Goal: Task Accomplishment & Management: Manage account settings

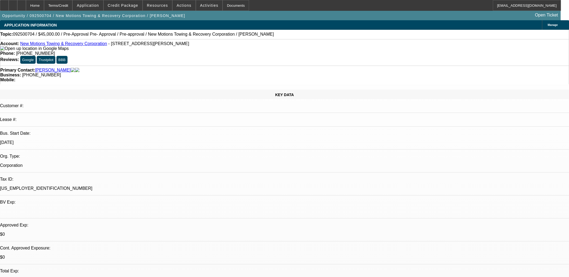
select select "0"
select select "0.1"
select select "4"
select select "0"
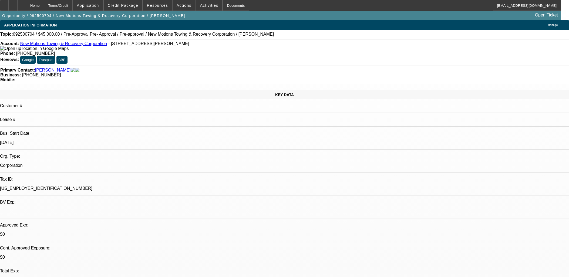
select select "0"
select select "0.1"
select select "4"
select select "0"
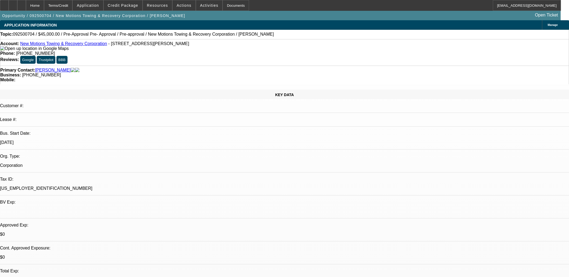
select select "3"
select select "0.1"
select select "4"
select select "0"
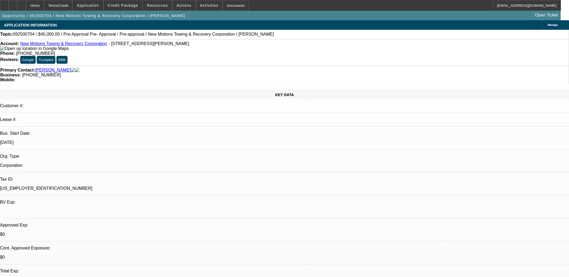
select select "0.1"
select select "4"
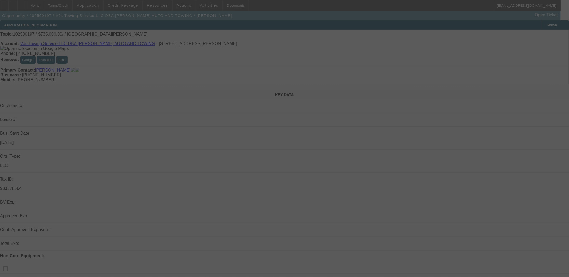
select select "0"
select select "2"
select select "0.1"
select select "4"
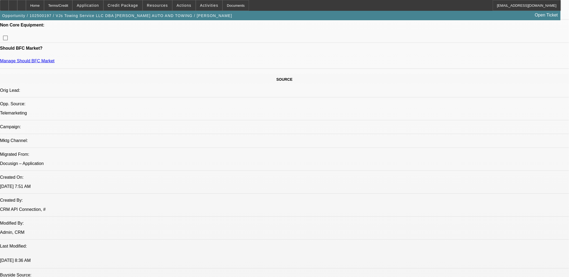
scroll to position [150, 0]
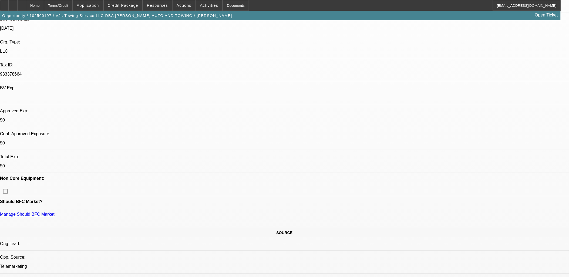
scroll to position [0, 0]
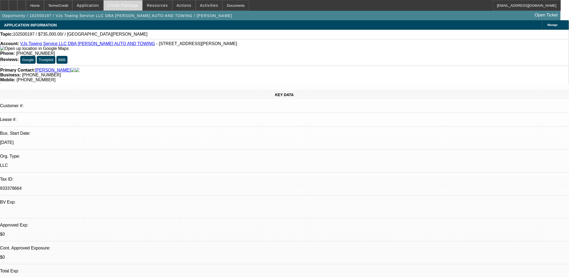
click at [127, 1] on span at bounding box center [123, 5] width 39 height 13
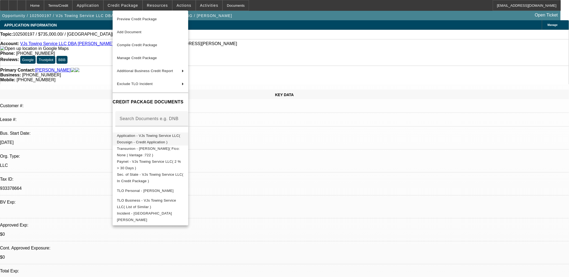
click at [155, 139] on span "Application - VJs Towing Service LLC( Docusign - Credit Application )" at bounding box center [150, 138] width 67 height 13
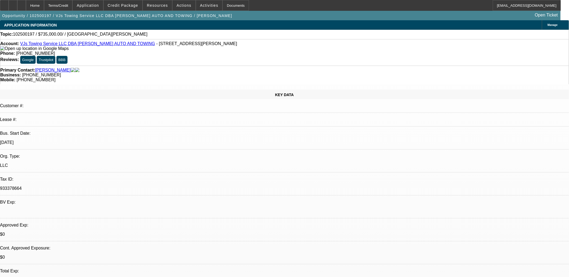
click at [547, 25] on span "Manage" at bounding box center [552, 24] width 10 height 3
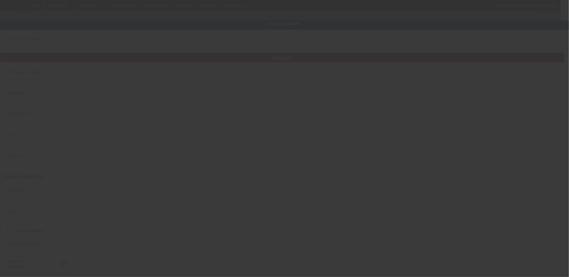
type input "VJs Towing Service LLC"
type input "26725 Eckel Rd Perrysburg"
type input "43551"
type input "Perrysburg"
type input "(419) 352-8245"
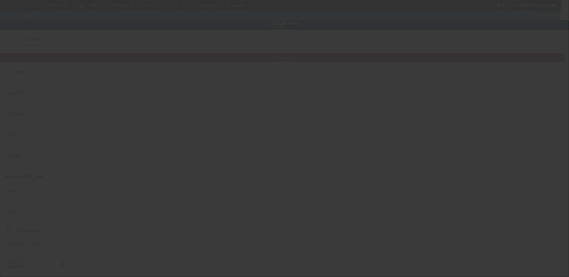
type input "SHIPLEY AUTO AND TOWING"
type input "shipleyautomotive@gmail.com"
type input "933378664"
type input "https://SHIPLEYAUTOANDTOWING.COM"
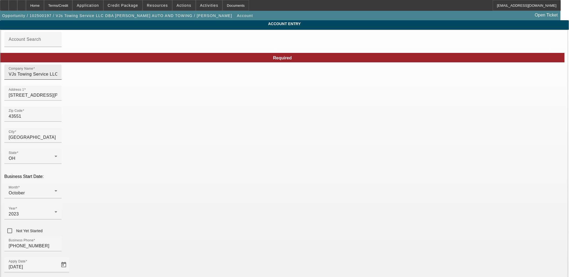
drag, startPoint x: 346, startPoint y: 77, endPoint x: 259, endPoint y: 77, distance: 87.7
drag, startPoint x: 346, startPoint y: 120, endPoint x: 276, endPoint y: 119, distance: 69.4
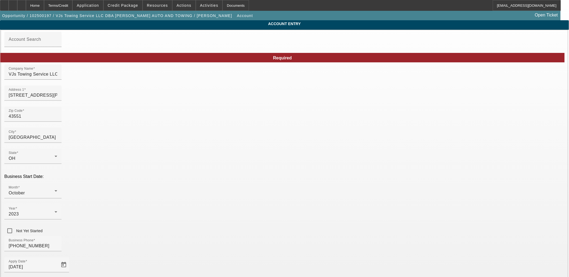
paste input ""matt@vjstowing.com" <matt@vjstowing.com>"
drag, startPoint x: 331, startPoint y: 120, endPoint x: 217, endPoint y: 104, distance: 115.6
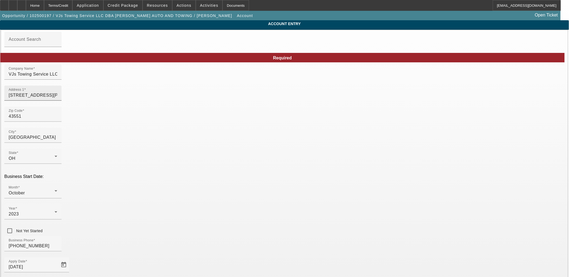
type input "matt@vjstowing.com"
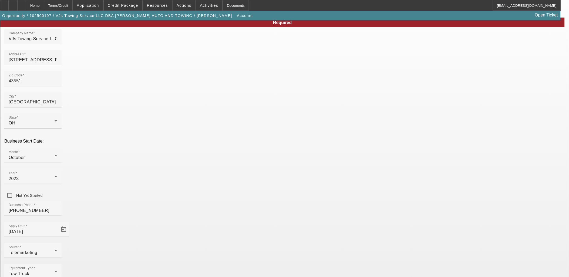
scroll to position [40, 0]
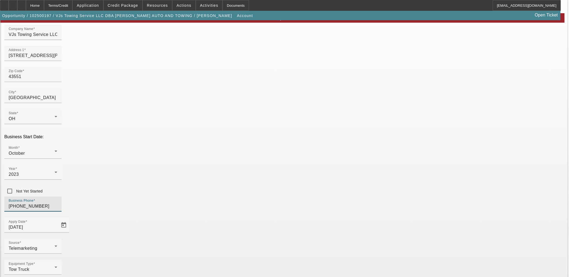
drag, startPoint x: 171, startPoint y: 150, endPoint x: 91, endPoint y: 143, distance: 79.8
type input "(419) 874-3251"
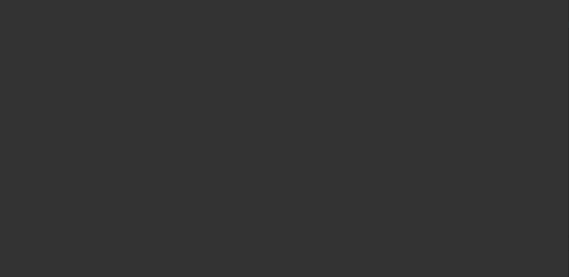
select select "0"
select select "2"
select select "0.1"
select select "4"
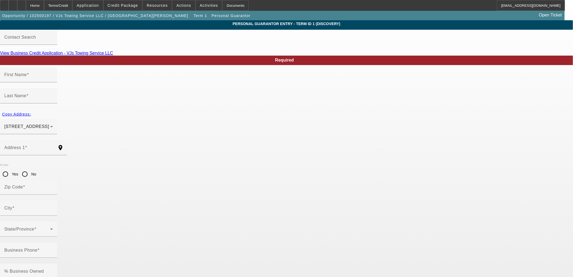
type input "Matt"
type input "Shipley"
type input "14701 Wingston Road"
radio input "true"
type input "43402"
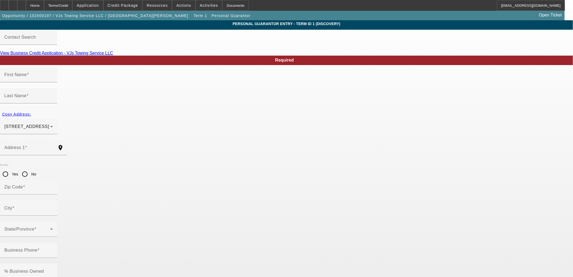
type input "Bowling Green"
type input "(419) 874-3251"
type input "100"
type input "282-88-7371"
type input "mass@vjstowing.com"
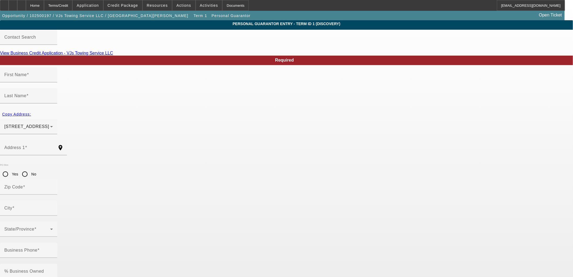
type input "(419) 345-7106"
type input "$290,000.00"
drag, startPoint x: 245, startPoint y: 213, endPoint x: 219, endPoint y: 212, distance: 26.2
paste input "tt"
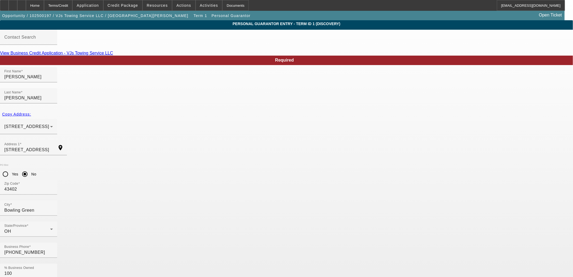
type input "matt@vjstowing.com"
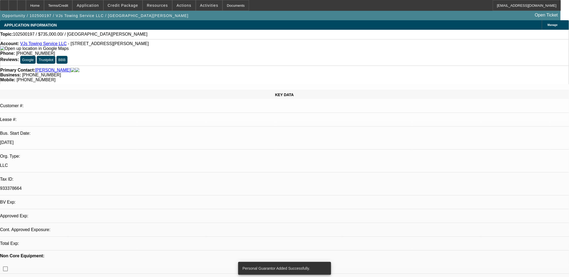
select select "0"
select select "2"
select select "0.1"
select select "4"
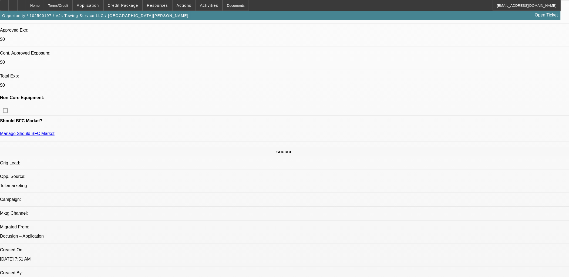
scroll to position [180, 0]
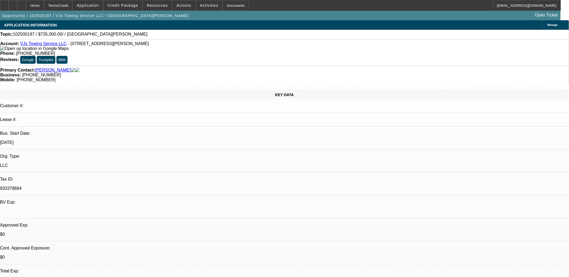
click at [201, 5] on span "Activities" at bounding box center [209, 5] width 18 height 4
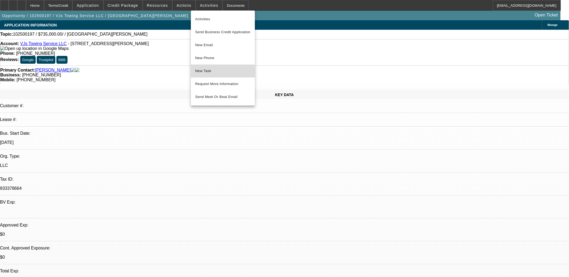
click at [212, 72] on span "New Task" at bounding box center [222, 71] width 55 height 6
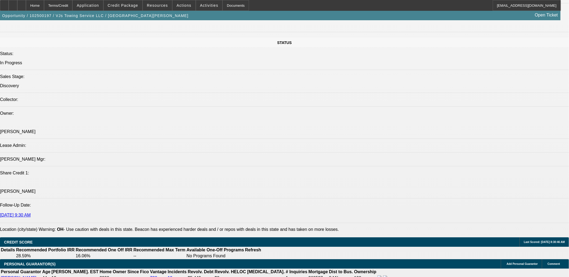
scroll to position [600, 0]
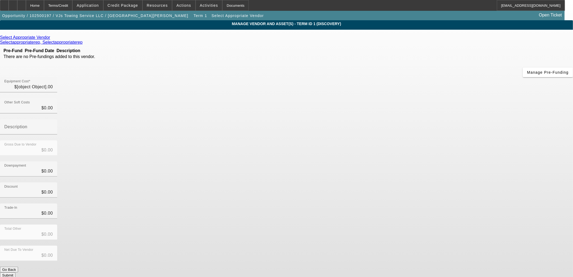
type input "$735,000.00"
click at [52, 39] on icon at bounding box center [52, 37] width 0 height 5
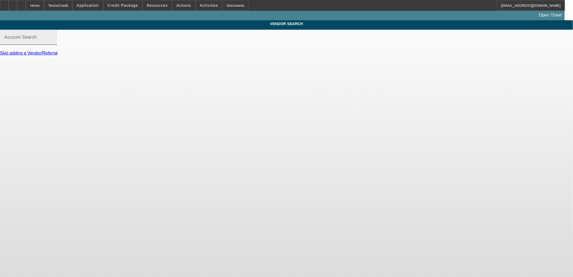
click at [53, 41] on div "Account Search" at bounding box center [28, 37] width 49 height 15
click at [53, 43] on input "Account Search" at bounding box center [28, 39] width 49 height 6
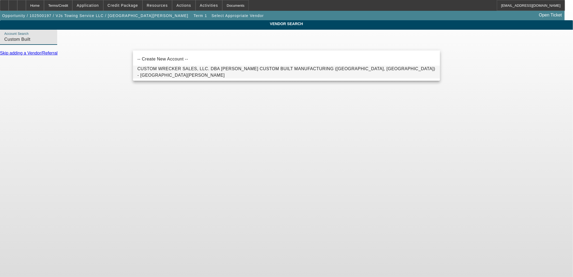
click at [197, 72] on span "CUSTOM WRECKER SALES, LLC. DBA DANGELO'S CUSTOM BUILT MANUFACTURING (Kane, PA) …" at bounding box center [286, 71] width 298 height 11
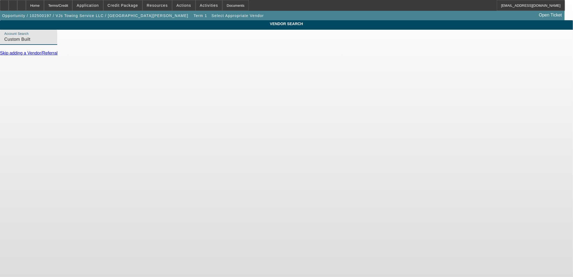
type input "CUSTOM WRECKER SALES, LLC. DBA DANGELO'S CUSTOM BUILT MANUFACTURING (Kane, PA) …"
click at [29, 68] on link "Update Vendor" at bounding box center [14, 70] width 29 height 5
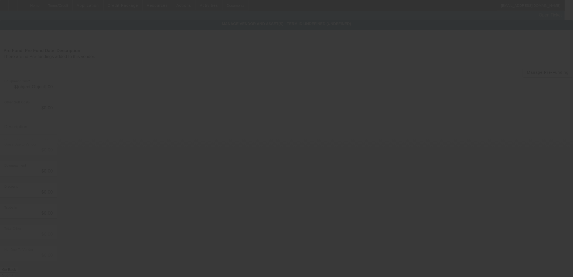
type input "$735,000.00"
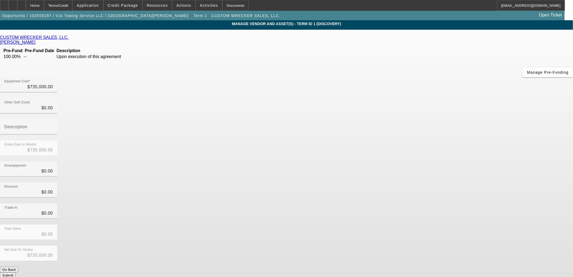
click at [243, 133] on div "CUSTOM WRECKER SALES, LLC. Dangelos, Nick Pre-Fund Pre-Fund Date Description 10…" at bounding box center [286, 156] width 573 height 243
click at [44, 7] on div "Home" at bounding box center [35, 5] width 18 height 11
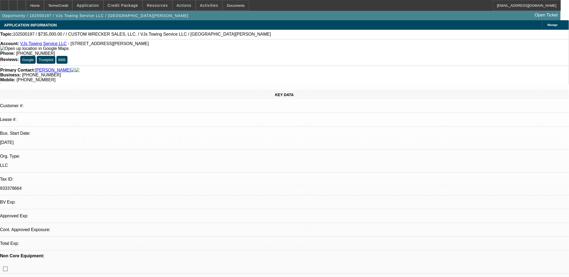
select select "0"
select select "2"
select select "0.1"
select select "4"
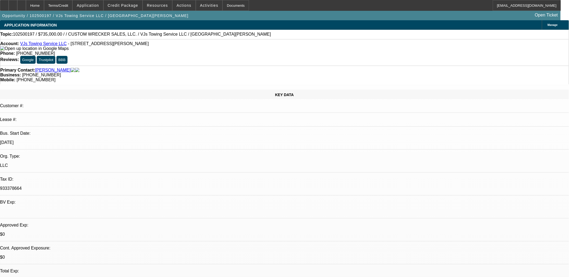
click at [82, 140] on p "10/1/23" at bounding box center [284, 142] width 569 height 5
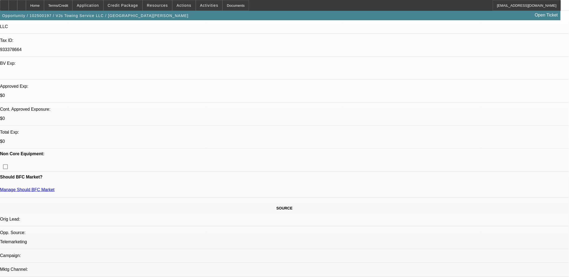
scroll to position [180, 0]
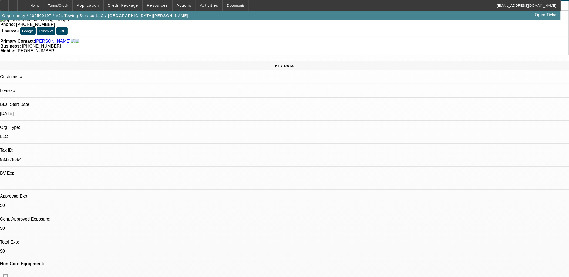
scroll to position [0, 0]
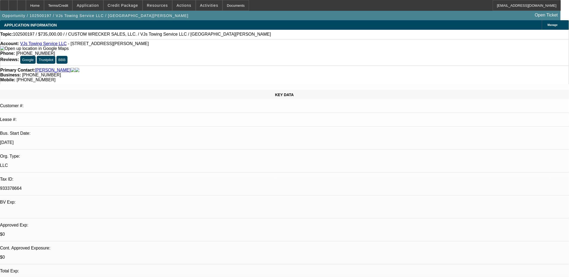
drag, startPoint x: 84, startPoint y: 98, endPoint x: 64, endPoint y: 98, distance: 20.2
click at [64, 131] on div "Bus. Start Date: 10/1/23" at bounding box center [284, 140] width 569 height 19
click at [64, 131] on div "Bus. Start Date:" at bounding box center [284, 133] width 569 height 5
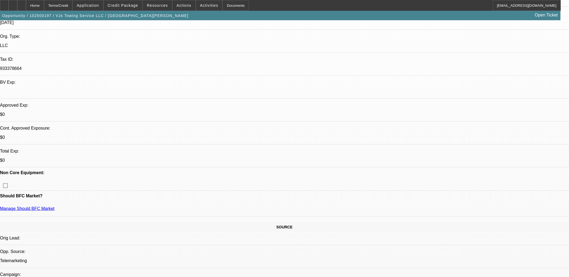
scroll to position [150, 0]
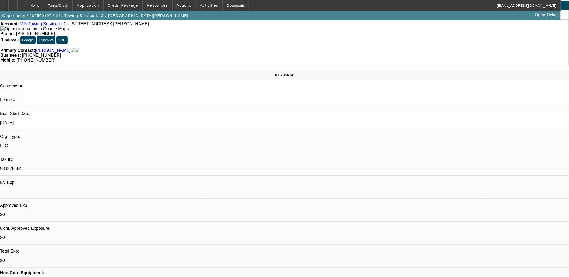
scroll to position [0, 0]
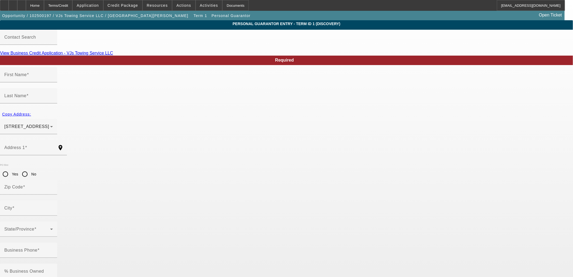
type input "Matt"
type input "Shipley"
type input "14701 Wingston Road"
radio input "true"
type input "43402"
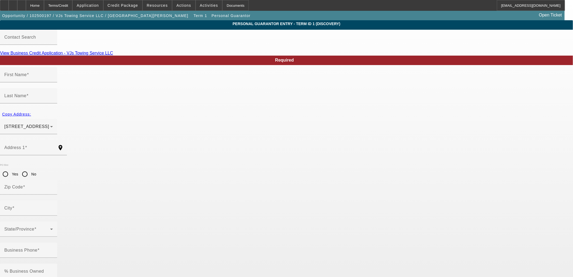
type input "Bowling Green"
type input "(419) 874-3251"
type input "100"
type input "282-88-7371"
type input "matt@vjstowing.com"
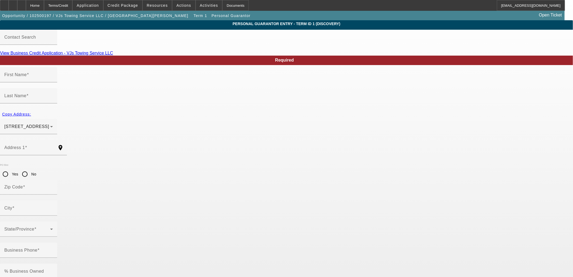
type input "(419) 345-7106"
type input "$290,000.00"
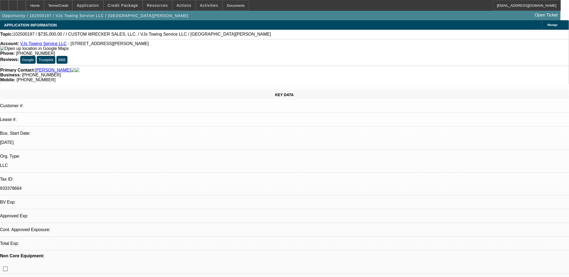
select select "0"
select select "2"
select select "0.1"
select select "4"
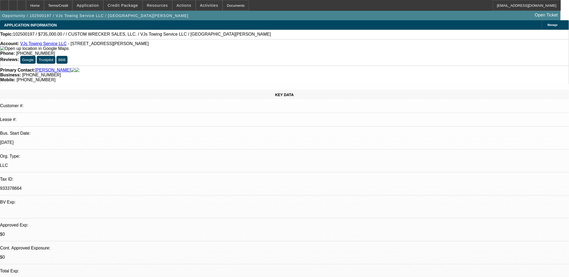
click at [180, 7] on span "Actions" at bounding box center [184, 5] width 15 height 4
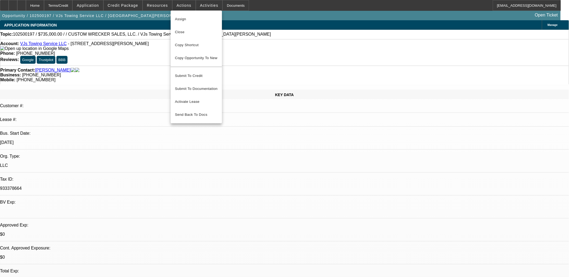
drag, startPoint x: 249, startPoint y: 152, endPoint x: 248, endPoint y: 146, distance: 6.0
click at [249, 152] on div at bounding box center [284, 138] width 569 height 277
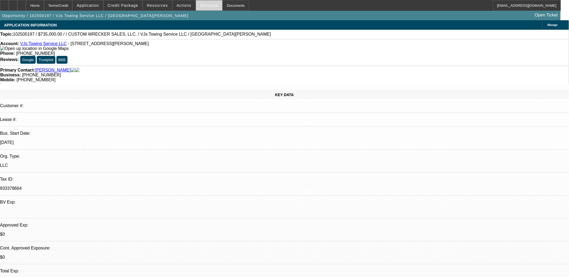
click at [202, 5] on span "Activities" at bounding box center [209, 5] width 18 height 4
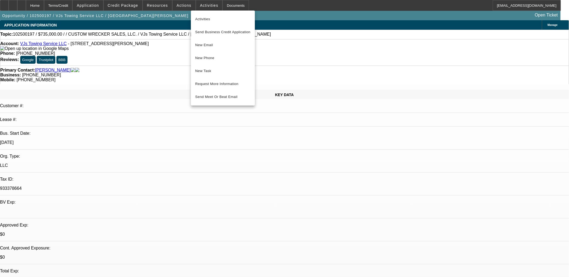
click at [265, 139] on div at bounding box center [284, 138] width 569 height 277
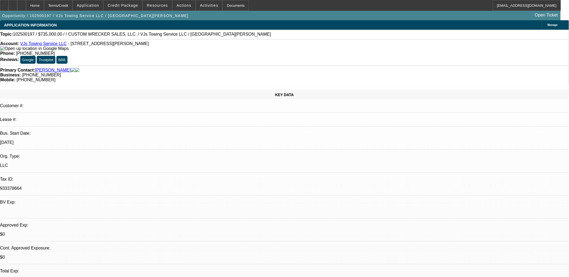
click at [129, 7] on span "Credit Package" at bounding box center [123, 5] width 31 height 4
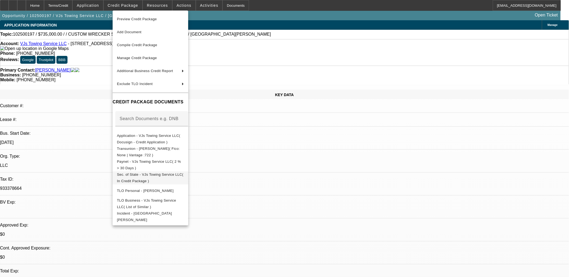
click at [184, 173] on span "Sec. of State - VJs Towing Service LLC( In Credit Package )" at bounding box center [150, 177] width 67 height 13
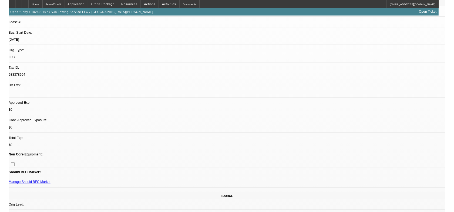
scroll to position [30, 0]
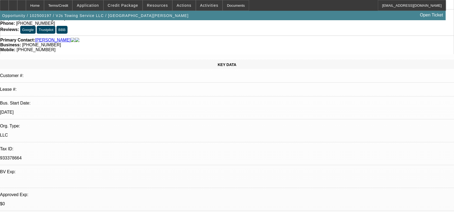
scroll to position [0, 0]
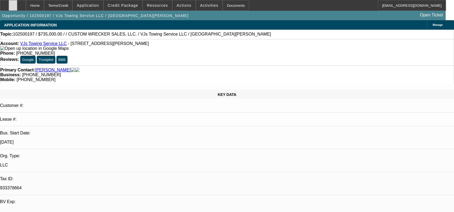
click at [13, 4] on icon at bounding box center [13, 4] width 0 height 0
click at [129, 6] on span "Credit Package" at bounding box center [123, 5] width 31 height 4
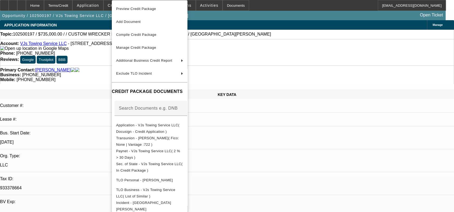
click at [274, 153] on div at bounding box center [227, 106] width 454 height 212
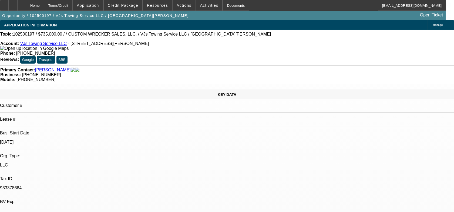
click at [49, 68] on link "Shipley, Matt" at bounding box center [53, 70] width 36 height 5
click at [432, 26] on span "Manage" at bounding box center [437, 24] width 10 height 3
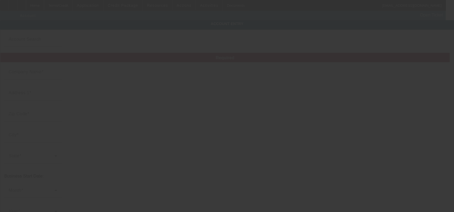
type input "VJs Towing Service LLC"
type input "26725 Eckel Rd Perrysburg"
type input "43551"
type input "Perrysburg"
type input "(419) 874-3251"
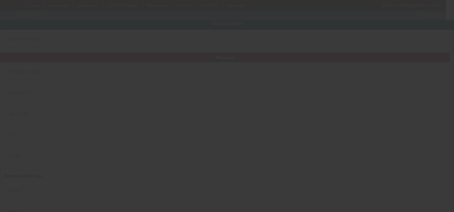
type input "matt@vjstowing.com"
type input "933378664"
type input "https://SHIPLEYAUTOANDTOWING.COM"
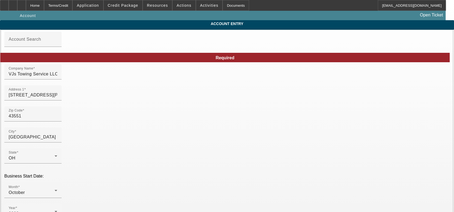
scroll to position [60, 0]
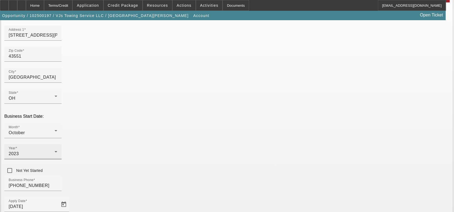
click at [55, 151] on div "2023" at bounding box center [32, 154] width 46 height 6
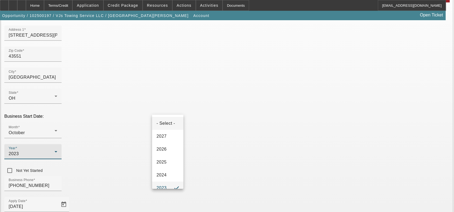
scroll to position [6, 0]
click at [202, 129] on div at bounding box center [227, 106] width 454 height 212
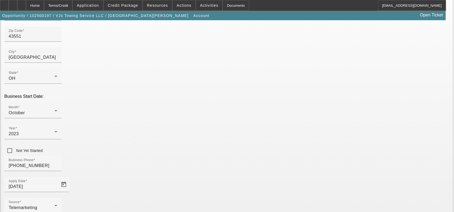
scroll to position [104, 0]
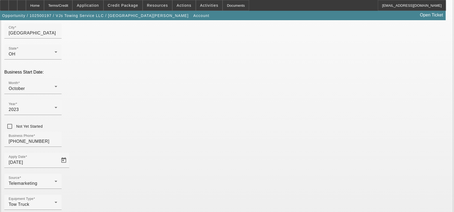
drag, startPoint x: 203, startPoint y: 164, endPoint x: 209, endPoint y: 165, distance: 6.2
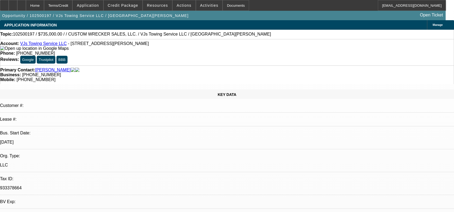
select select "0"
select select "2"
select select "0.1"
select select "4"
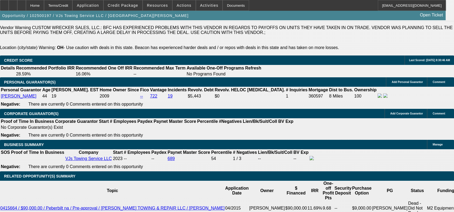
scroll to position [750, 0]
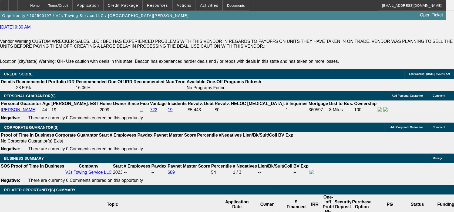
type input "$0.00"
type input "UNKNOWN"
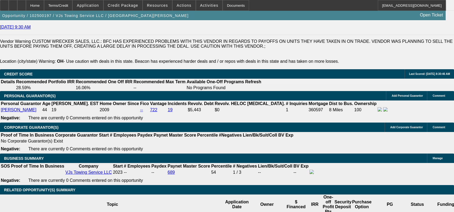
type input "96"
type input "15"
type input "$26,379.74"
type input "$13,189.87"
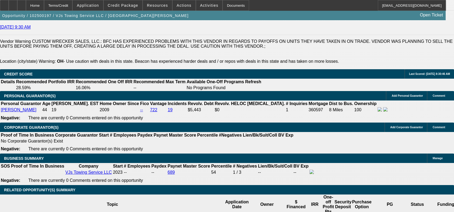
type input "$15,939.54"
type input "$7,969.77"
type input "15"
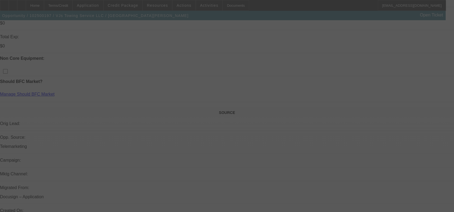
scroll to position [270, 0]
select select "0"
select select "2"
select select "0.1"
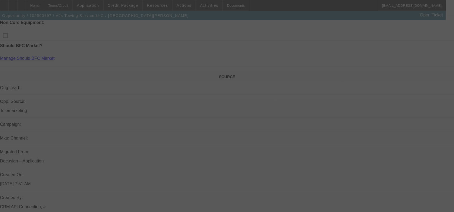
select select "4"
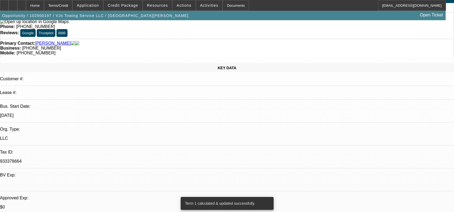
scroll to position [0, 0]
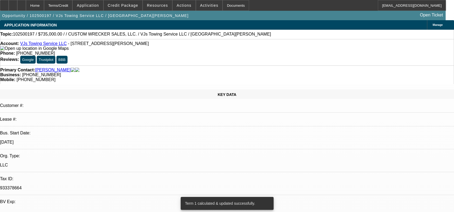
click at [432, 25] on span "Manage" at bounding box center [437, 24] width 10 height 3
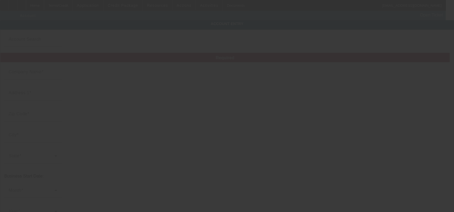
type input "VJs Towing Service LLC"
type input "26725 Eckel Rd Perrysburg"
type input "43551"
type input "Perrysburg"
type input "(419) 874-3251"
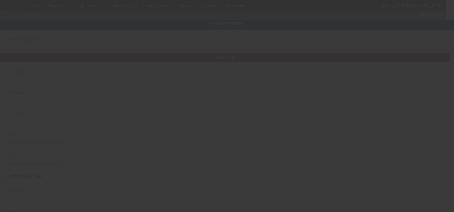
type input "matt@vjstowing.com"
type input "933378664"
type input "https://SHIPLEYAUTOANDTOWING.COM"
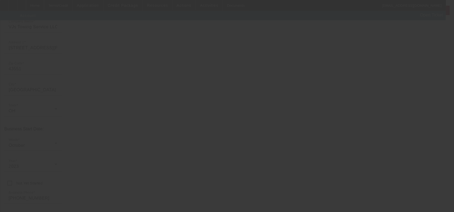
scroll to position [60, 0]
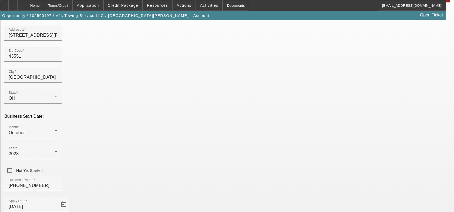
drag, startPoint x: 307, startPoint y: 192, endPoint x: 161, endPoint y: 173, distance: 148.2
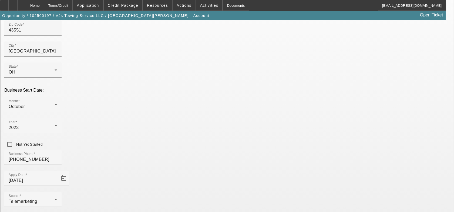
scroll to position [104, 0]
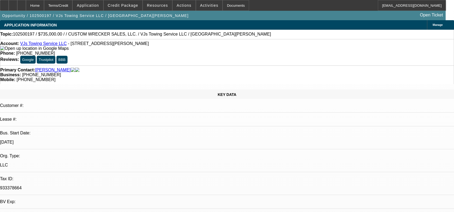
select select "0"
select select "2"
select select "0.1"
select select "4"
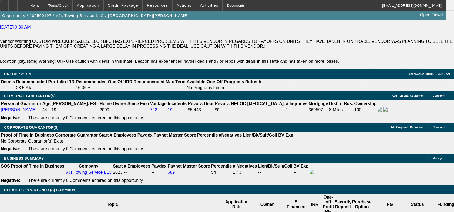
scroll to position [810, 0]
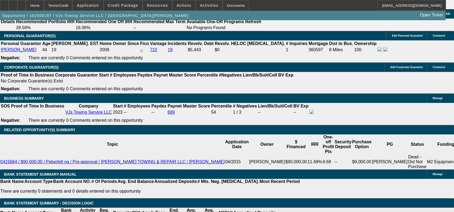
select select "0"
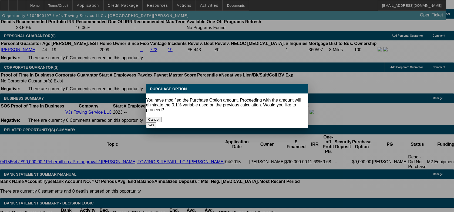
scroll to position [0, 0]
click at [156, 123] on button "Yes" at bounding box center [151, 126] width 10 height 6
type input "$0.00"
type input "UNKNOWN"
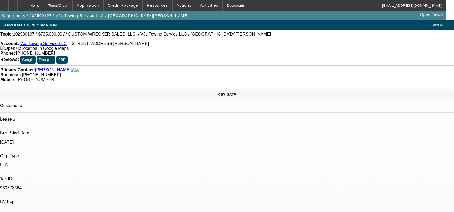
scroll to position [810, 0]
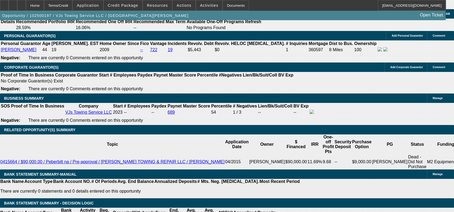
select select "6"
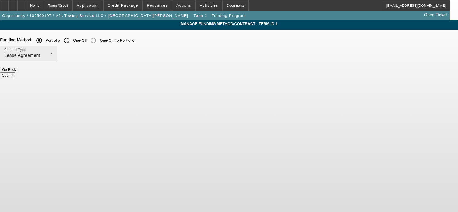
click at [50, 54] on div "Lease Agreement" at bounding box center [27, 55] width 46 height 6
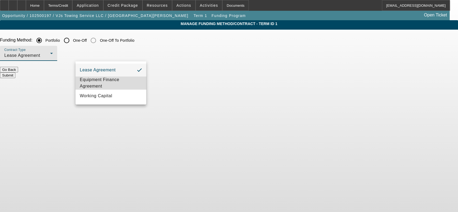
click at [94, 82] on span "Equipment Finance Agreement" at bounding box center [111, 83] width 62 height 13
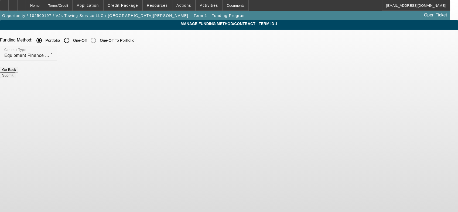
drag, startPoint x: 182, startPoint y: 110, endPoint x: 181, endPoint y: 102, distance: 8.7
click at [182, 111] on body "Home Terms/Credit Application Credit Package Resources Actions Activities Docum…" at bounding box center [229, 106] width 458 height 212
click at [15, 74] on button "Submit" at bounding box center [7, 76] width 15 height 6
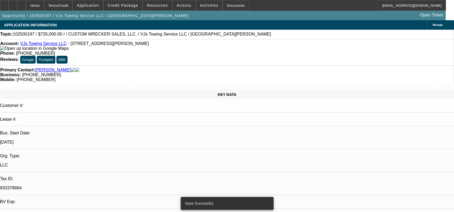
select select "0"
select select "2"
select select "0"
select select "6"
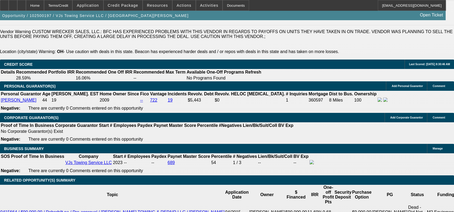
scroll to position [810, 0]
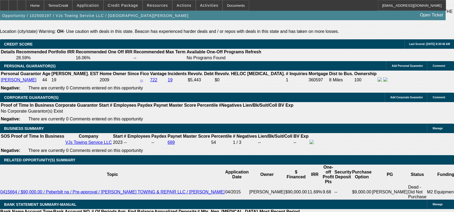
scroll to position [750, 0]
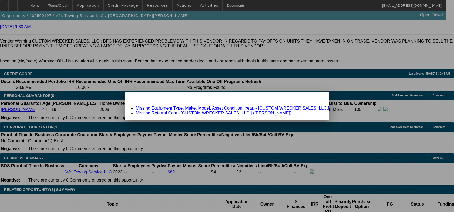
click at [318, 99] on span "Close" at bounding box center [321, 97] width 7 height 3
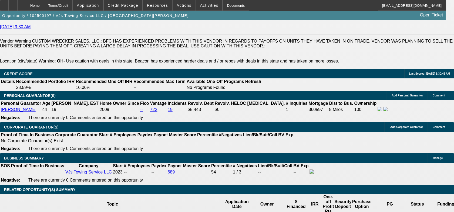
scroll to position [750, 0]
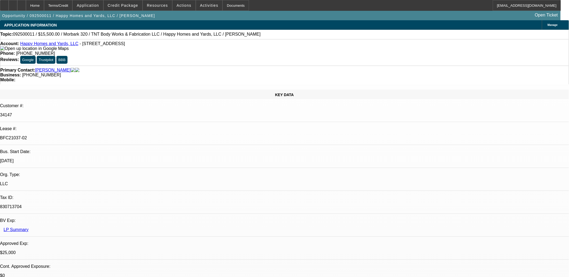
select select "0"
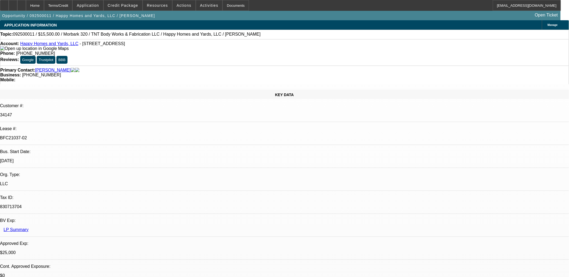
select select "0"
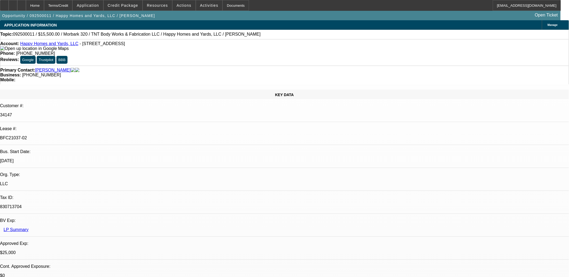
select select "0"
select select "1"
select select "3"
select select "6"
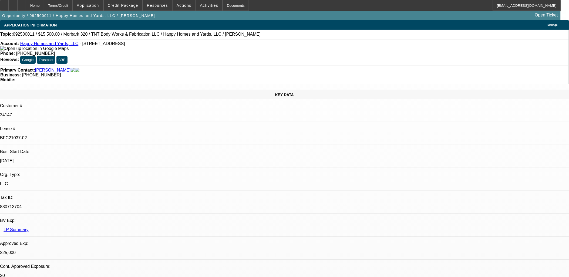
select select "1"
select select "3"
select select "6"
select select "1"
select select "3"
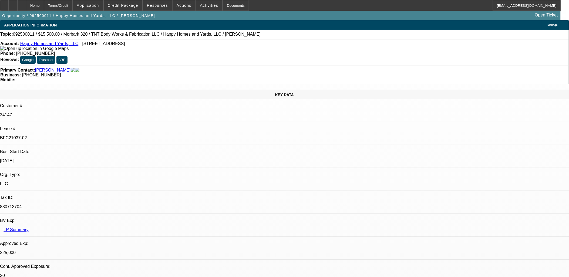
select select "6"
select select "1"
select select "6"
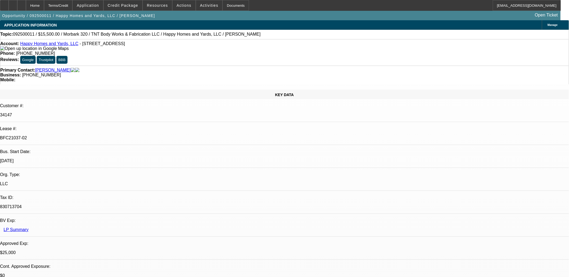
click at [9, 5] on div at bounding box center [4, 5] width 9 height 11
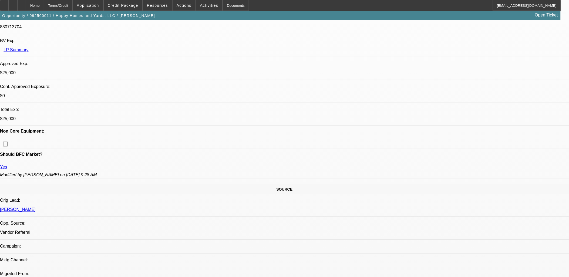
scroll to position [360, 0]
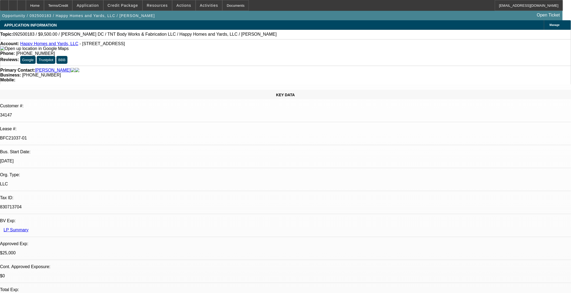
select select "0"
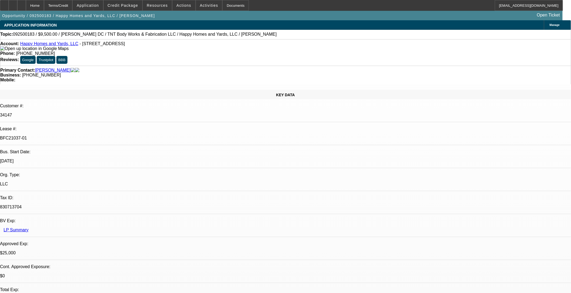
select select "0"
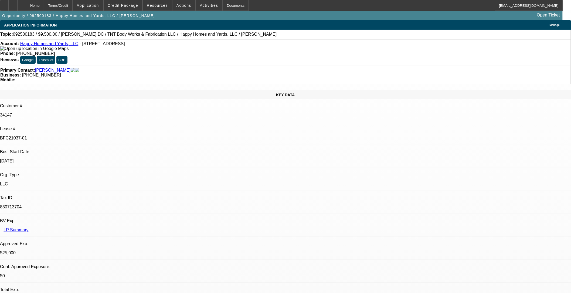
select select "0"
select select "1"
select select "6"
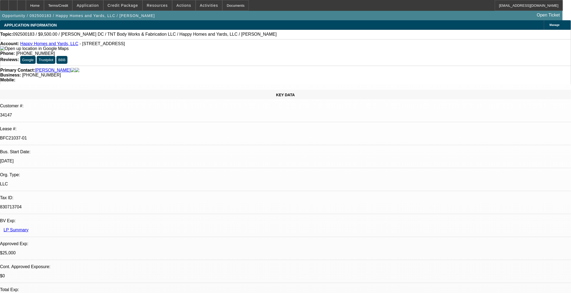
select select "1"
select select "6"
select select "1"
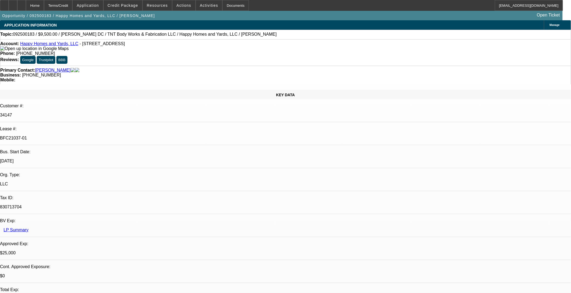
select select "6"
select select "1"
select select "6"
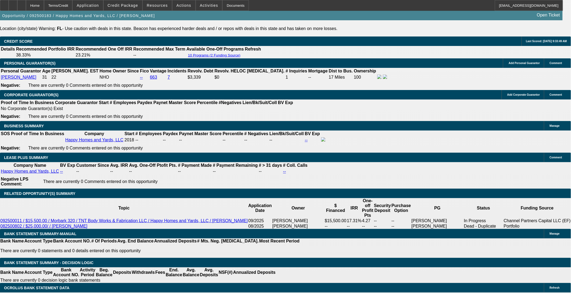
scroll to position [840, 0]
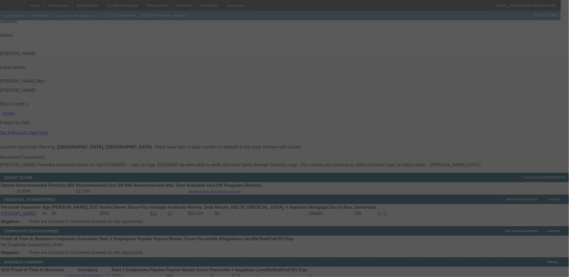
scroll to position [848, 0]
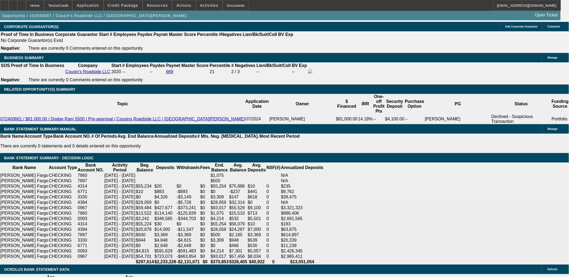
select select "0"
select select "0.1"
select select "0"
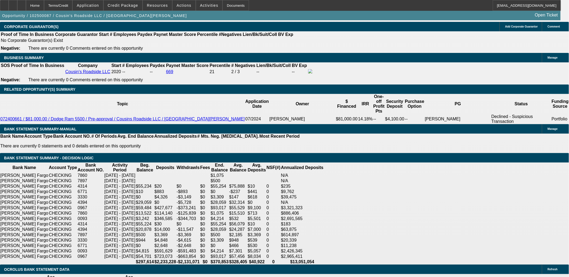
select select "0.1"
select select "0"
select select "0.1"
select select "0"
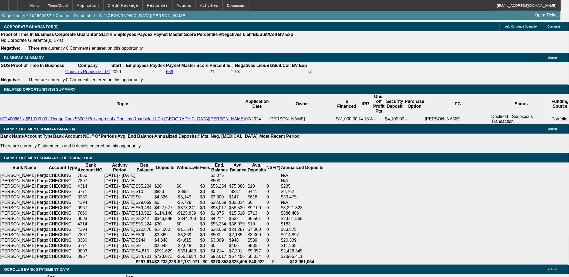
select select "0"
select select "0.1"
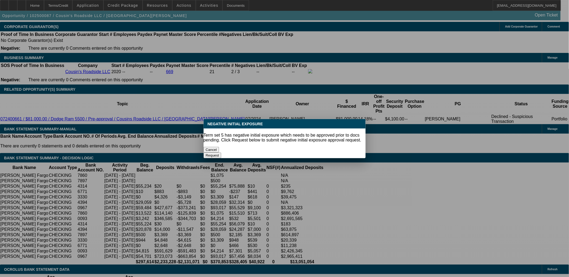
select select "1"
select select "4"
select select "1"
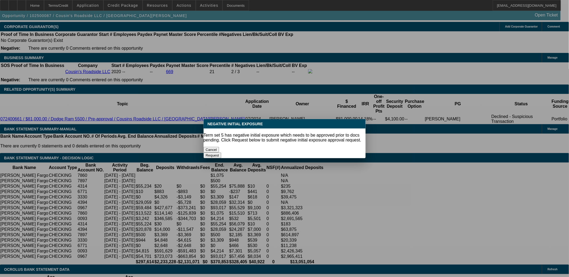
select select "4"
select select "1"
select select "4"
select select "1"
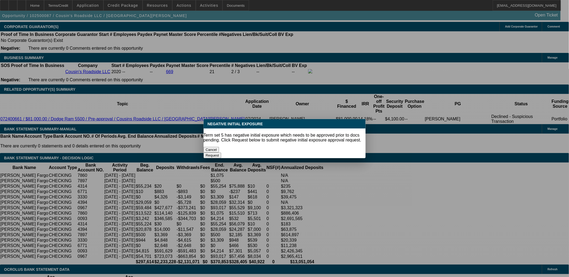
select select "1"
select select "4"
click at [219, 148] on button "Cancel" at bounding box center [212, 150] width 16 height 6
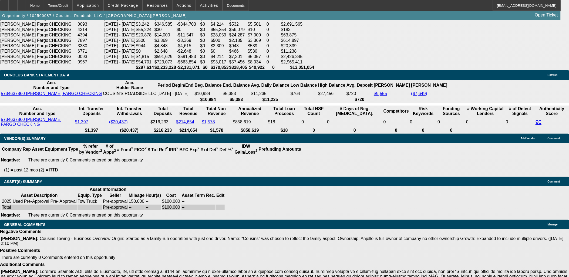
scroll to position [1028, 0]
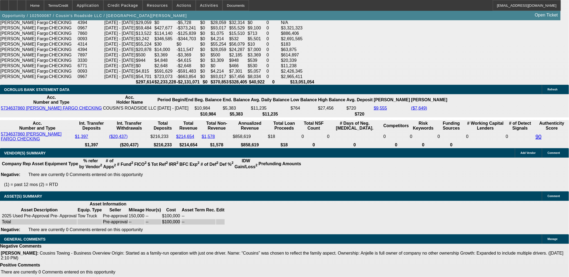
type input "UNKNOWN"
type input "16"
type input "$2,431.81"
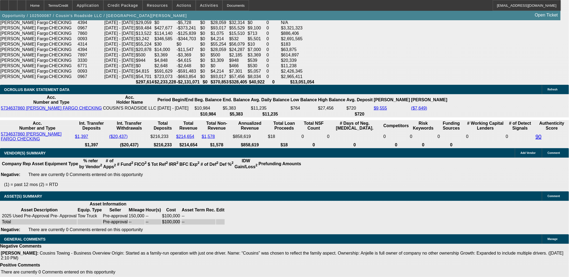
type input "16"
drag, startPoint x: 256, startPoint y: 173, endPoint x: 238, endPoint y: 173, distance: 18.4
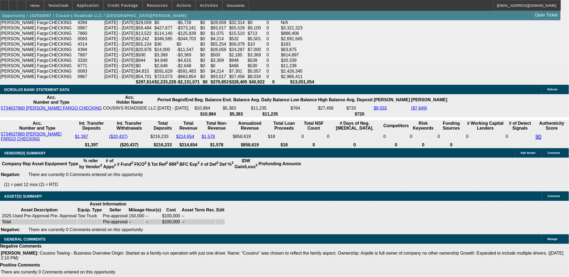
type input "UNKNOWN"
type input "16"
type input "$2,431.81"
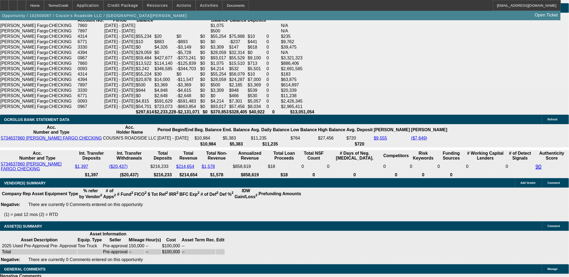
type input "16"
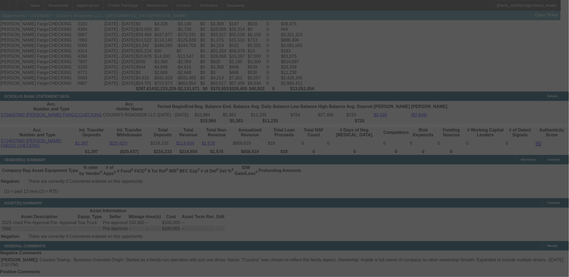
scroll to position [1028, 0]
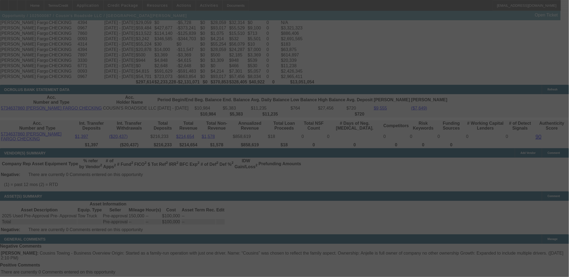
select select "0"
select select "0.1"
select select "4"
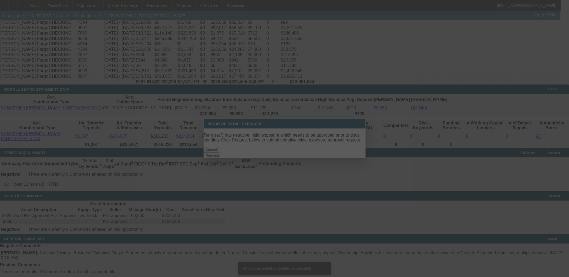
scroll to position [0, 0]
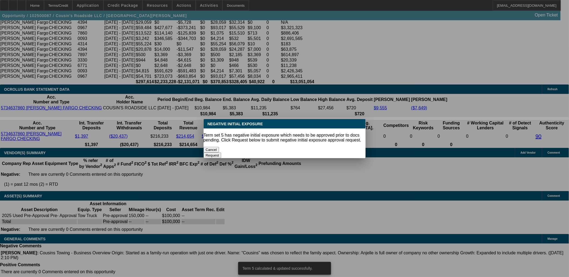
click at [219, 147] on button "Cancel" at bounding box center [212, 150] width 16 height 6
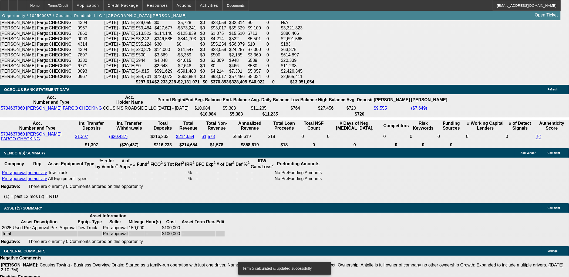
scroll to position [1044, 0]
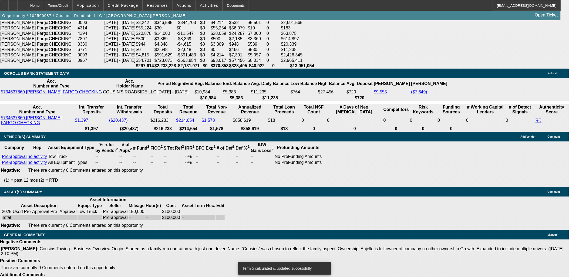
type input "UNKNOWN"
type input "20"
type input "$1,752.78"
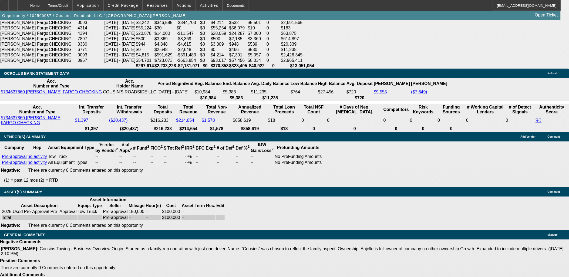
type input "20"
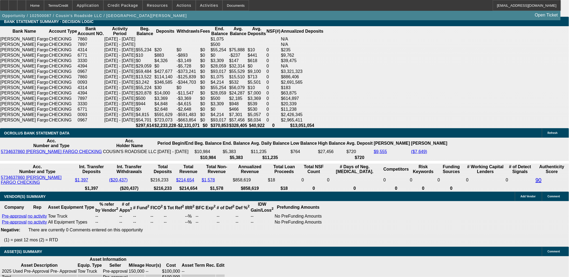
scroll to position [984, 0]
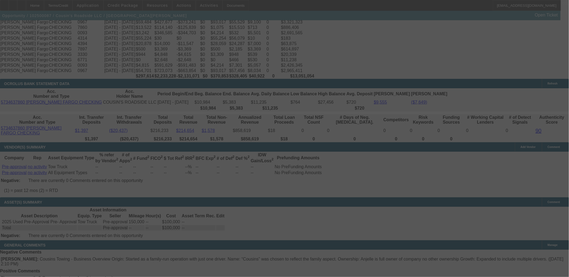
scroll to position [1044, 0]
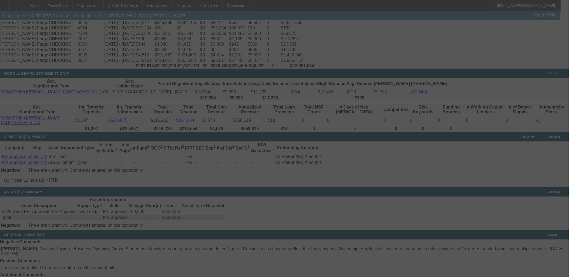
select select "0"
select select "0.1"
select select "4"
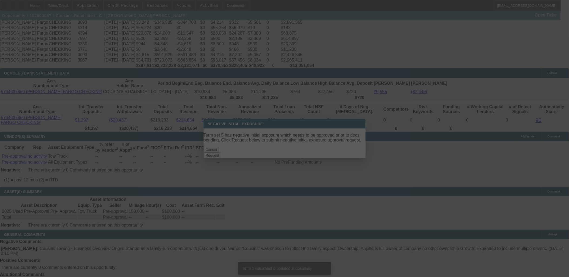
scroll to position [0, 0]
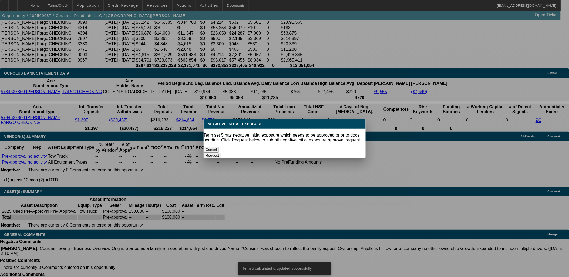
click at [219, 149] on button "Cancel" at bounding box center [212, 150] width 16 height 6
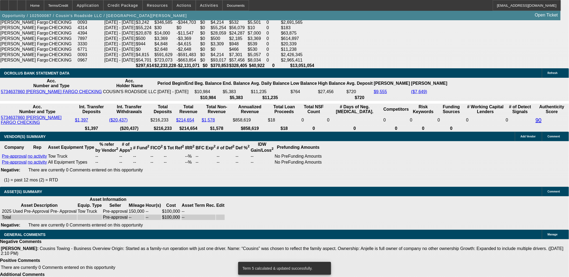
scroll to position [1044, 0]
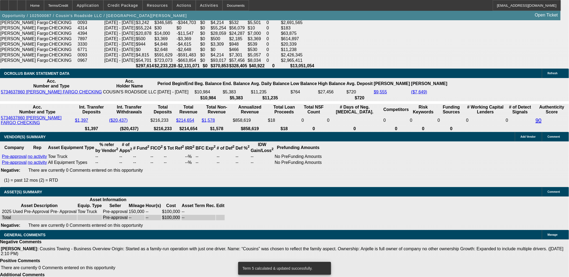
type input "UNKNOWN"
type input "20"
type input "$2,649.39"
type input "20"
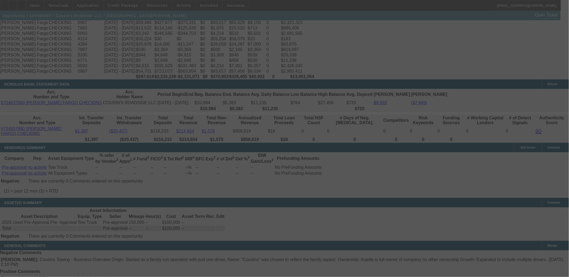
scroll to position [1044, 0]
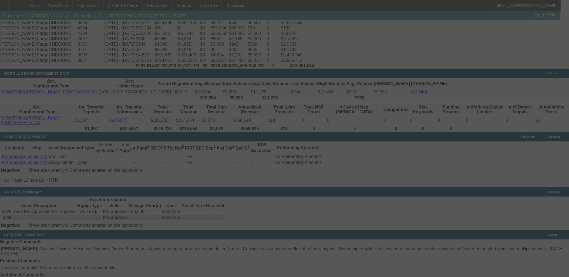
select select "0"
select select "0.1"
select select "4"
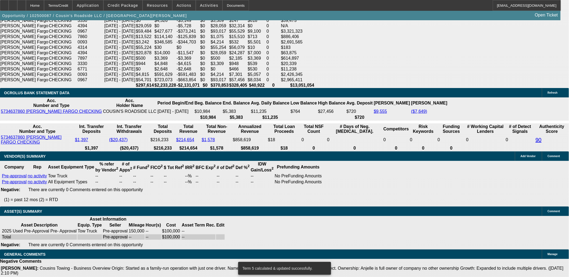
scroll to position [1014, 0]
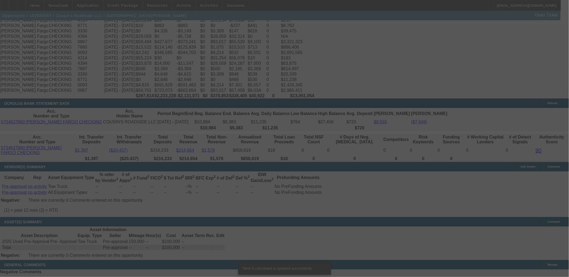
scroll to position [1044, 0]
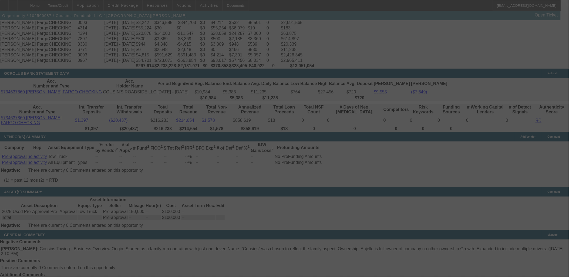
select select "0"
select select "0.1"
select select "4"
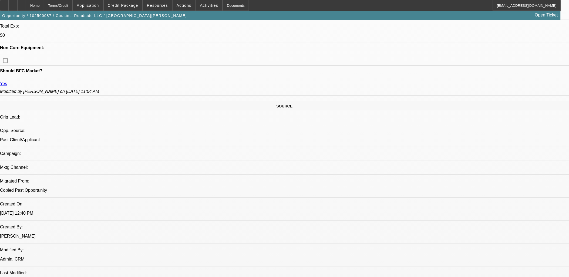
scroll to position [234, 0]
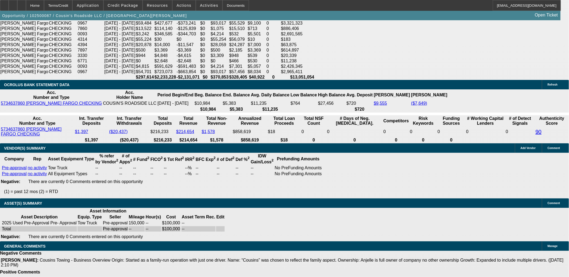
scroll to position [1074, 0]
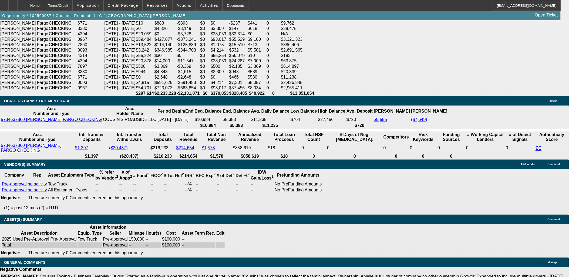
scroll to position [1014, 0]
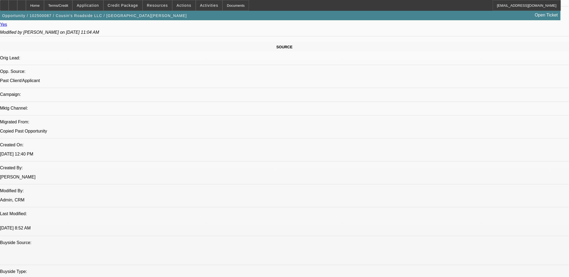
scroll to position [300, 0]
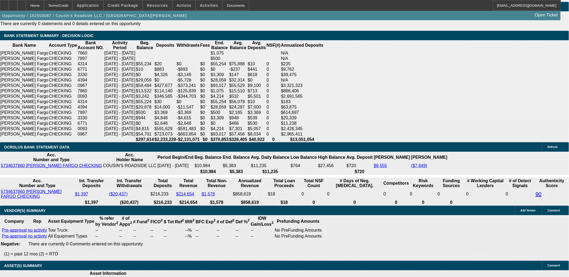
scroll to position [1020, 0]
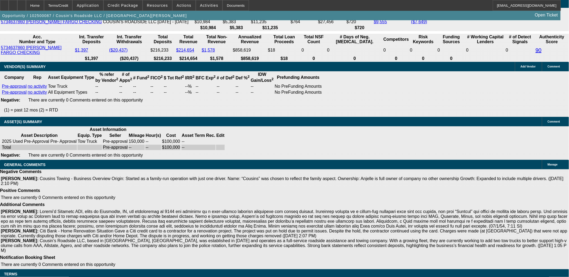
scroll to position [1170, 0]
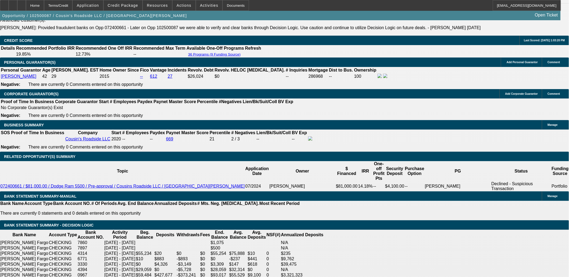
scroll to position [780, 0]
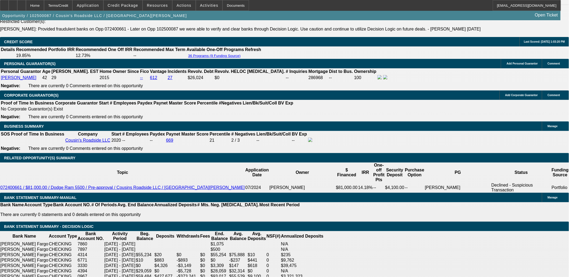
drag, startPoint x: 445, startPoint y: 114, endPoint x: 445, endPoint y: 119, distance: 5.4
click at [203, 3] on span at bounding box center [209, 5] width 26 height 13
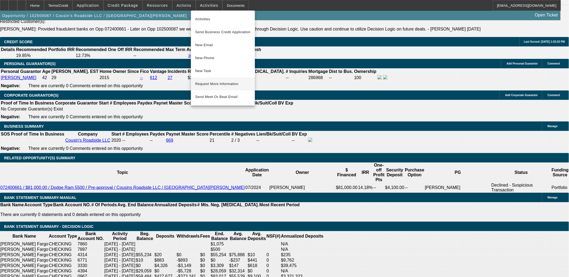
click at [222, 84] on span "Request More Information" at bounding box center [222, 84] width 55 height 6
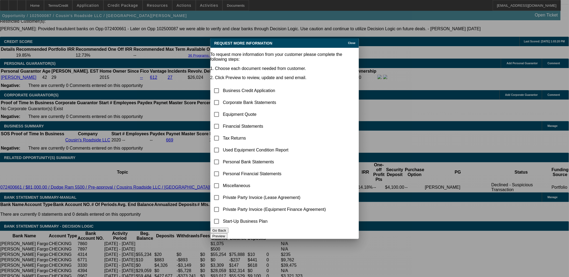
scroll to position [0, 0]
click at [222, 109] on input "checkbox" at bounding box center [216, 114] width 11 height 11
checkbox input "true"
click at [227, 233] on button "Preview" at bounding box center [218, 236] width 17 height 6
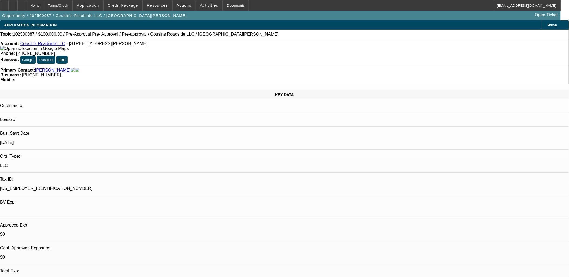
scroll to position [780, 0]
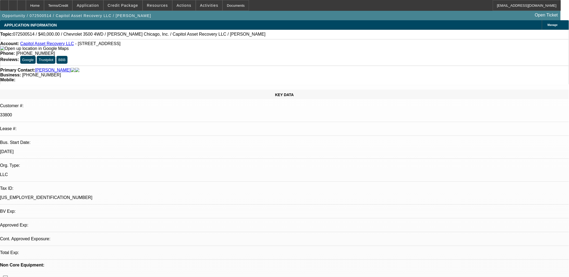
select select "0"
select select "2"
select select "0"
select select "0.15"
select select "2"
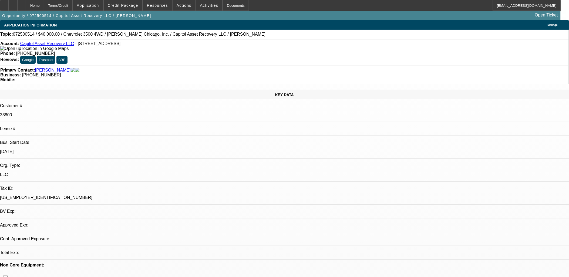
select select "0"
select select "0.15"
select select "2"
select select "0.1"
select select "0.15"
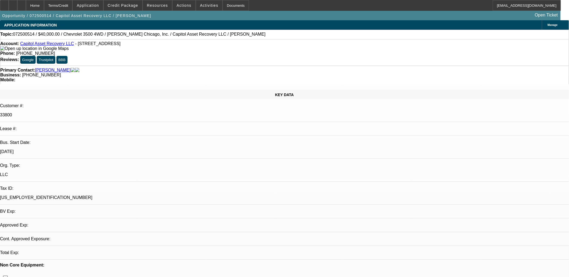
select select "2"
select select "0.1"
select select "1"
select select "2"
select select "6"
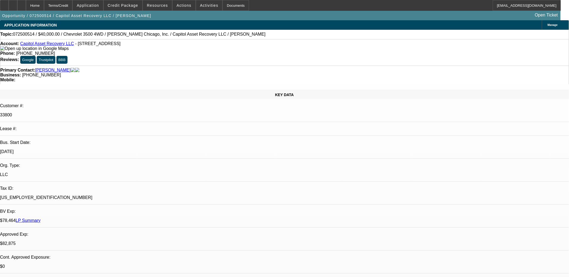
select select "1"
select select "2"
select select "6"
select select "1"
select select "2"
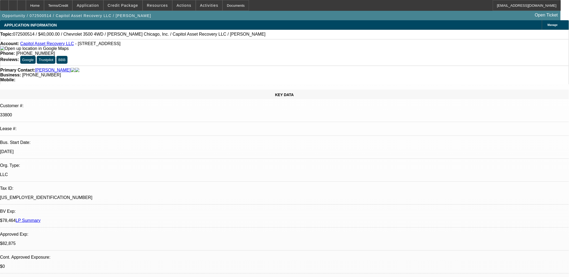
select select "4"
select select "1"
select select "2"
select select "4"
click at [13, 4] on icon at bounding box center [13, 4] width 0 height 0
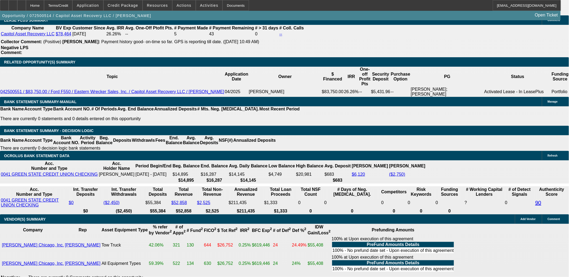
scroll to position [930, 0]
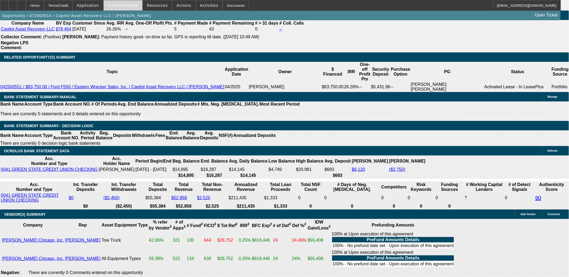
click at [130, 9] on span at bounding box center [123, 5] width 39 height 13
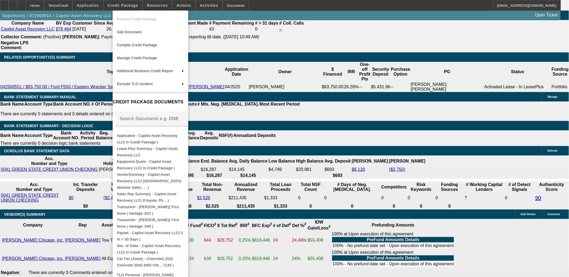
click at [353, 103] on div at bounding box center [284, 138] width 569 height 277
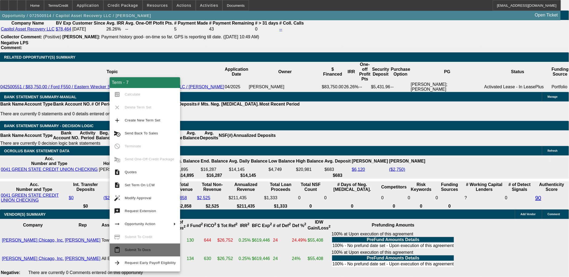
click at [152, 250] on span "Submit To Docs" at bounding box center [150, 250] width 51 height 6
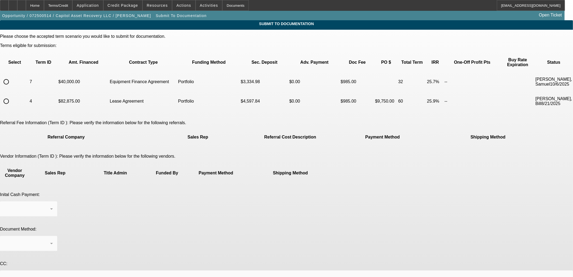
click at [12, 76] on input "radio" at bounding box center [6, 81] width 11 height 11
radio input "true"
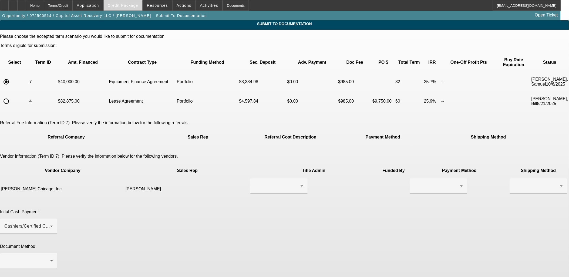
click at [124, 3] on span at bounding box center [123, 5] width 39 height 13
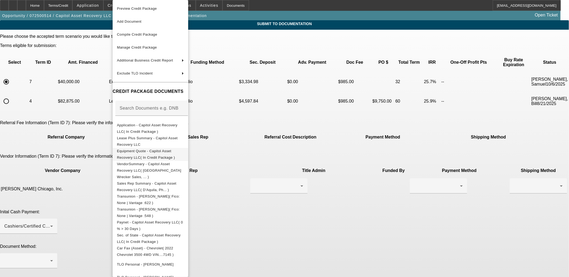
click at [142, 150] on span "Equipment Quote - Capitol Asset Recovery LLC( In Credit Package )" at bounding box center [146, 154] width 58 height 11
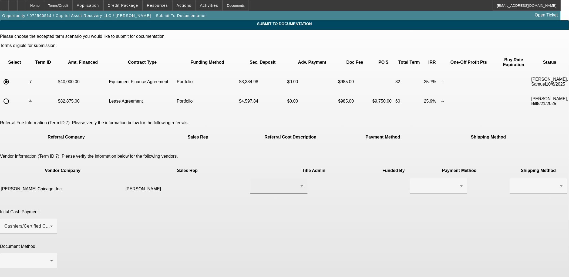
click at [264, 183] on div at bounding box center [278, 186] width 46 height 6
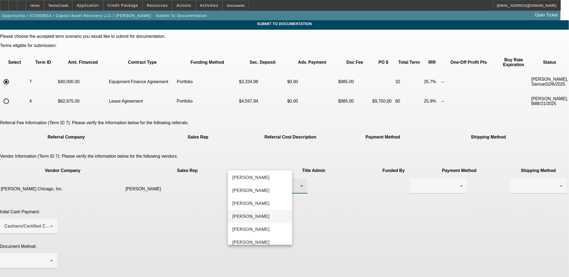
scroll to position [30, 0]
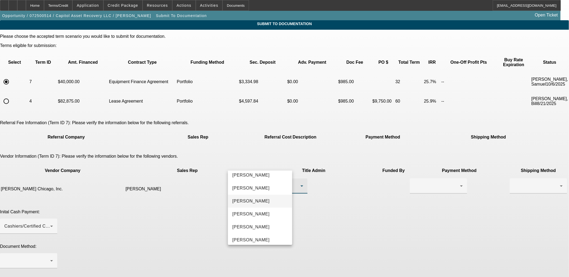
click at [259, 200] on span "Kennedy, Tyler" at bounding box center [250, 201] width 37 height 6
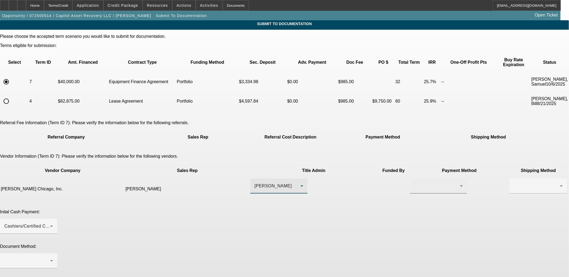
click at [414, 178] on div at bounding box center [438, 185] width 49 height 15
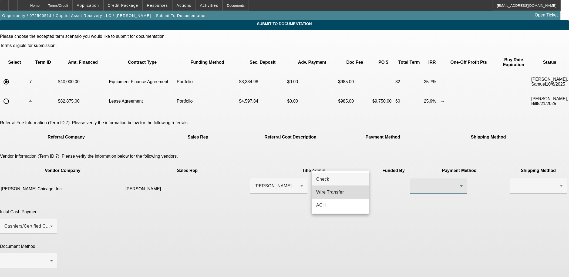
click at [338, 193] on span "Wire Transfer" at bounding box center [330, 192] width 28 height 6
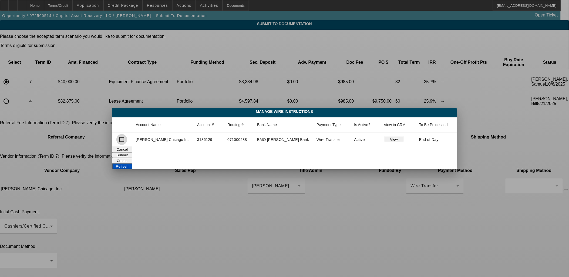
click at [127, 142] on input "checkbox" at bounding box center [121, 139] width 11 height 11
checkbox input "true"
click at [132, 158] on button "Submit" at bounding box center [122, 155] width 20 height 6
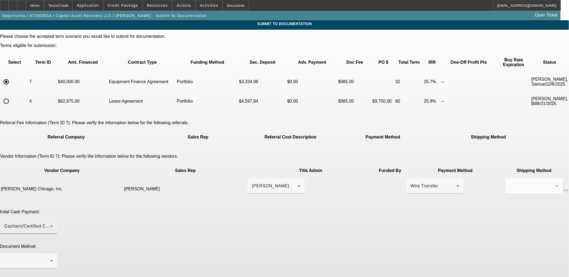
click at [55, 224] on span "Cashiers/Certified Check" at bounding box center [29, 226] width 51 height 5
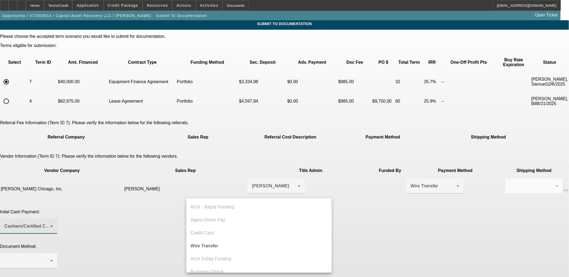
scroll to position [18, 0]
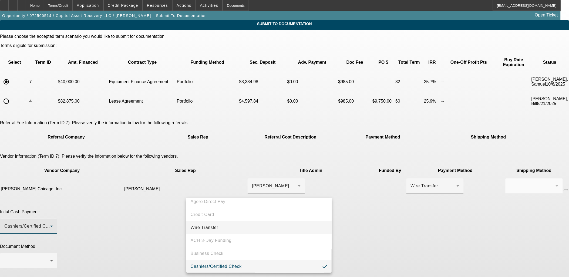
click at [208, 226] on span "Wire Transfer" at bounding box center [205, 227] width 28 height 6
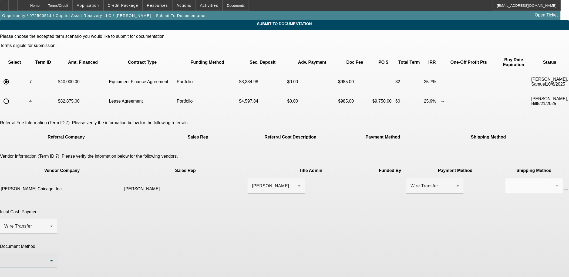
click at [50, 258] on div at bounding box center [27, 261] width 46 height 6
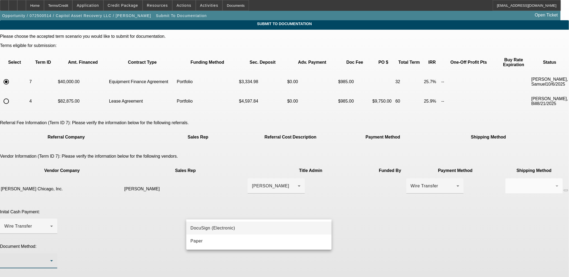
click at [210, 229] on span "DocuSign (Electronic)" at bounding box center [213, 228] width 45 height 6
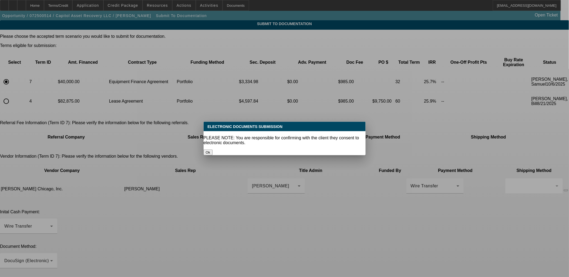
click at [212, 150] on button "Ok" at bounding box center [208, 153] width 9 height 6
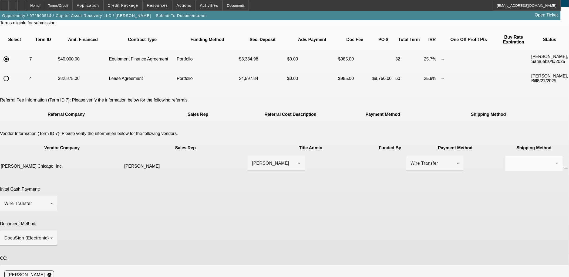
scroll to position [23, 0]
click at [256, 160] on div "Kennedy, Tyler" at bounding box center [275, 163] width 46 height 6
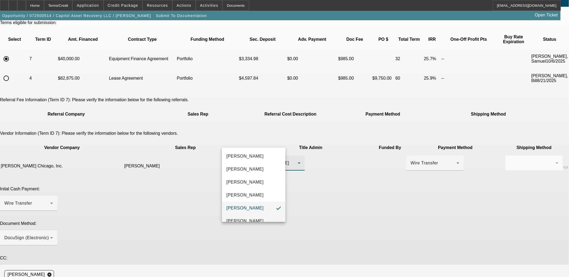
click at [248, 220] on span "Kral, Bobbi" at bounding box center [244, 221] width 37 height 6
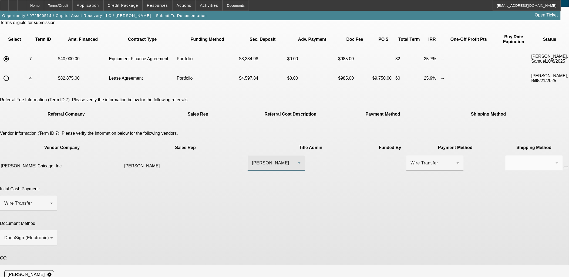
click at [131, 4] on span "Credit Package" at bounding box center [123, 5] width 31 height 4
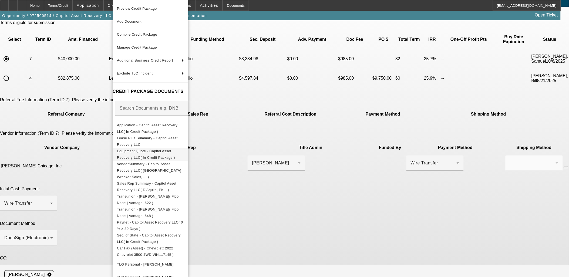
click at [143, 153] on span "Equipment Quote - Capitol Asset Recovery LLC( In Credit Package )" at bounding box center [146, 154] width 58 height 11
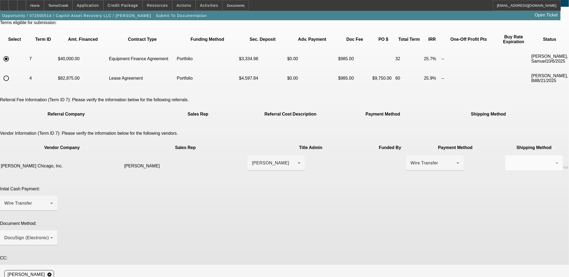
drag, startPoint x: 275, startPoint y: 235, endPoint x: 281, endPoint y: 242, distance: 9.0
paste textarea "bkral@lynchchicago.com"
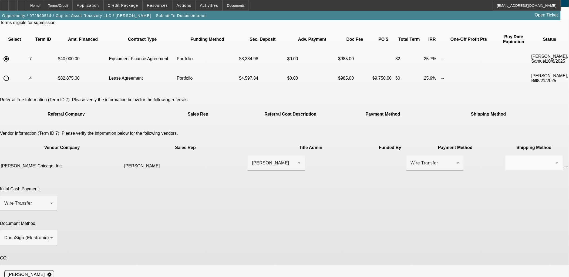
paste textarea "(708) 233-1112"
type textarea "Past Customer, EFA, EPOA, Please Order GPS ASAP 708-233-1112 - Title Admin Bobb…"
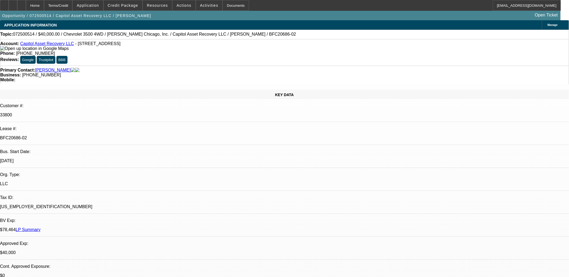
select select "0"
select select "2"
select select "0"
select select "6"
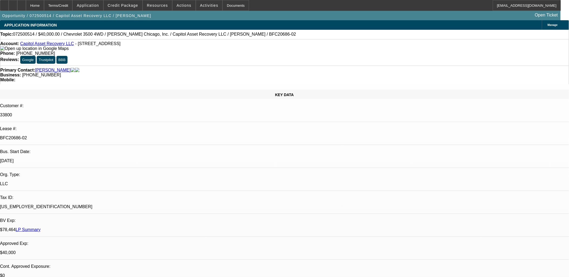
select select "0.15"
select select "2"
select select "0"
select select "6"
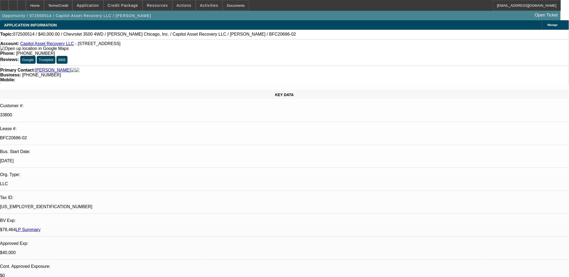
select select "0.15"
select select "2"
select select "0.1"
select select "4"
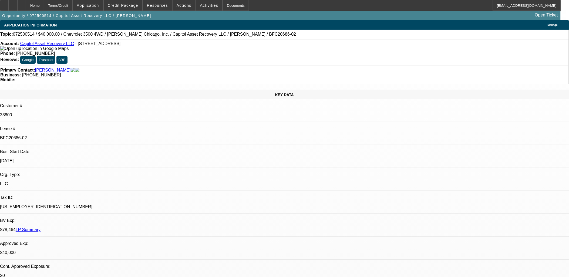
select select "0.15"
select select "2"
select select "0.1"
select select "4"
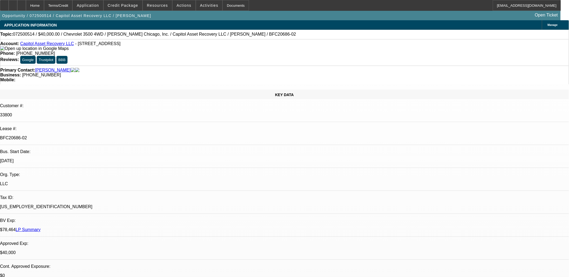
drag, startPoint x: 247, startPoint y: 142, endPoint x: 284, endPoint y: 107, distance: 50.2
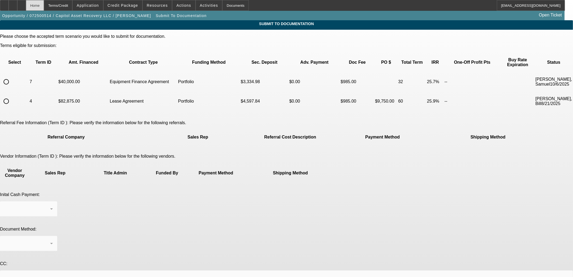
click at [44, 6] on div "Home" at bounding box center [35, 5] width 18 height 11
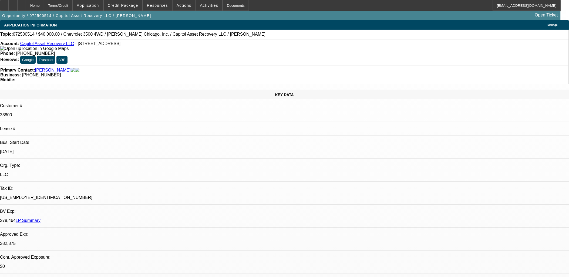
select select "0"
select select "2"
select select "0"
select select "0.15"
select select "2"
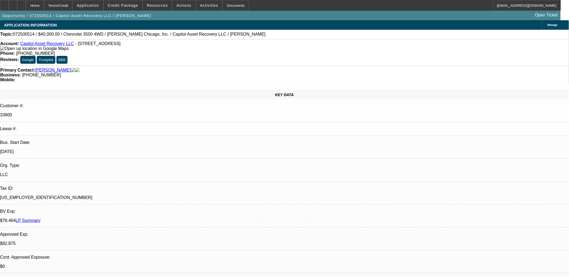
select select "0"
select select "0.15"
select select "2"
select select "0.1"
select select "0.15"
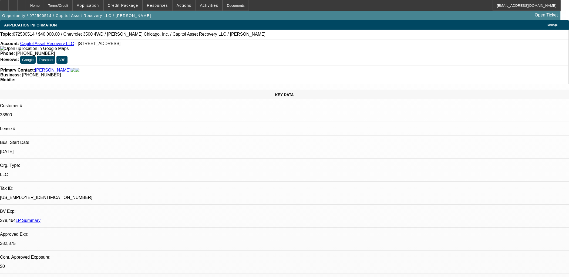
select select "2"
select select "0.1"
select select "1"
select select "2"
select select "6"
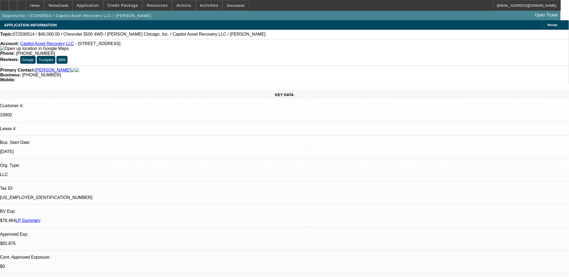
select select "1"
select select "2"
select select "6"
select select "1"
select select "2"
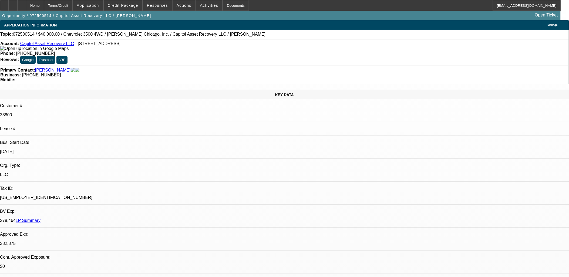
select select "4"
select select "1"
select select "2"
select select "4"
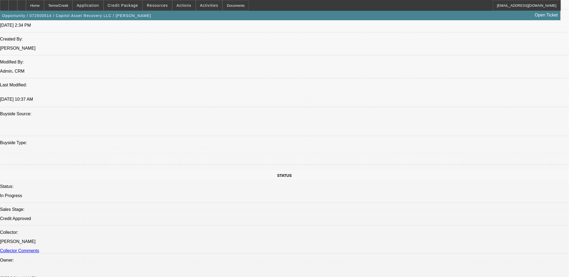
scroll to position [450, 0]
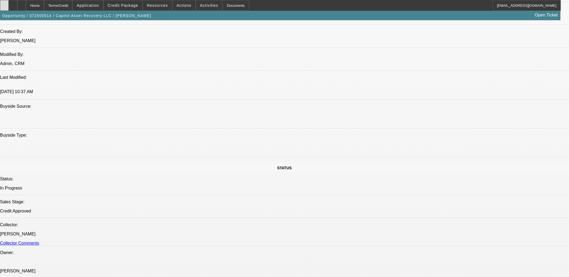
click at [9, 4] on div at bounding box center [4, 5] width 9 height 11
click at [122, 4] on span "Credit Package" at bounding box center [123, 5] width 31 height 4
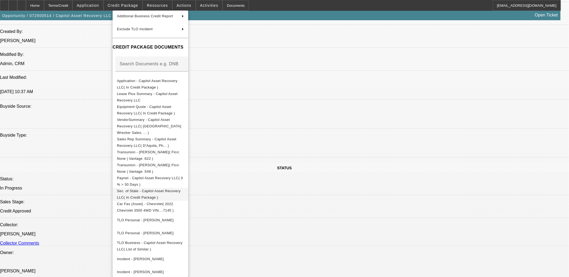
scroll to position [92, 0]
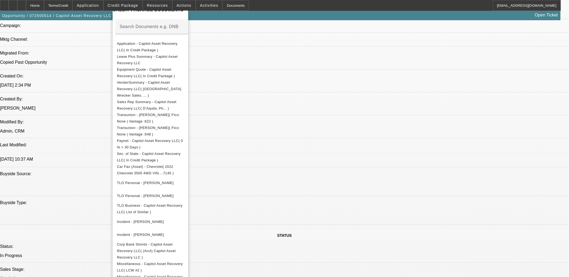
click at [319, 161] on div at bounding box center [284, 138] width 569 height 277
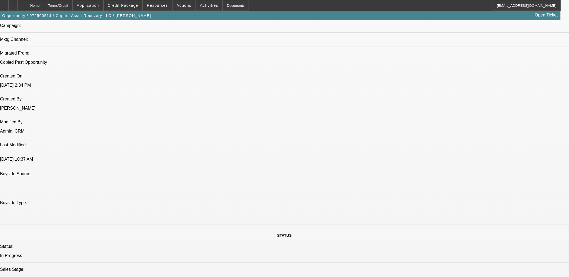
scroll to position [300, 0]
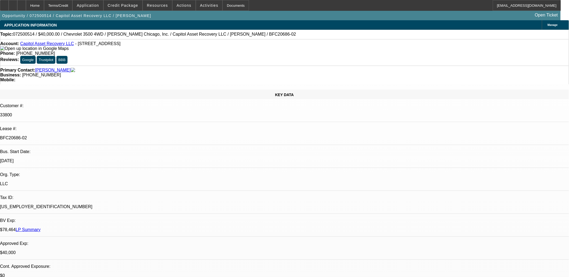
select select "0"
select select "2"
select select "0"
select select "0.15"
select select "2"
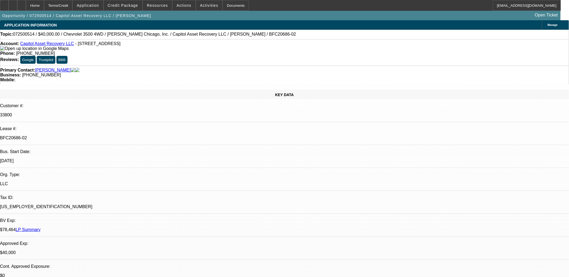
select select "0"
select select "0.15"
select select "2"
select select "0.1"
select select "0.15"
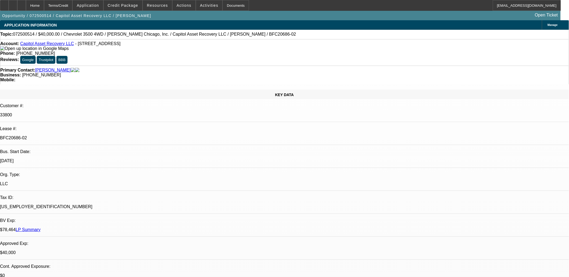
select select "2"
select select "0.1"
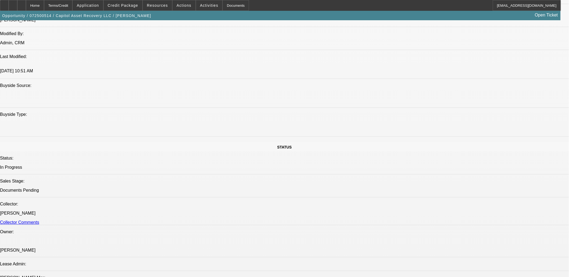
select select "1"
select select "2"
select select "6"
select select "1"
select select "2"
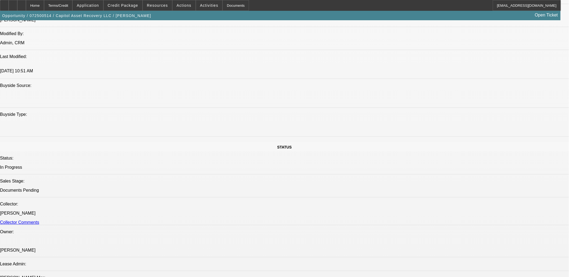
select select "6"
select select "1"
select select "2"
select select "4"
select select "1"
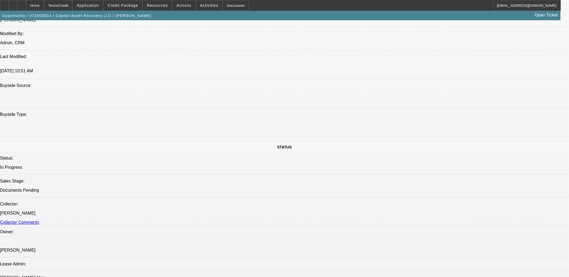
select select "2"
select select "4"
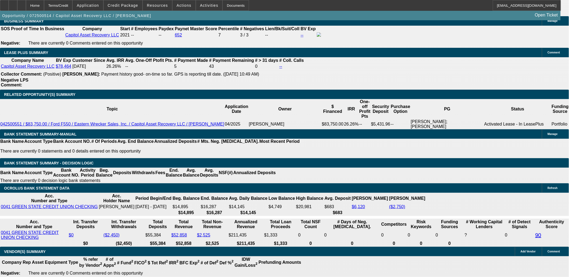
scroll to position [871, 0]
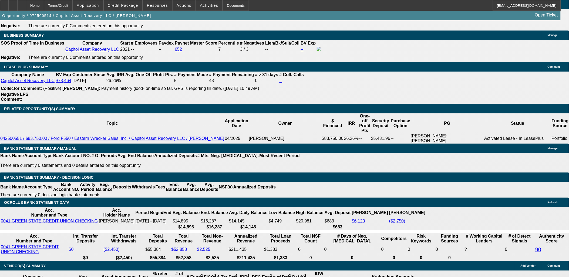
scroll to position [30, 0]
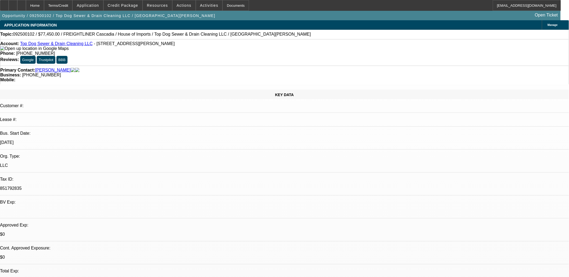
select select "0"
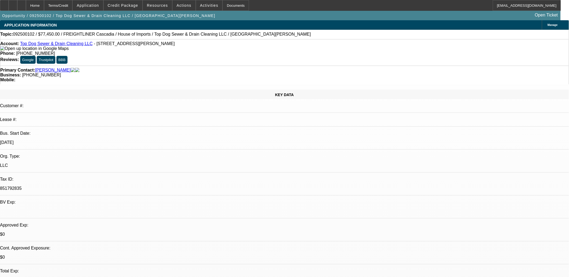
select select "0"
select select "2"
select select "0.1"
select select "0"
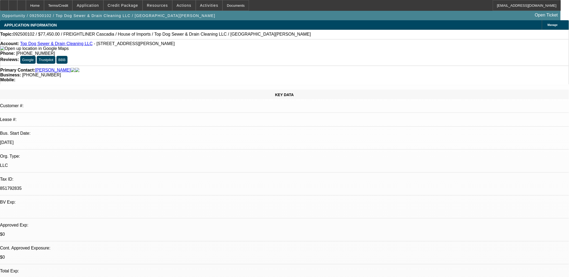
select select "0"
select select "1"
select select "2"
select select "1"
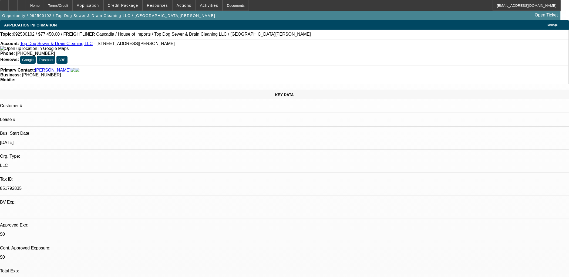
select select "1"
select select "2"
select select "1"
select select "2"
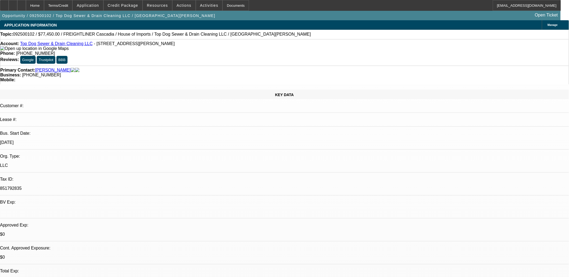
select select "4"
select select "1"
select select "2"
select select "1"
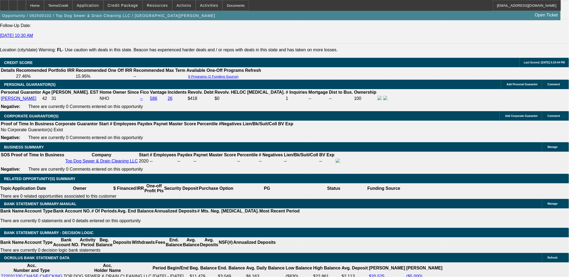
scroll to position [780, 0]
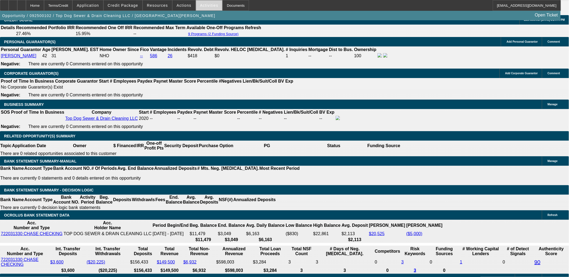
click at [204, 8] on span at bounding box center [209, 5] width 26 height 13
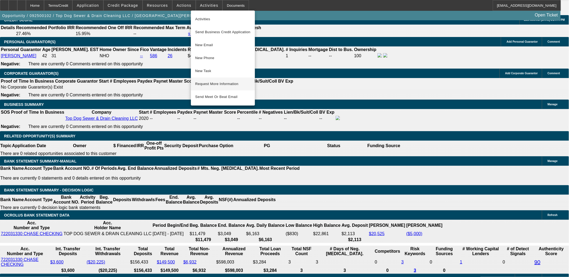
click at [223, 82] on span "Request More Information" at bounding box center [222, 84] width 55 height 6
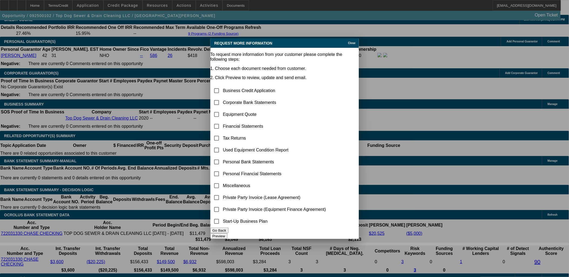
scroll to position [0, 0]
click at [222, 109] on input "checkbox" at bounding box center [216, 114] width 11 height 11
checkbox input "true"
click at [222, 180] on input "checkbox" at bounding box center [216, 185] width 11 height 11
checkbox input "true"
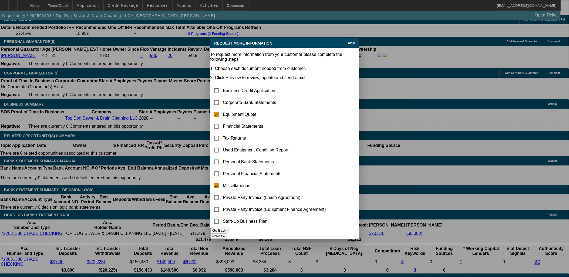
click at [227, 233] on button "Preview" at bounding box center [218, 236] width 17 height 6
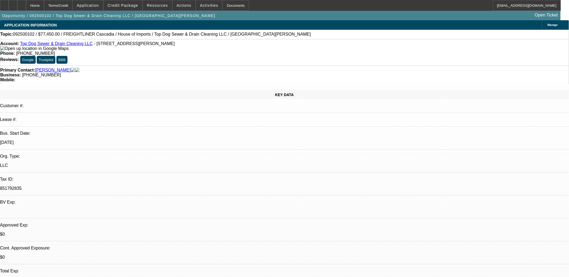
scroll to position [780, 0]
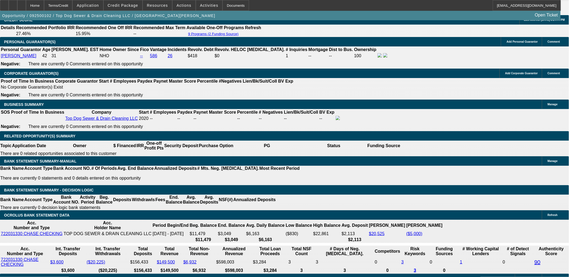
drag, startPoint x: 183, startPoint y: 111, endPoint x: 187, endPoint y: 104, distance: 7.7
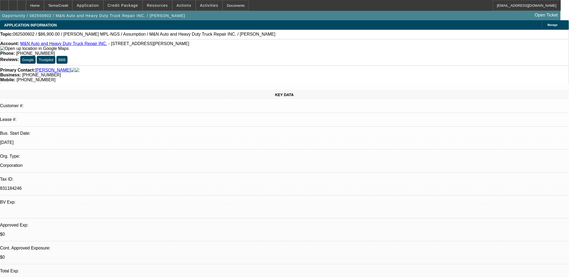
select select "0"
select select "4"
select select "0.1"
select select "0"
select select "4"
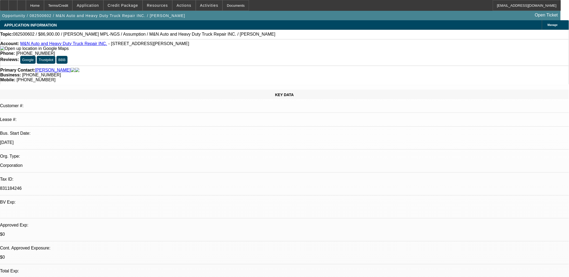
select select "0.1"
select select "0"
select select "4"
select select "0.1"
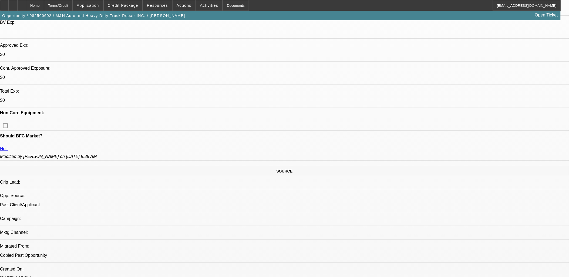
select select "1"
select select "2"
select select "4"
select select "1"
select select "2"
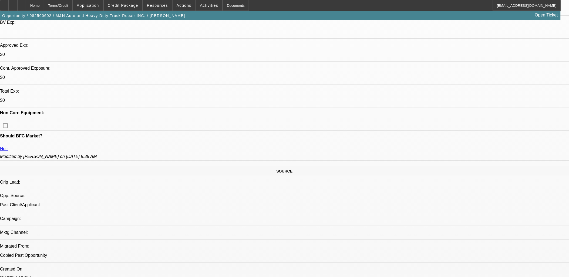
select select "4"
select select "1"
select select "2"
select select "4"
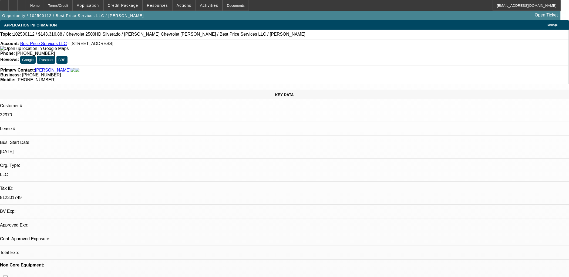
select select "0"
select select "2"
select select "0.1"
select select "1"
select select "2"
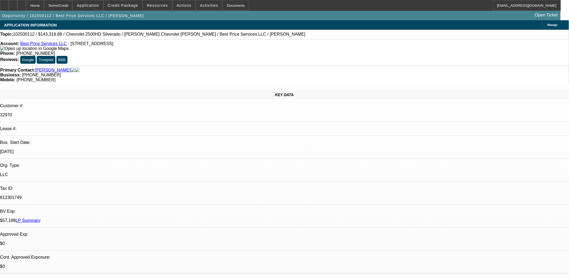
select select "4"
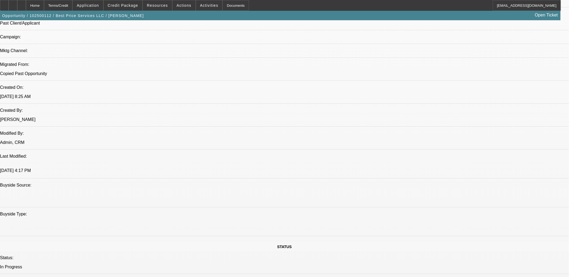
scroll to position [420, 0]
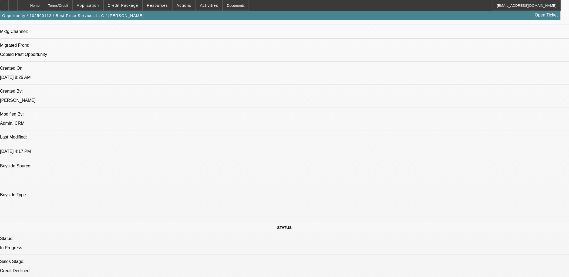
scroll to position [390, 0]
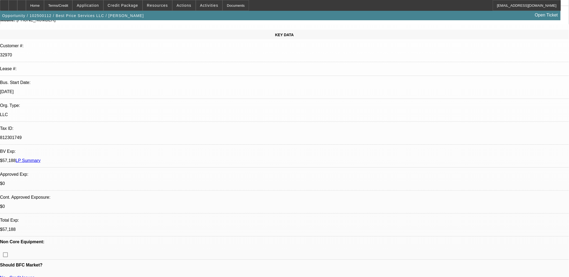
scroll to position [120, 0]
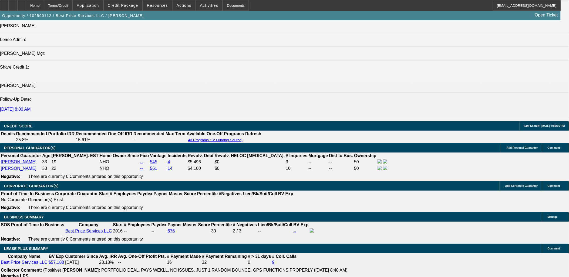
scroll to position [750, 0]
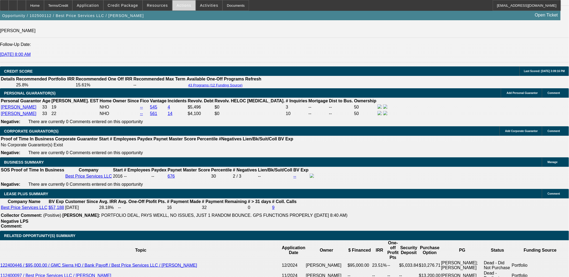
click at [178, 5] on span "Actions" at bounding box center [184, 5] width 15 height 4
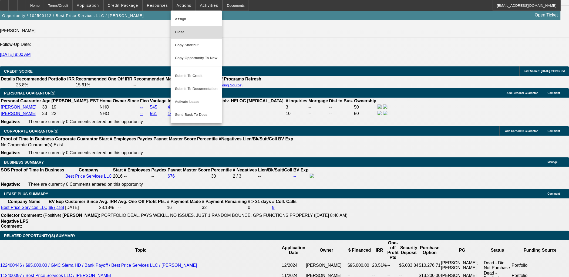
click at [183, 30] on span "Close" at bounding box center [196, 32] width 43 height 6
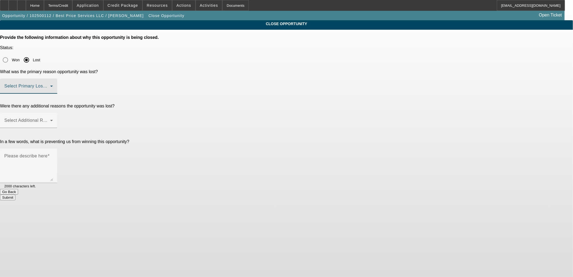
click at [50, 85] on span at bounding box center [27, 88] width 46 height 6
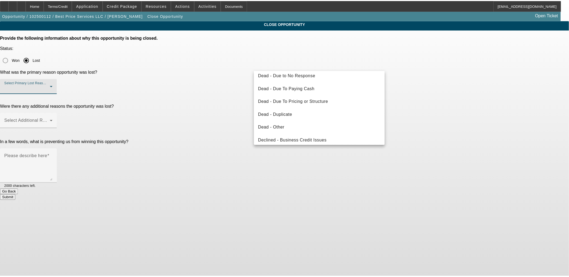
scroll to position [72, 0]
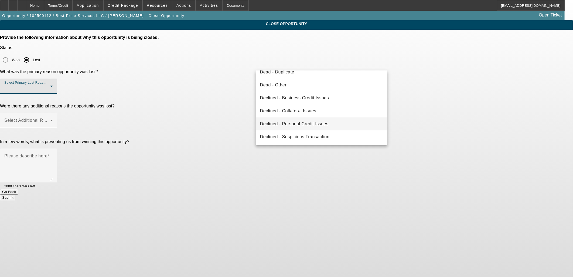
click at [314, 124] on span "Declined - Personal Credit Issues" at bounding box center [294, 124] width 69 height 6
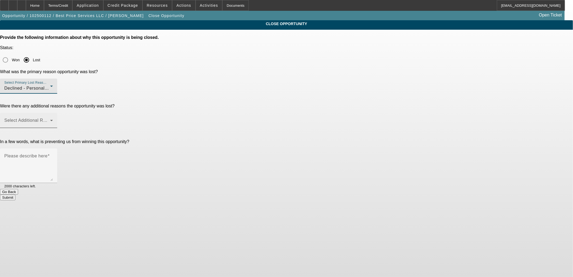
click at [50, 119] on span at bounding box center [27, 122] width 46 height 6
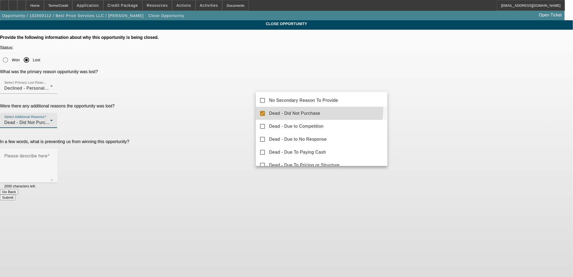
click at [290, 86] on div at bounding box center [286, 138] width 573 height 277
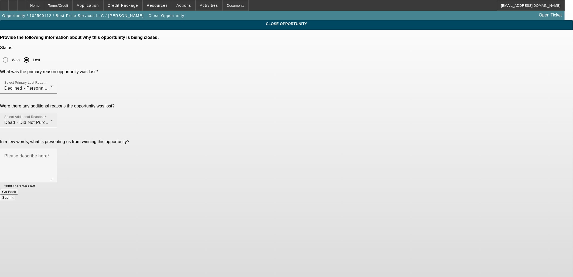
click at [50, 119] on div "Dead - Did Not Purchase" at bounding box center [27, 122] width 46 height 6
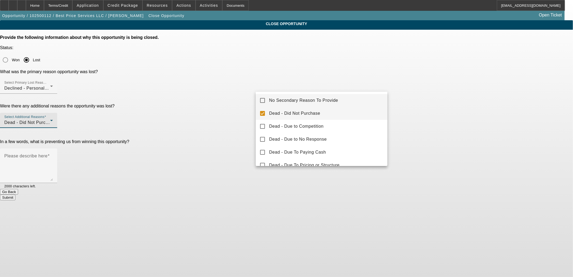
click at [282, 101] on span "No Secondary Reason To Provide" at bounding box center [303, 100] width 69 height 6
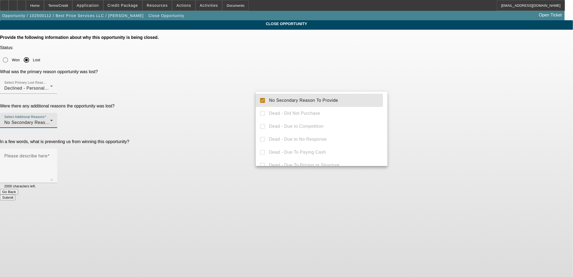
click at [239, 96] on div at bounding box center [286, 138] width 573 height 277
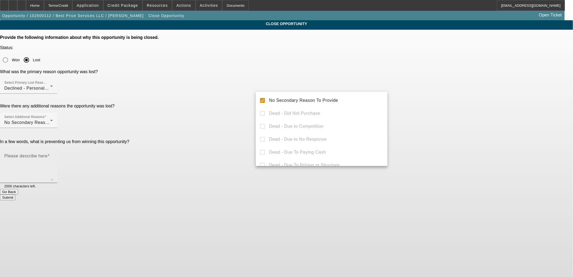
click at [48, 154] on mat-label "Please describe here" at bounding box center [25, 156] width 43 height 5
click at [53, 155] on textarea "Please describe here" at bounding box center [28, 168] width 49 height 26
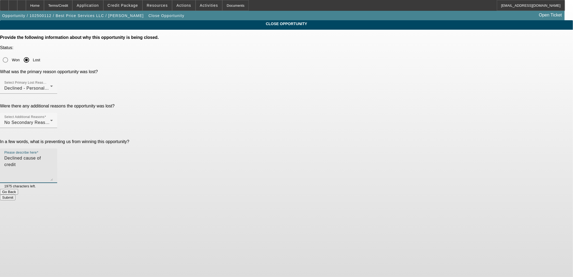
type textarea "Declined cause of credit"
click at [15, 195] on button "Submit" at bounding box center [7, 198] width 15 height 6
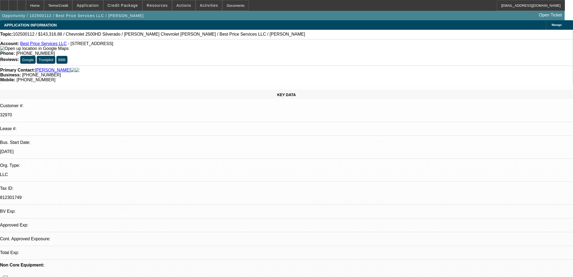
select select "0"
select select "2"
select select "0.1"
select select "1"
select select "2"
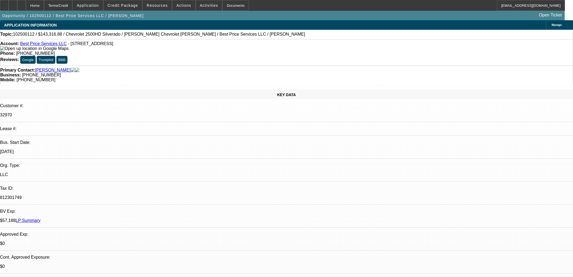
select select "4"
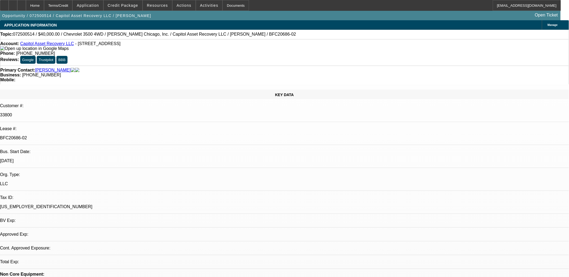
select select "0"
select select "2"
select select "0"
select select "6"
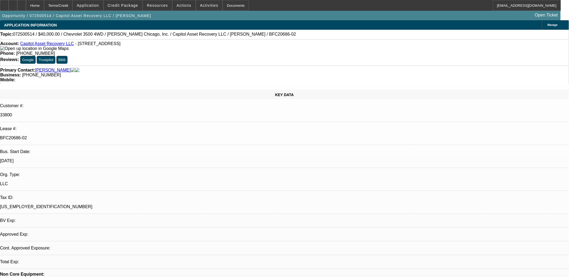
select select "0.15"
select select "2"
select select "0"
select select "6"
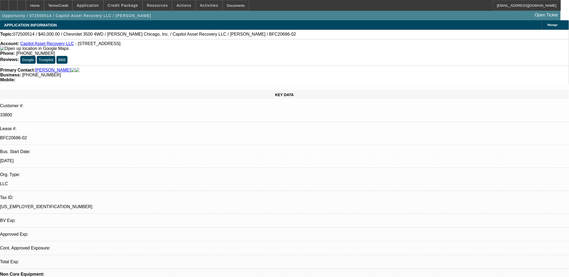
select select "0.15"
select select "2"
select select "0.1"
select select "4"
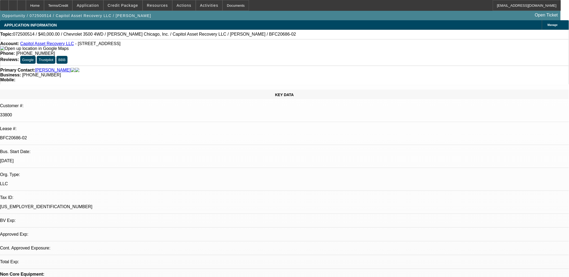
select select "0.15"
select select "2"
select select "0.1"
select select "4"
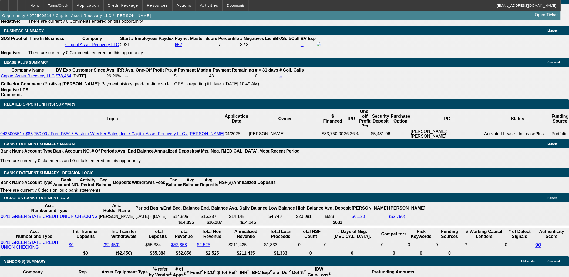
scroll to position [870, 0]
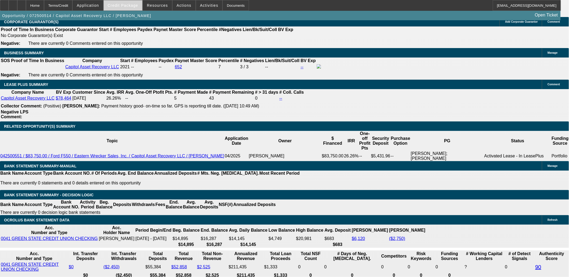
click at [127, 6] on span "Credit Package" at bounding box center [123, 5] width 31 height 4
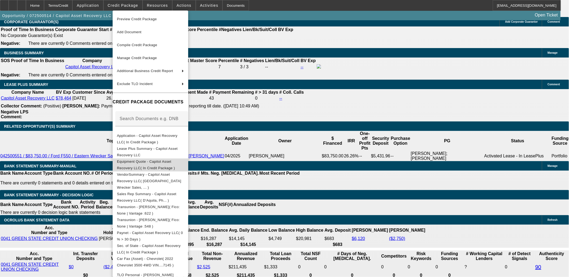
click at [162, 162] on span "Equipment Quote - Capitol Asset Recovery LLC( In Credit Package )" at bounding box center [146, 164] width 58 height 11
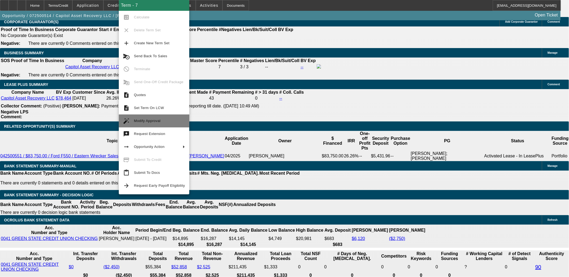
click at [146, 124] on span "Modify Approval" at bounding box center [159, 121] width 51 height 6
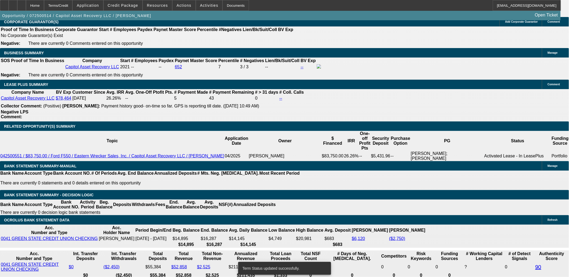
select select "0"
select select "2"
select select "0"
select select "6"
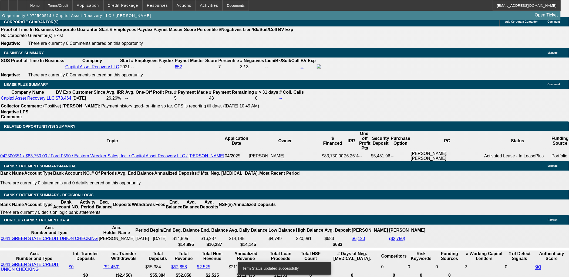
select select "0"
select select "2"
select select "0"
select select "6"
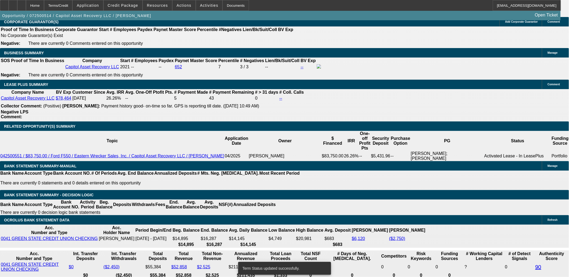
select select "0.15"
select select "2"
select select "0"
select select "6"
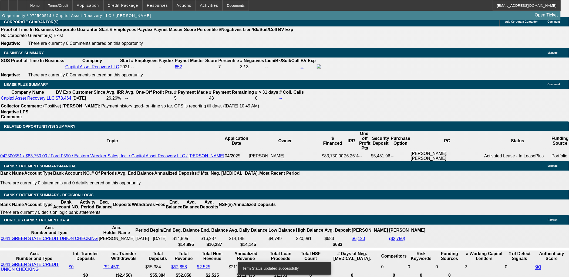
select select "0.15"
select select "2"
select select "0.1"
select select "4"
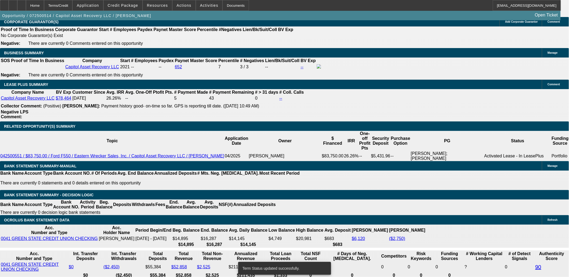
drag, startPoint x: 444, startPoint y: 208, endPoint x: 452, endPoint y: 205, distance: 9.1
copy td "Past Customer, EFA, EPOA, Please Order GPS ASAP 708-233-1112 - Title Admin Bobb…"
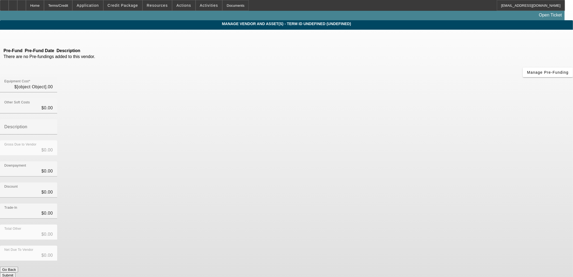
type input "$50,894.70"
type input "$500.00"
type input "$50,394.70"
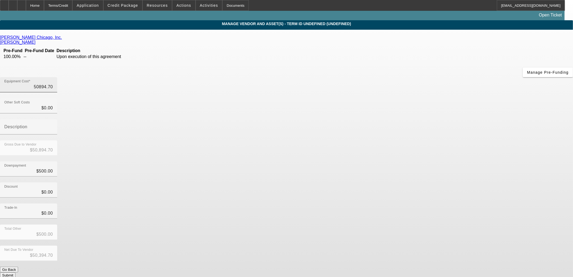
click at [53, 84] on input "50894.70" at bounding box center [28, 87] width 49 height 6
type input "5"
type input "$5.00"
type input "$-495.00"
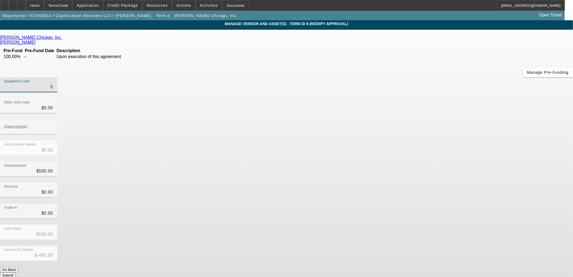
type input "51"
type input "$51.00"
type input "$-449.00"
type input "513"
type input "$513.00"
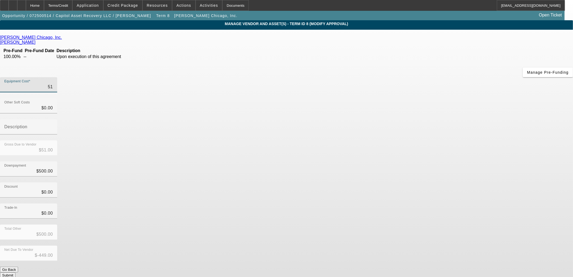
type input "$13.00"
type input "5139"
type input "$5,139.00"
type input "$4,639.00"
type input "51394"
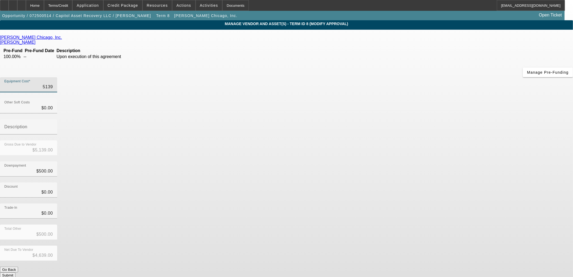
type input "$51,394.00"
type input "$50,894.00"
type input "513943"
type input "$513,943.00"
type input "$513,443.00"
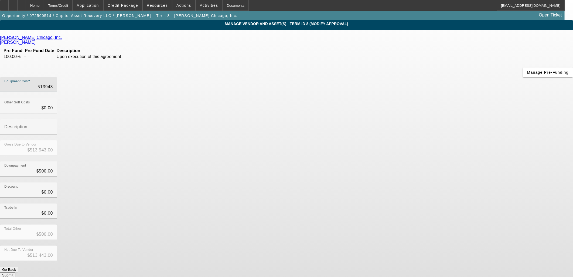
type input "5139437"
type input "$5,139,437.00"
type input "$5,138,937.00"
type input "51394370"
type input "$51,394,370.00"
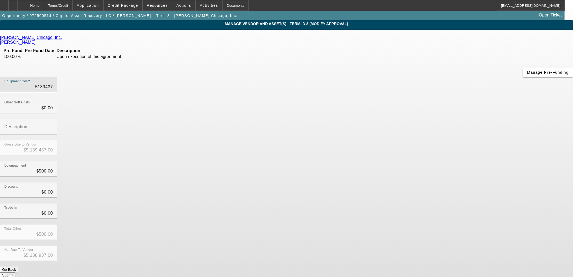
type input "$51,393,870.00"
type input "5139437"
type input "$5,139,437.00"
type input "$5,138,937.00"
type input "513943"
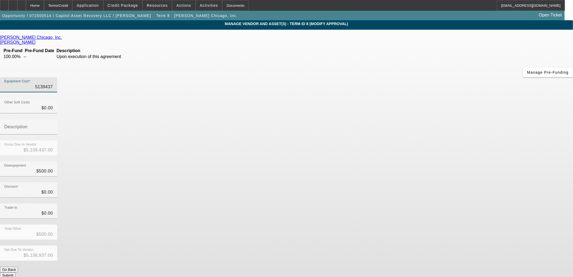
type input "$513,943.00"
type input "$513,443.00"
type input "51394"
type input "$51,394.00"
type input "$50,894.00"
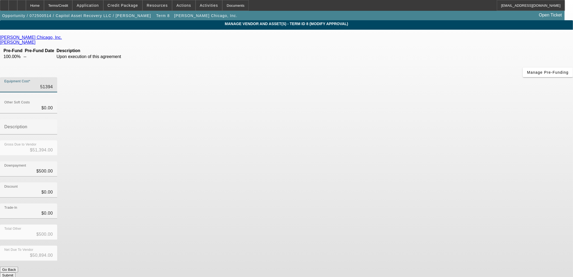
type input "5139"
type input "$5,139.00"
type input "$4,639.00"
type input "51394"
type input "$51,394.00"
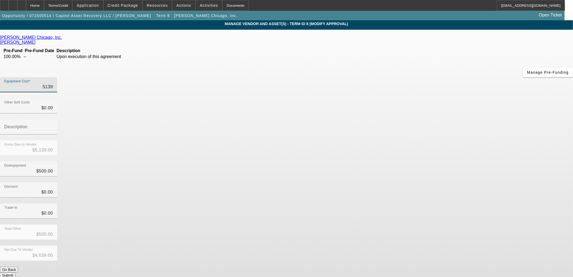
type input "$50,894.00"
type input "51394.7"
type input "$51,394.70"
type input "$50,894.70"
type input "$51,394.70"
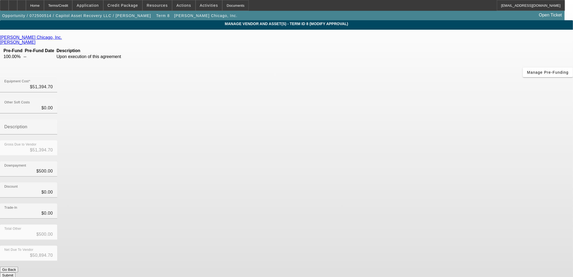
click at [426, 161] on div "Downpayment $500.00" at bounding box center [286, 171] width 573 height 21
click at [15, 272] on button "Submit" at bounding box center [7, 275] width 15 height 6
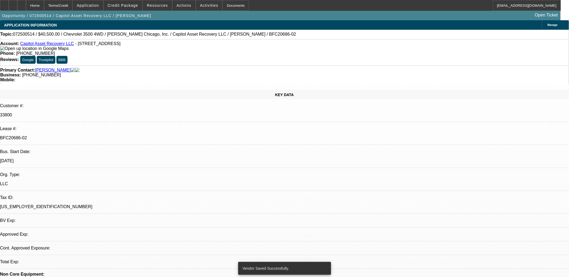
select select "0"
select select "2"
select select "0"
select select "6"
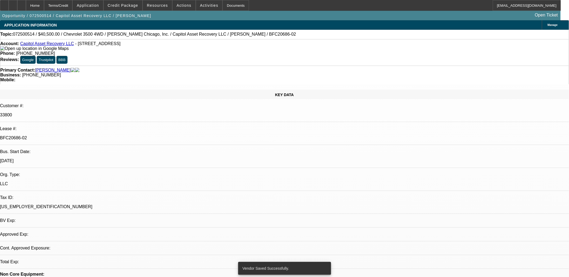
select select "0"
select select "2"
select select "0"
select select "6"
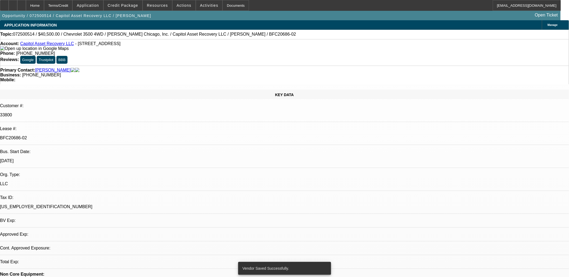
select select "0.15"
select select "2"
select select "0"
select select "6"
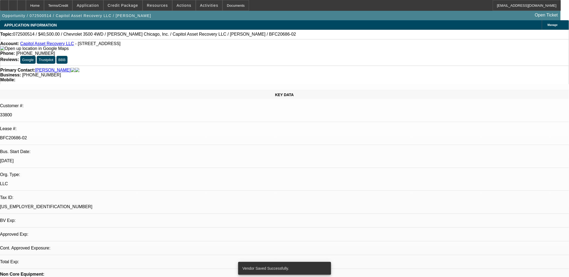
select select "0.15"
select select "2"
select select "0.1"
select select "4"
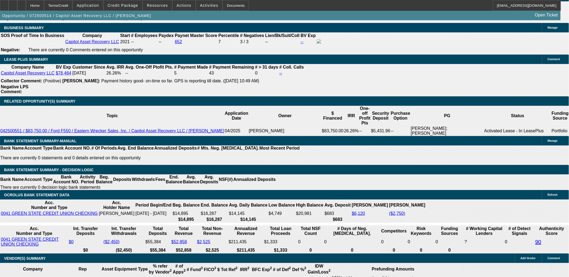
scroll to position [900, 0]
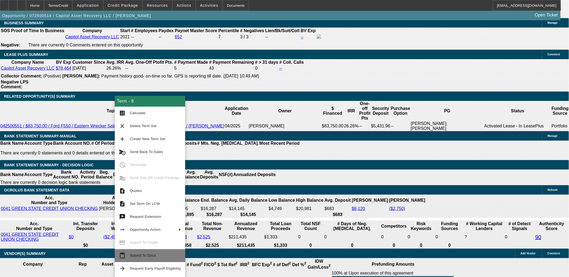
click at [157, 254] on span "Submit To Docs" at bounding box center [155, 255] width 51 height 6
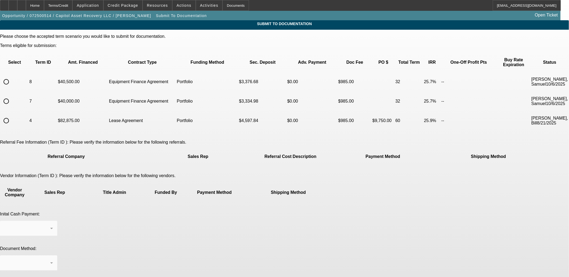
click at [12, 76] on input "radio" at bounding box center [6, 81] width 11 height 11
radio input "true"
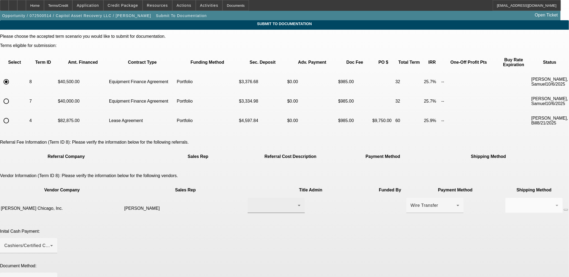
click at [262, 198] on div at bounding box center [276, 205] width 49 height 15
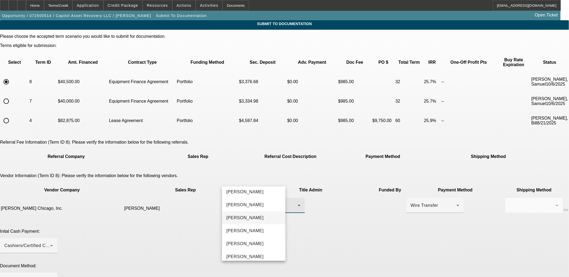
scroll to position [25, 0]
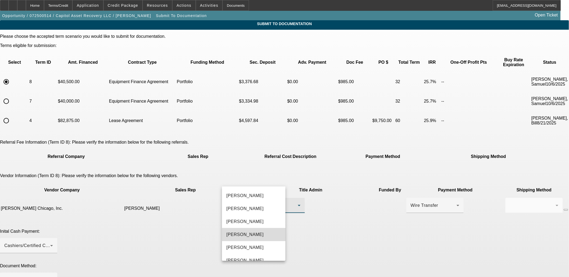
click at [254, 236] on mat-option "Kral, Bobbi" at bounding box center [253, 234] width 63 height 13
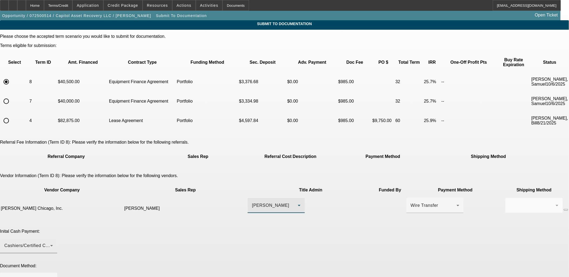
click at [53, 238] on div "Cashiers/Certified Check" at bounding box center [28, 245] width 49 height 15
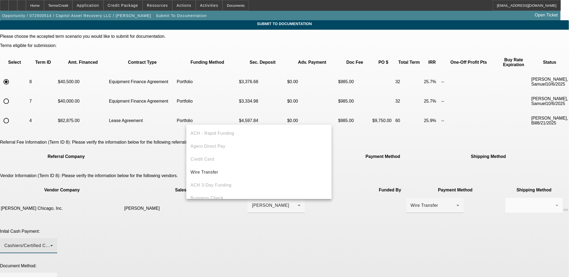
scroll to position [18, 0]
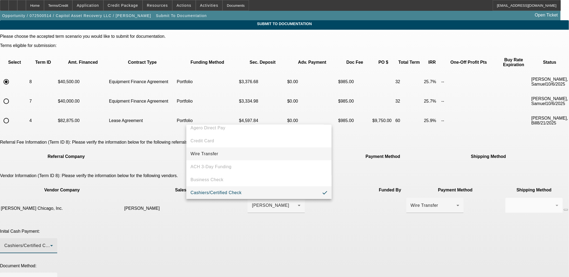
click at [212, 153] on span "Wire Transfer" at bounding box center [205, 154] width 28 height 6
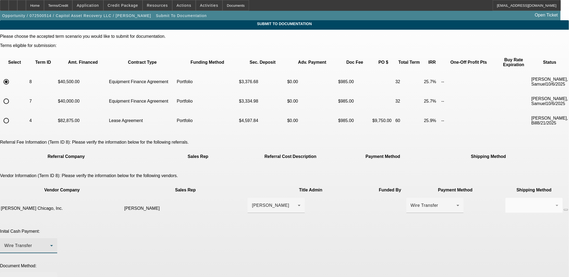
click at [50, 277] on div at bounding box center [27, 280] width 46 height 6
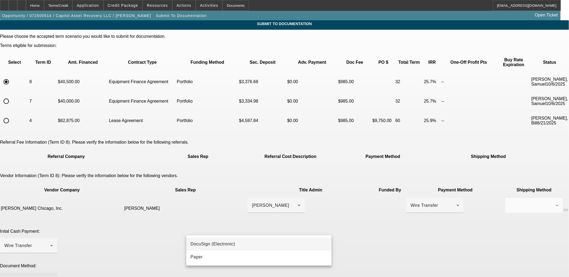
click at [212, 242] on span "DocuSign (Electronic)" at bounding box center [213, 244] width 45 height 6
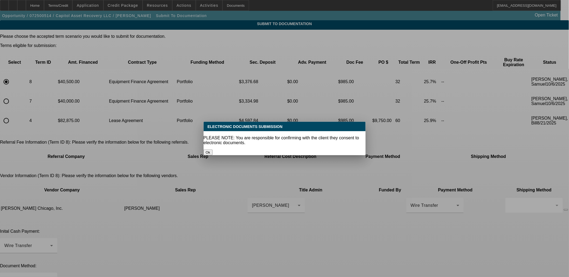
click at [212, 150] on button "Ok" at bounding box center [208, 153] width 9 height 6
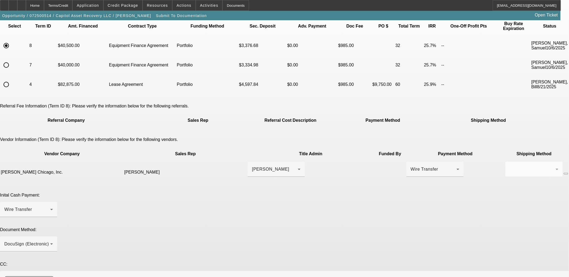
scroll to position [78, 0]
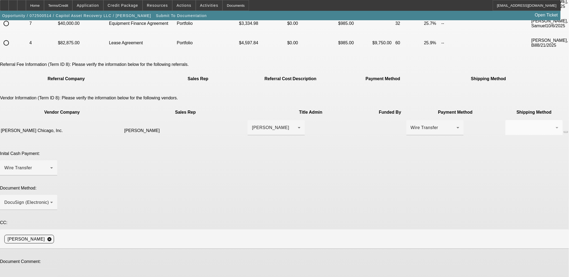
click at [53, 273] on textarea at bounding box center [28, 279] width 49 height 13
paste textarea "Past Customer, EFA, EPOA, Please Order GPS ASAP 708-233-1112 - Title Admin Bobb…"
type textarea "Past Customer, EFA, EPOA, Please Order GPS ASAP 708-233-1112 - Title Admin Bobb…"
paste textarea "Past Customer, EFA, EPOA, Please Order GPS ASAP 708-233-1112 - Title Admin Bobb…"
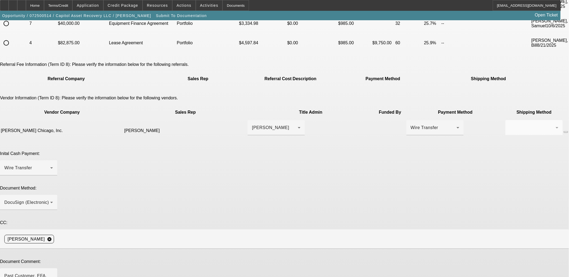
type textarea "Past Customer, EFA, EPOA, Please Order GPS ASAP 708-233-1112 - Title Admin Bobb…"
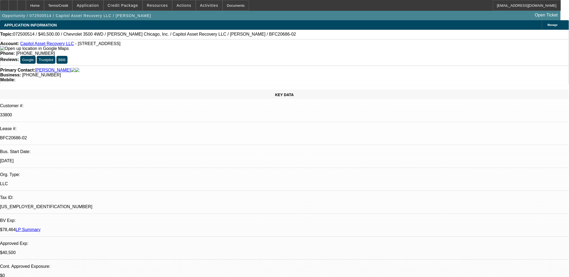
select select "0"
select select "2"
select select "0"
select select "6"
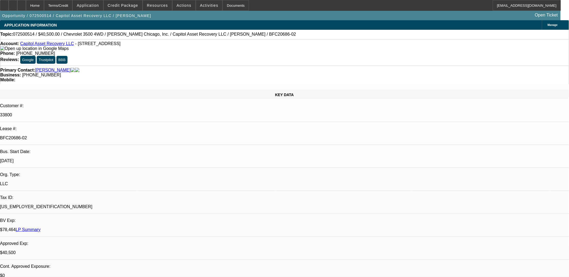
select select "0"
select select "2"
select select "0"
select select "6"
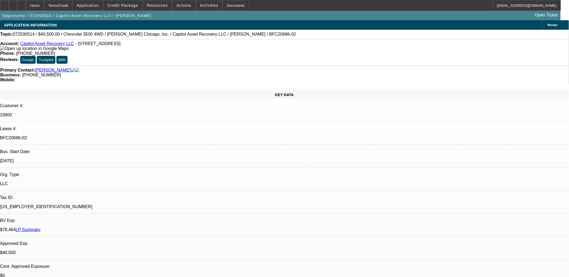
select select "0.15"
select select "2"
select select "0"
select select "6"
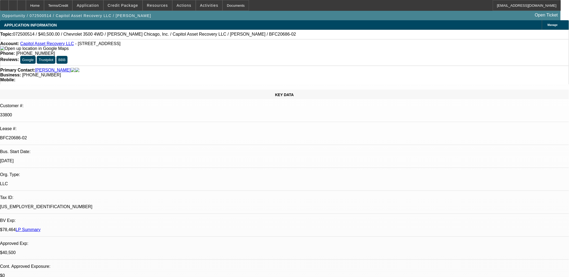
select select "0.15"
select select "2"
select select "0.1"
select select "4"
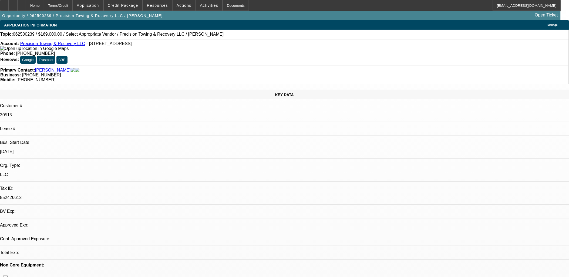
select select "0"
select select "2"
select select "0.1"
select select "1"
select select "2"
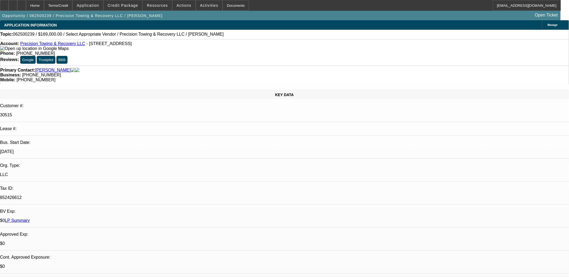
select select "4"
click at [185, 6] on span "Actions" at bounding box center [184, 5] width 15 height 4
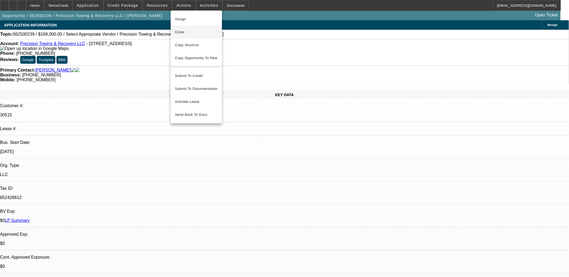
click at [200, 29] on span "Close" at bounding box center [196, 32] width 43 height 6
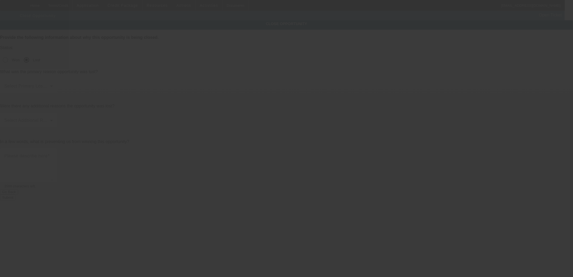
click at [50, 85] on span at bounding box center [27, 88] width 46 height 6
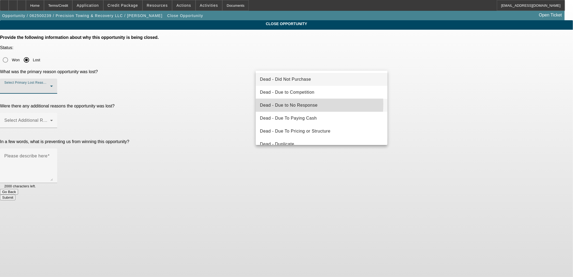
click at [297, 104] on span "Dead - Due to No Response" at bounding box center [289, 105] width 58 height 6
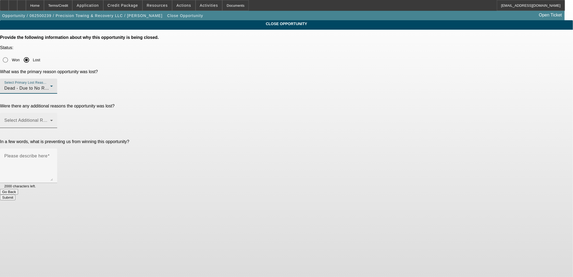
click at [53, 113] on div "Select Additional Reasons" at bounding box center [28, 120] width 49 height 15
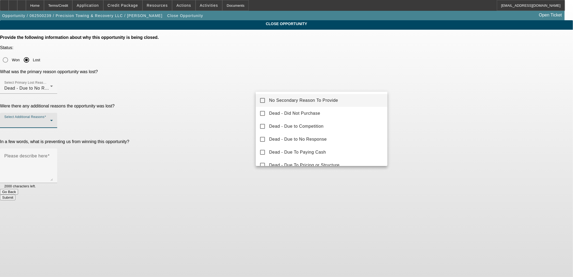
click at [285, 81] on div at bounding box center [286, 138] width 573 height 277
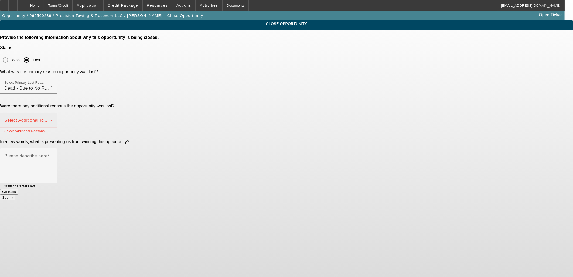
click at [53, 113] on div "Select Additional Reasons" at bounding box center [28, 120] width 49 height 15
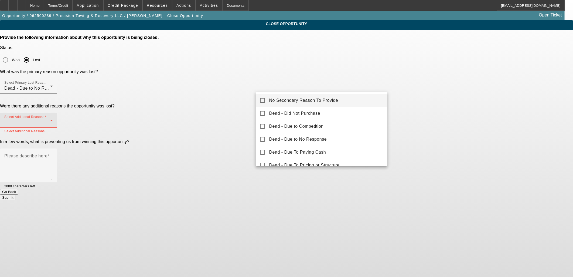
click at [273, 97] on mat-option "No Secondary Reason To Provide" at bounding box center [322, 100] width 132 height 13
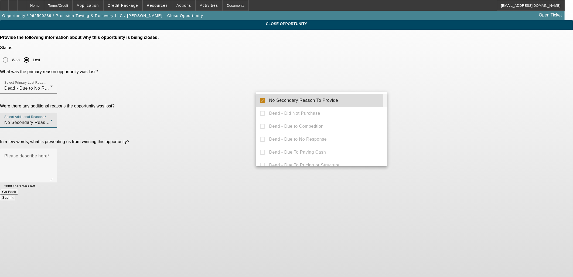
drag, startPoint x: 229, startPoint y: 89, endPoint x: 283, endPoint y: 104, distance: 56.3
click at [230, 89] on div at bounding box center [286, 138] width 573 height 277
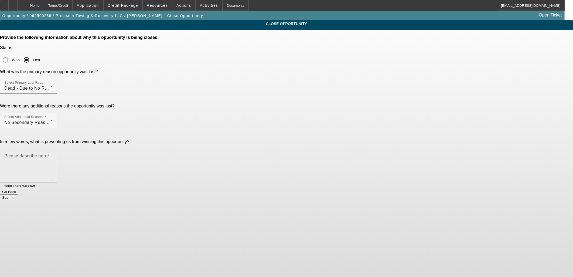
click at [48, 154] on mat-label "Please describe here" at bounding box center [25, 156] width 43 height 5
click at [53, 155] on textarea "Please describe here" at bounding box center [28, 168] width 49 height 26
type textarea "n"
click at [15, 195] on button "Submit" at bounding box center [7, 198] width 15 height 6
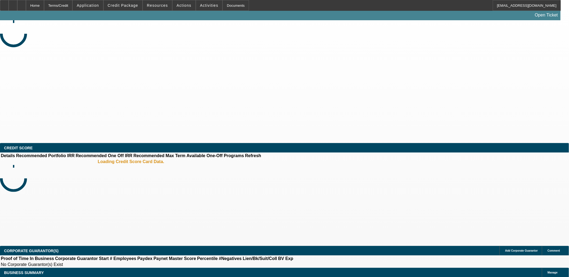
select select "0"
select select "2"
select select "0.1"
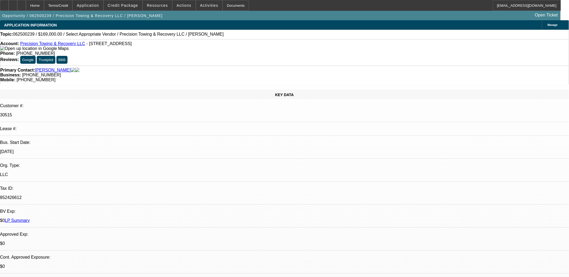
select select "1"
select select "2"
select select "4"
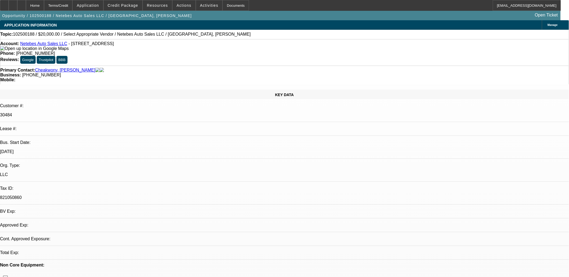
select select "0"
select select "2"
select select "0.1"
select select "1"
select select "2"
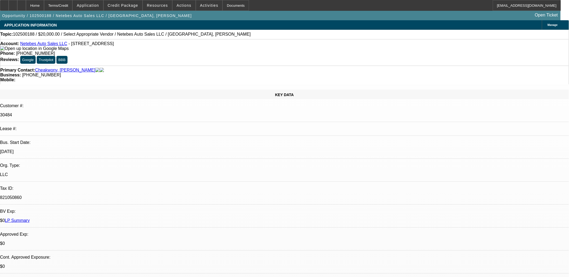
select select "4"
click at [176, 8] on span at bounding box center [184, 5] width 23 height 13
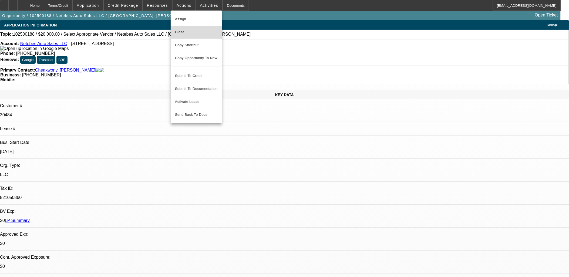
click at [183, 30] on span "Close" at bounding box center [196, 32] width 43 height 6
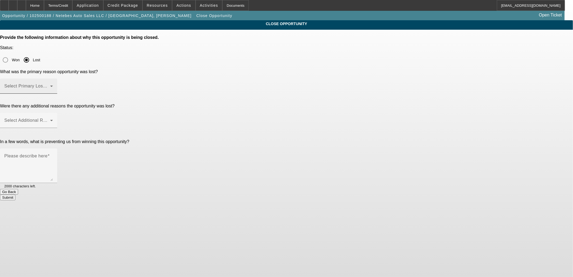
click at [50, 85] on span at bounding box center [27, 88] width 46 height 6
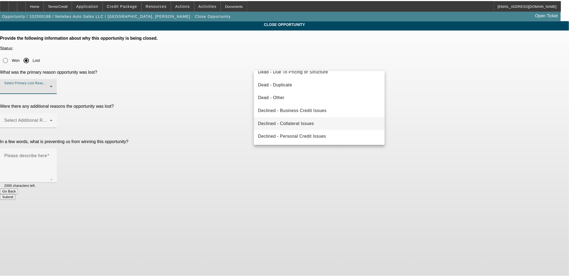
scroll to position [72, 0]
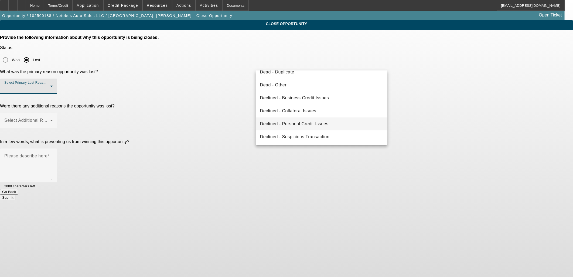
click at [312, 121] on span "Declined - Personal Credit Issues" at bounding box center [294, 124] width 69 height 6
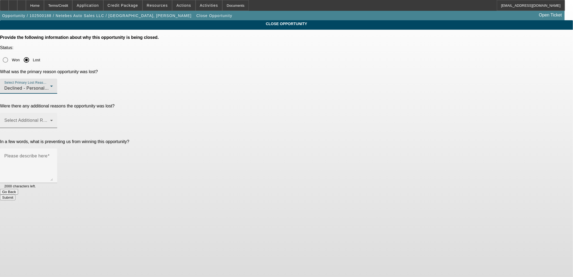
click at [50, 119] on span at bounding box center [27, 122] width 46 height 6
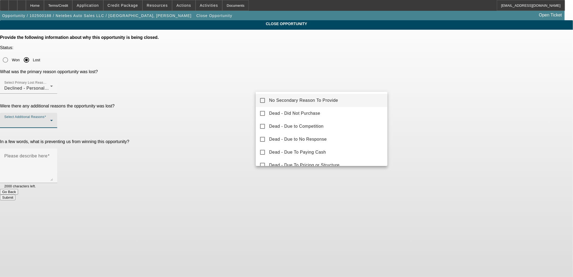
click at [288, 99] on span "No Secondary Reason To Provide" at bounding box center [303, 100] width 69 height 6
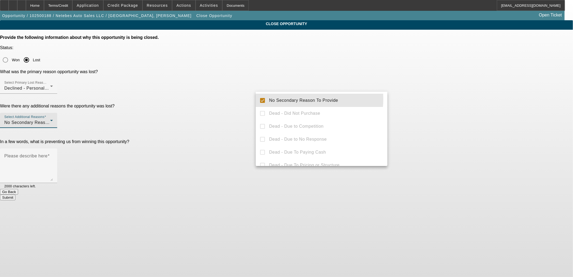
click at [233, 93] on div at bounding box center [286, 138] width 573 height 277
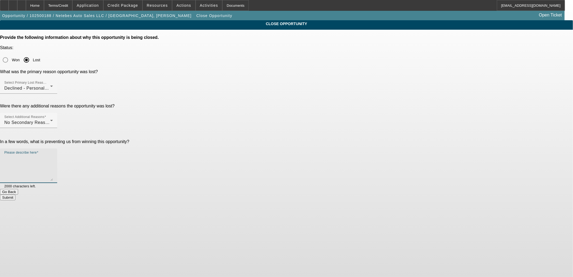
click at [53, 155] on textarea "Please describe here" at bounding box center [28, 168] width 49 height 26
type textarea "declined"
click at [15, 195] on button "Submit" at bounding box center [7, 198] width 15 height 6
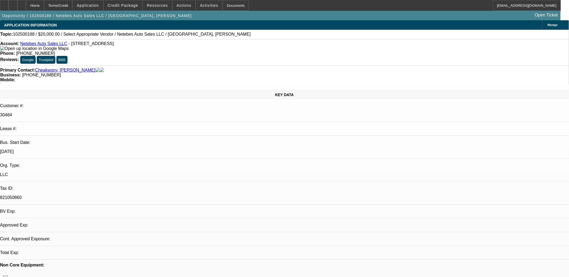
select select "0"
select select "2"
select select "0.1"
select select "1"
select select "2"
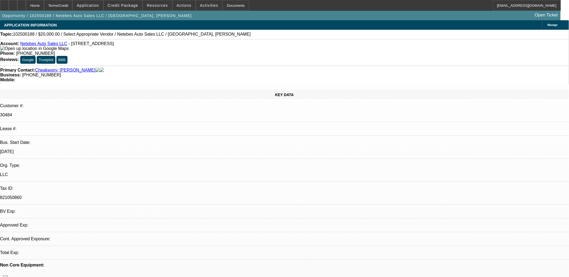
select select "4"
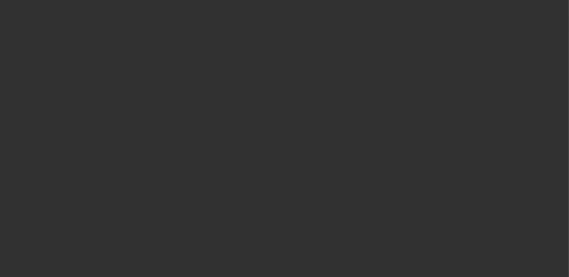
select select "0"
select select "0.2"
select select "2"
select select "0.1"
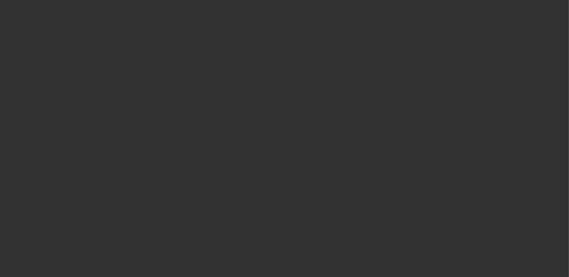
select select "0"
select select "2"
select select "0.1"
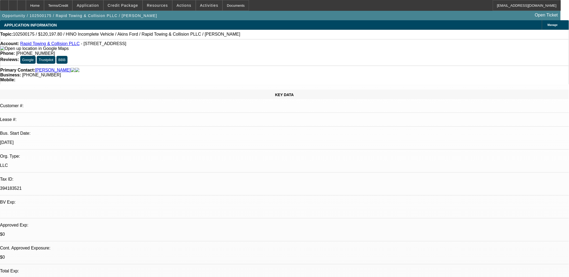
select select "1"
select select "6"
select select "1"
select select "2"
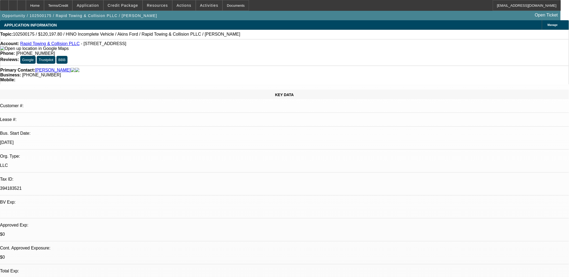
select select "4"
select select "1"
select select "2"
select select "4"
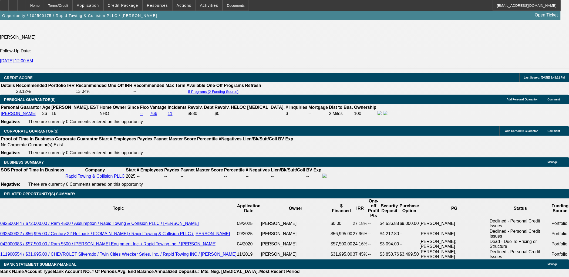
scroll to position [706, 0]
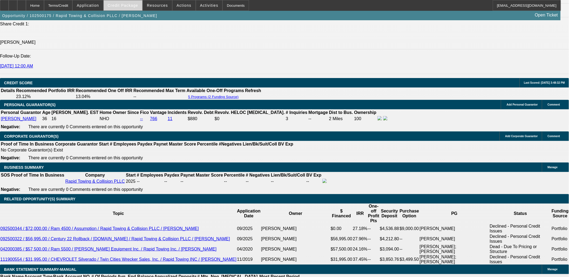
click at [137, 7] on span "Credit Package" at bounding box center [123, 5] width 31 height 4
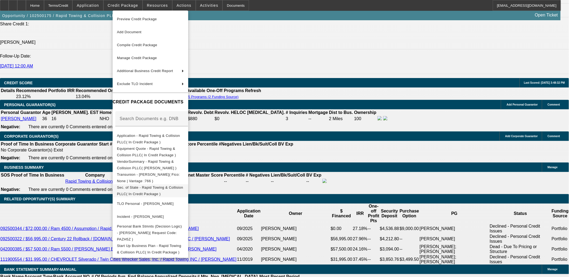
click at [183, 187] on span "Sec. of State - Rapid Towing & Collision PLLC( In Credit Package )" at bounding box center [150, 190] width 66 height 11
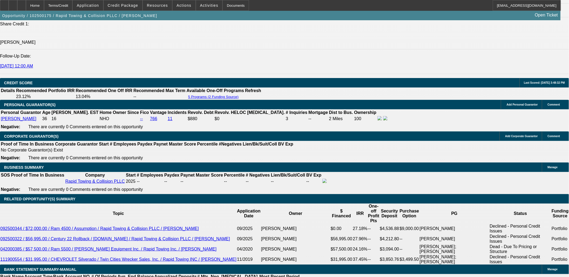
click at [125, 4] on span "Credit Package" at bounding box center [123, 5] width 31 height 4
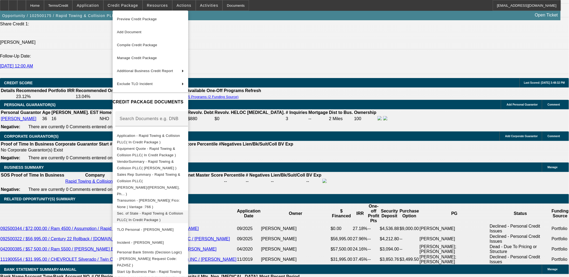
click at [166, 210] on span "Sec. of State - Rapid Towing & Collision PLLC( In Credit Package )" at bounding box center [150, 216] width 67 height 13
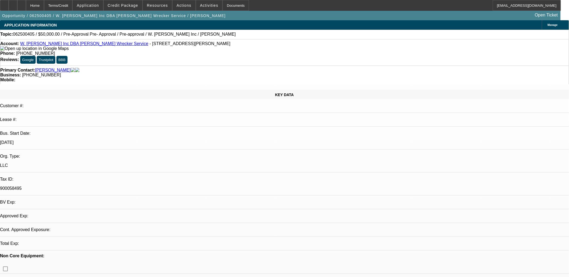
select select "0"
select select "0.1"
select select "0"
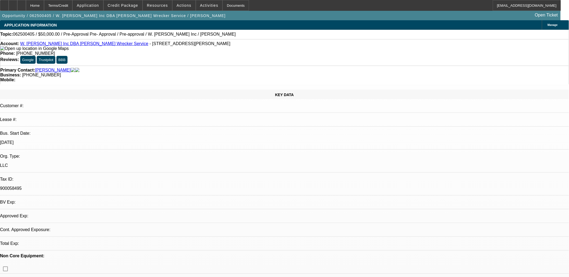
select select "0.1"
select select "0.15"
select select "2"
select select "0.1"
select select "2"
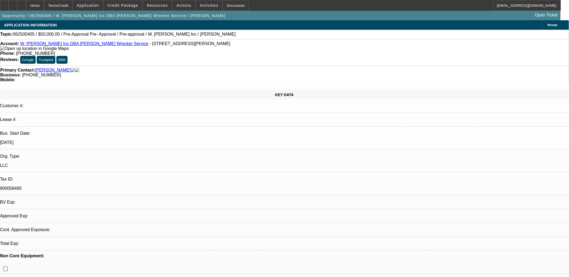
select select "0.1"
select select "1"
select select "4"
select select "1"
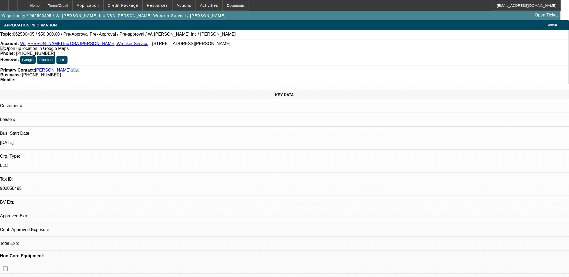
select select "1"
select select "4"
select select "1"
select select "2"
select select "4"
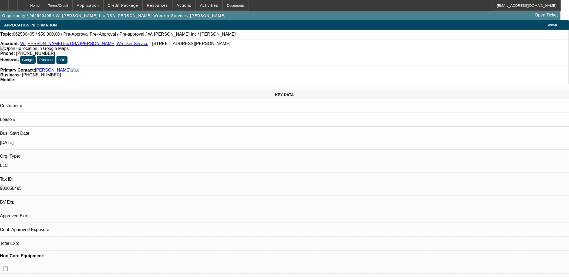
select select "1"
select select "2"
select select "4"
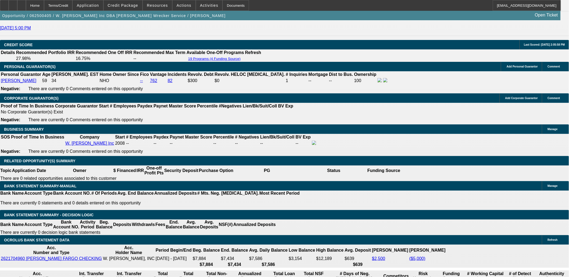
scroll to position [720, 0]
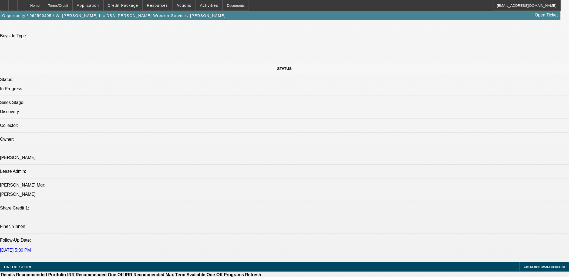
scroll to position [600, 0]
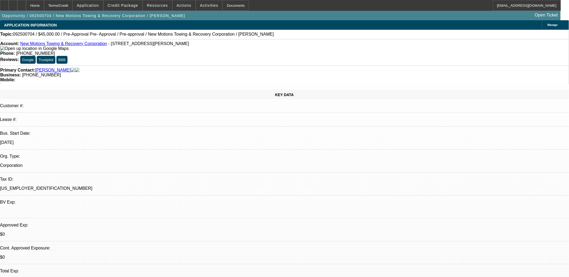
select select "0"
select select "0.1"
select select "0"
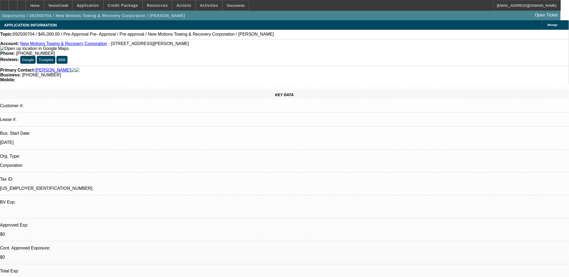
select select "0.1"
select select "0"
select select "0.1"
select select "0"
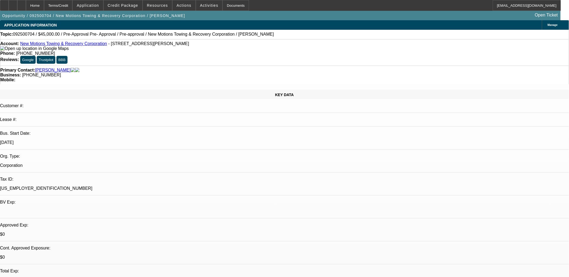
select select "0"
select select "0.1"
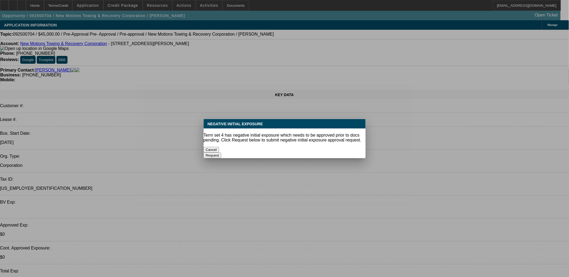
select select "1"
select select "4"
select select "1"
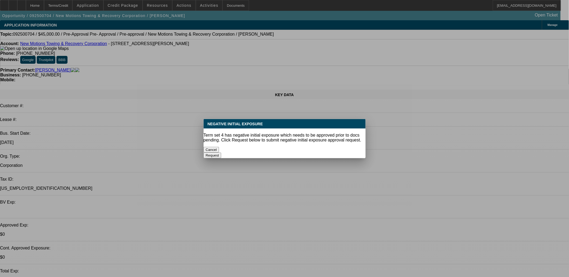
select select "4"
select select "1"
select select "3"
select select "4"
select select "1"
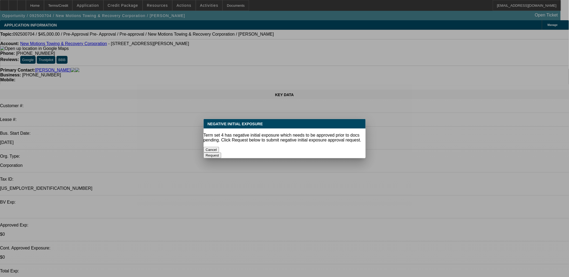
select select "1"
select select "4"
click at [219, 147] on button "Cancel" at bounding box center [212, 150] width 16 height 6
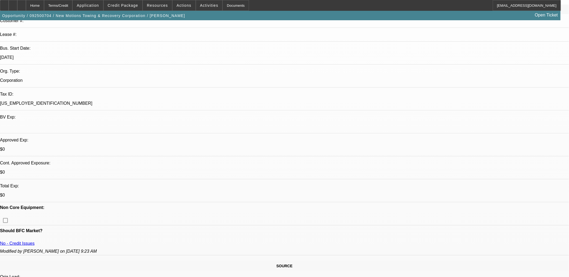
scroll to position [270, 0]
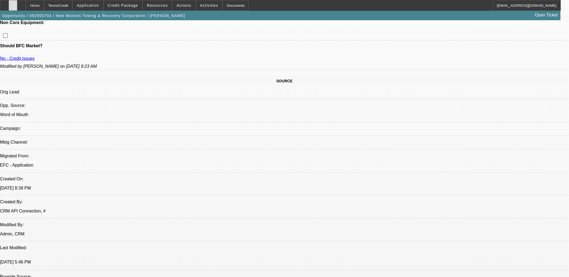
click at [17, 6] on div at bounding box center [13, 5] width 9 height 11
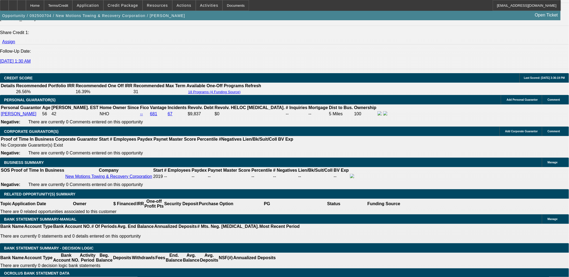
scroll to position [660, 0]
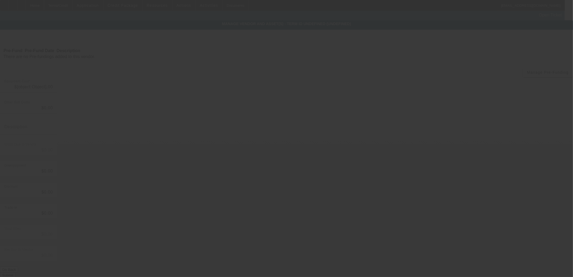
type input "$53,898.00"
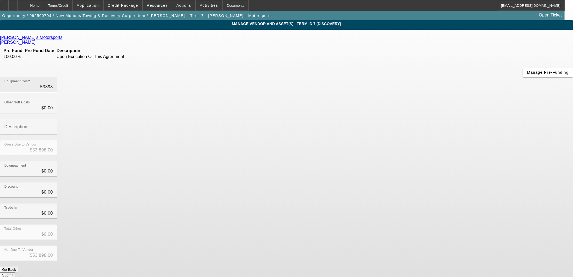
click at [53, 84] on input "53898" at bounding box center [28, 87] width 49 height 6
type input "5"
type input "$5.00"
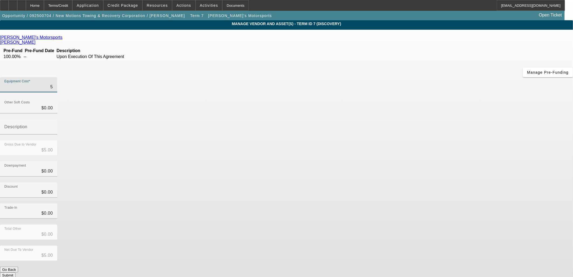
type input "52"
type input "$52.00"
type input "528"
type input "$528.00"
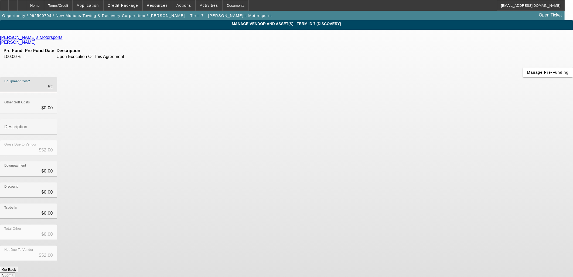
type input "$528.00"
type input "5289"
type input "$5,289.00"
type input "52899"
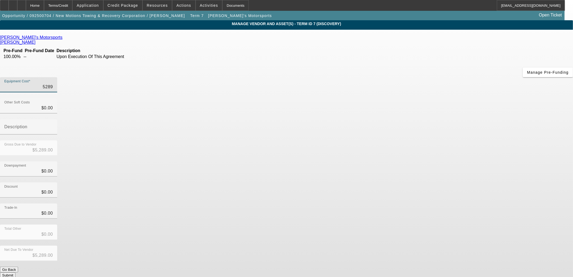
type input "$52,899.00"
click at [435, 204] on div "Trade-In $0.00" at bounding box center [286, 214] width 573 height 21
click at [15, 272] on button "Submit" at bounding box center [7, 275] width 15 height 6
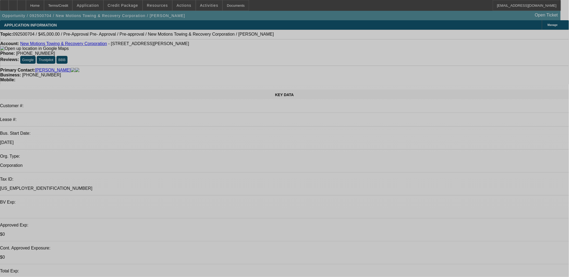
select select "0"
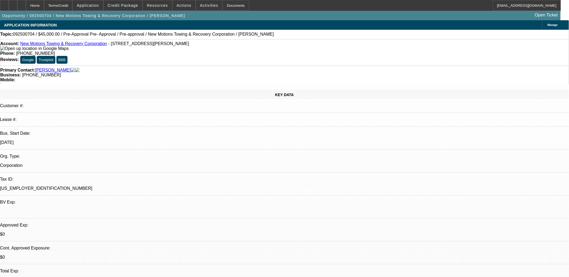
select select "0.1"
select select "4"
select select "0"
select select "0.1"
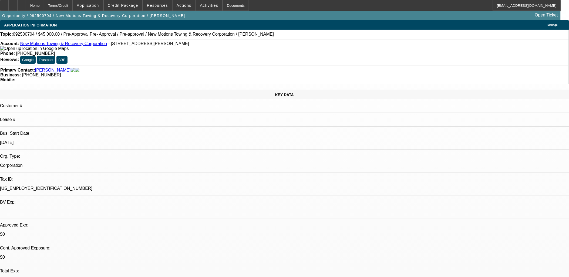
select select "4"
select select "0"
select select "3"
select select "0.1"
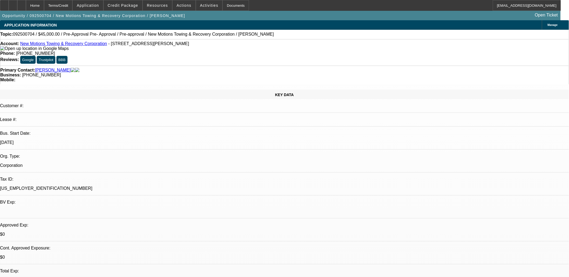
select select "4"
select select "0"
select select "0.1"
select select "4"
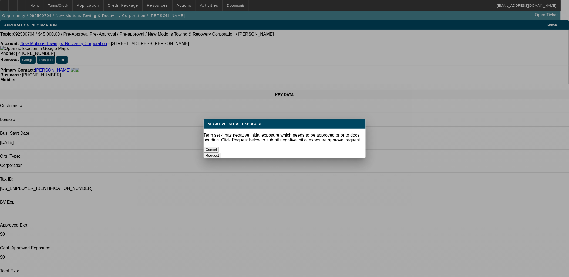
click at [219, 148] on button "Cancel" at bounding box center [212, 150] width 16 height 6
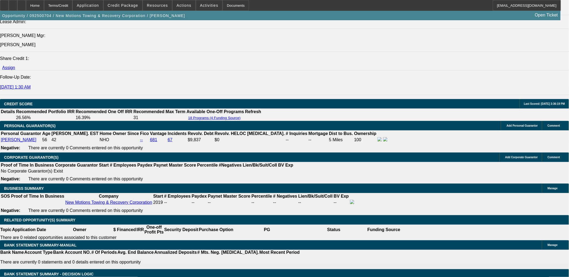
scroll to position [706, 0]
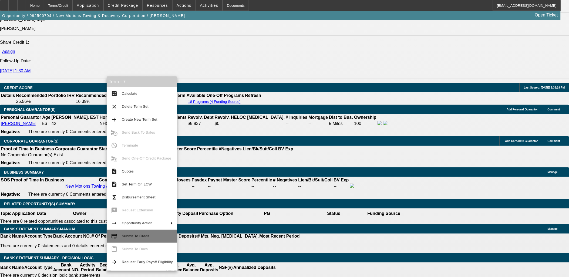
click at [142, 237] on span "Submit To Credit" at bounding box center [136, 236] width 28 height 4
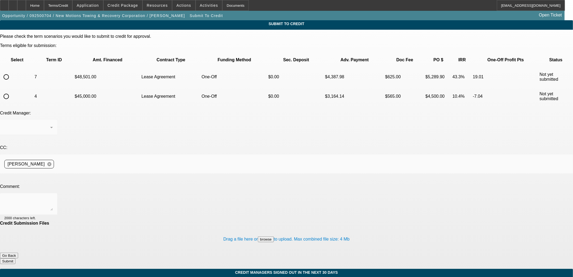
click at [18, 253] on button "Go Back" at bounding box center [9, 256] width 18 height 6
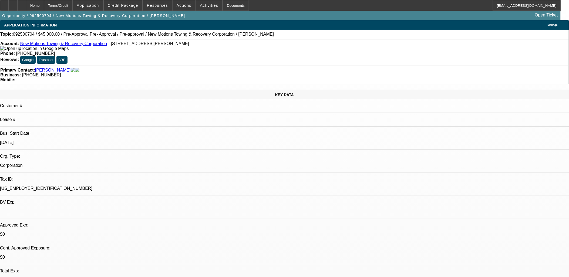
select select "0"
select select "0.1"
select select "4"
select select "0"
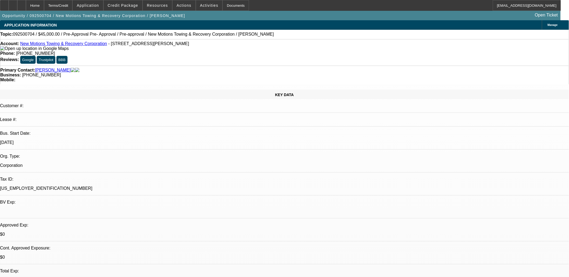
select select "0"
select select "0.1"
select select "4"
select select "0"
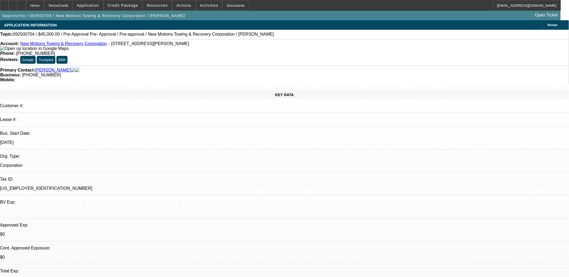
select select "3"
select select "0.1"
select select "4"
select select "0"
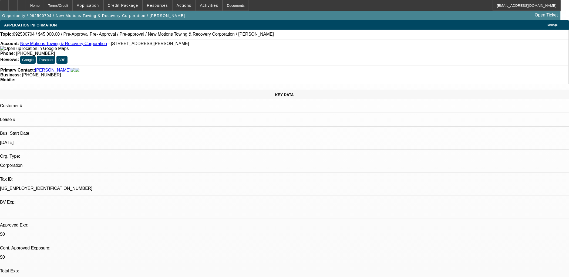
select select "0.1"
select select "4"
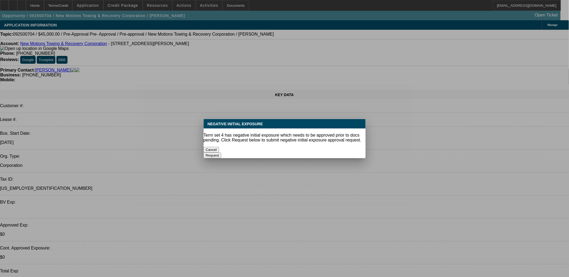
drag, startPoint x: 260, startPoint y: 145, endPoint x: 258, endPoint y: 147, distance: 3.1
click at [219, 147] on button "Cancel" at bounding box center [212, 150] width 16 height 6
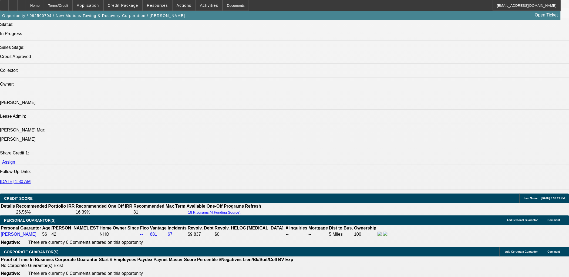
scroll to position [630, 0]
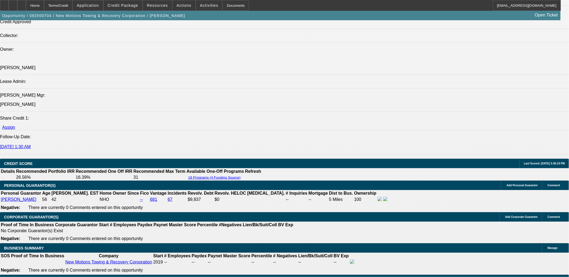
type input "$3,399.00"
type input "UNKNOWN"
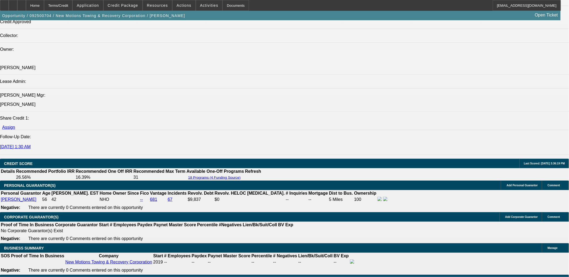
type input "$2,239.18"
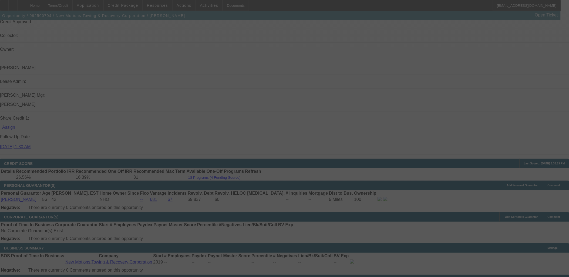
select select "0"
select select "0.1"
select select "4"
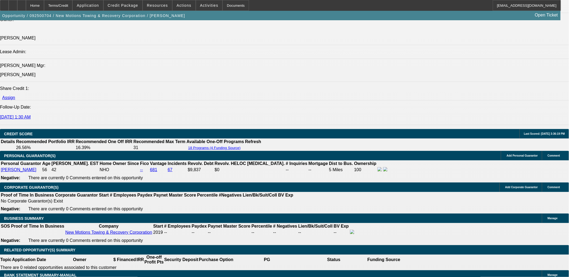
scroll to position [660, 0]
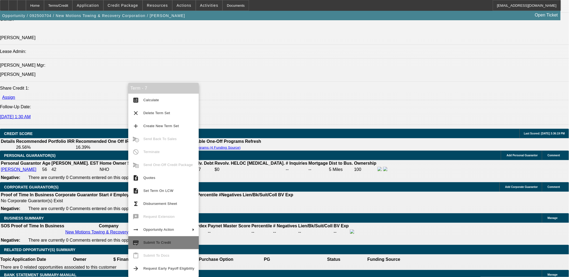
click at [170, 241] on span "Submit To Credit" at bounding box center [168, 242] width 51 height 6
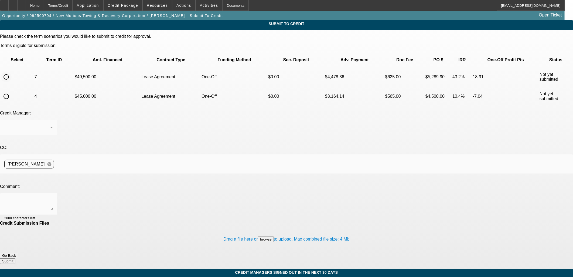
click at [12, 72] on input "radio" at bounding box center [6, 77] width 11 height 11
radio input "true"
click at [53, 198] on textarea at bounding box center [28, 204] width 49 height 13
type textarea "invoice in with share holder info"
drag, startPoint x: 376, startPoint y: 225, endPoint x: 374, endPoint y: 223, distance: 2.9
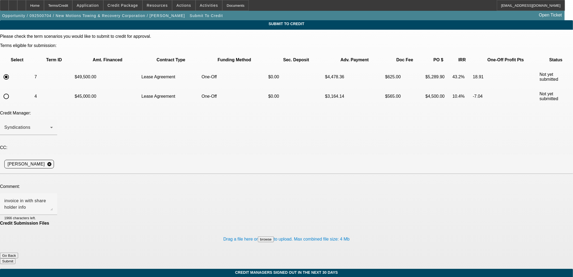
click at [375, 224] on div "Submit To Credit Please check the term scenarios you would like to submit to cr…" at bounding box center [286, 144] width 573 height 249
click at [15, 258] on button "Submit" at bounding box center [7, 261] width 15 height 6
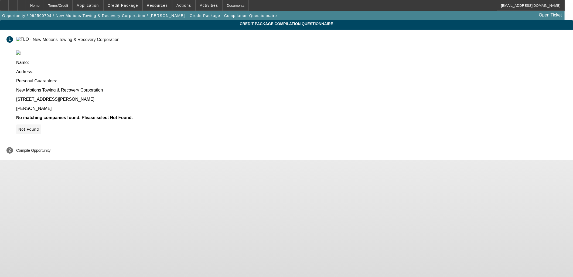
click at [39, 127] on span "Not Found" at bounding box center [28, 129] width 21 height 4
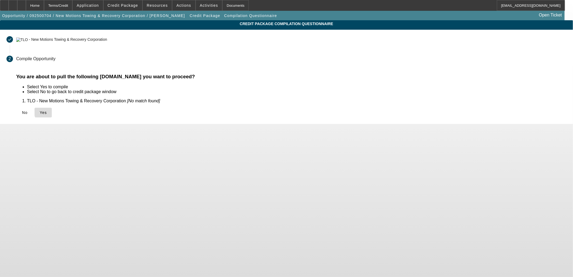
click at [47, 112] on span "Yes" at bounding box center [43, 112] width 7 height 4
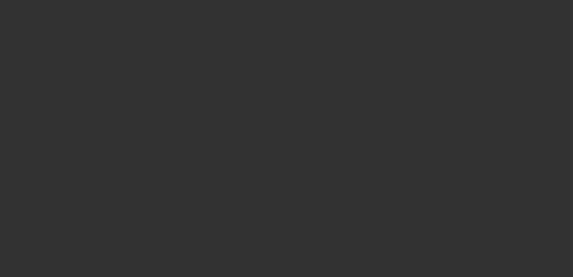
select select "0"
select select "0.1"
select select "4"
select select "0"
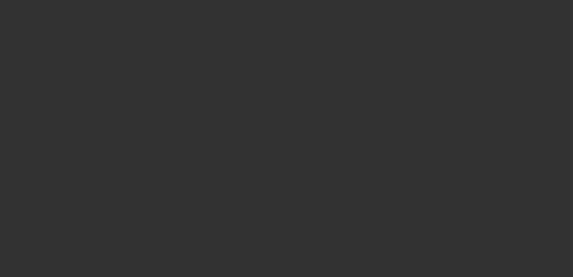
select select "0"
select select "0.1"
select select "4"
select select "0"
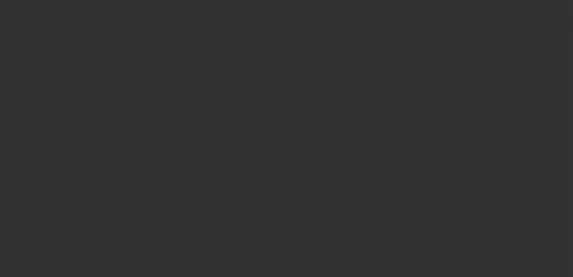
select select "3"
select select "0.1"
select select "4"
select select "0"
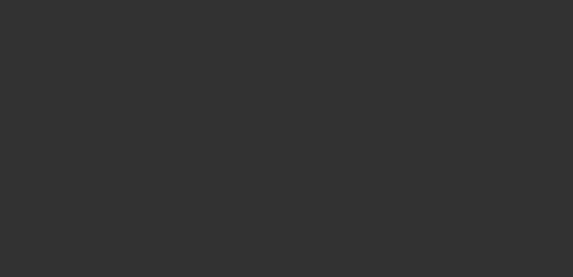
select select "0.1"
select select "4"
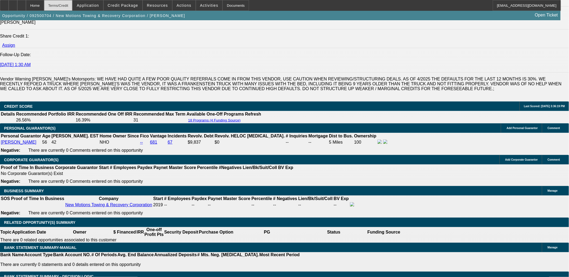
scroll to position [721, 0]
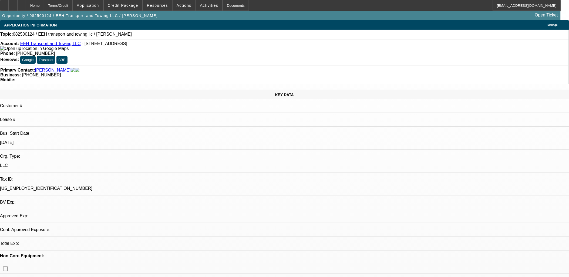
select select "0"
select select "2"
select select "0.1"
select select "4"
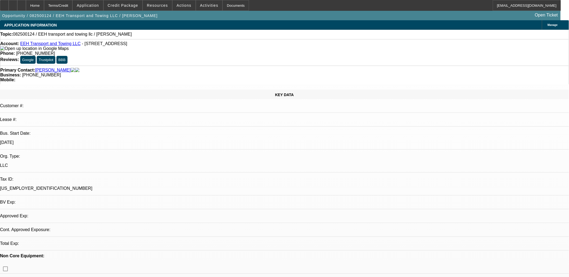
select select "0"
select select "2"
select select "0.1"
select select "1"
select select "2"
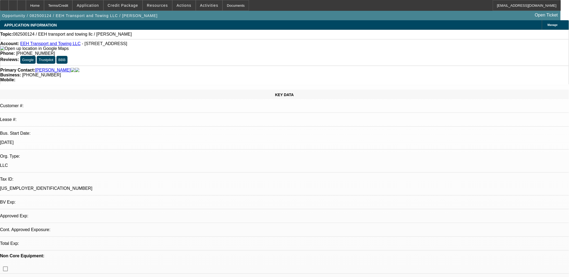
select select "4"
drag, startPoint x: 300, startPoint y: 138, endPoint x: 277, endPoint y: 153, distance: 27.6
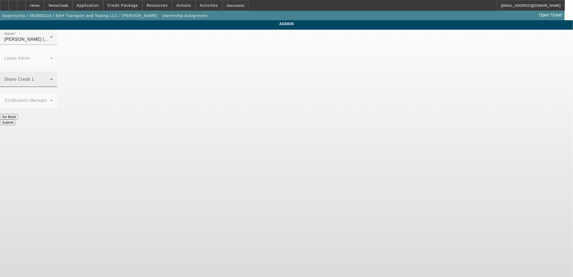
click at [50, 78] on span at bounding box center [27, 81] width 46 height 6
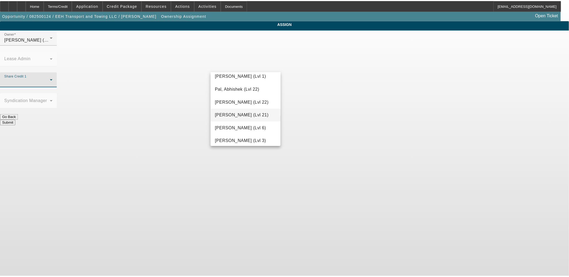
scroll to position [450, 0]
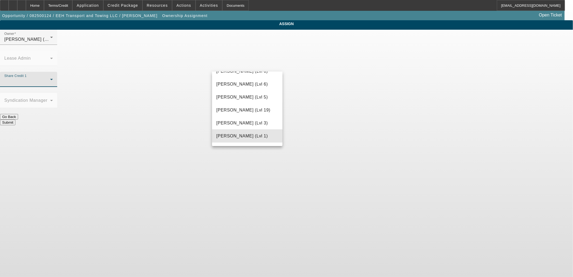
drag, startPoint x: 249, startPoint y: 133, endPoint x: 259, endPoint y: 136, distance: 11.0
click at [249, 133] on span "O'Malley, Ryan (Lvl 1)" at bounding box center [243, 136] width 52 height 6
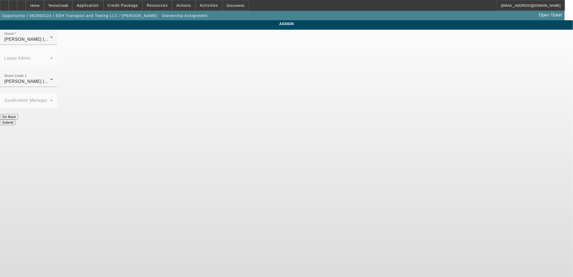
drag, startPoint x: 299, startPoint y: 123, endPoint x: 299, endPoint y: 103, distance: 20.0
click at [299, 123] on body "Home Terms/Credit Application Credit Package Resources Actions Activities Docum…" at bounding box center [286, 138] width 573 height 277
click at [15, 120] on button "Submit" at bounding box center [7, 123] width 15 height 6
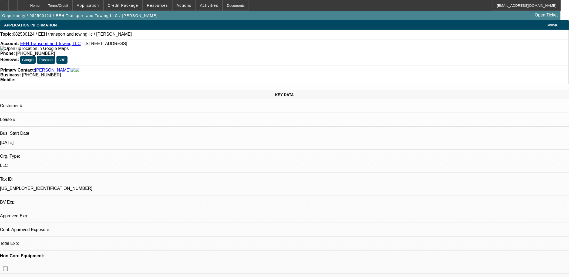
select select "0"
select select "2"
select select "0.1"
select select "4"
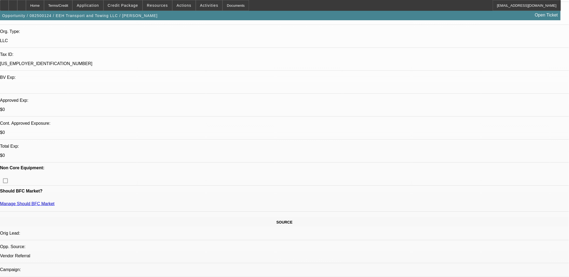
scroll to position [60, 0]
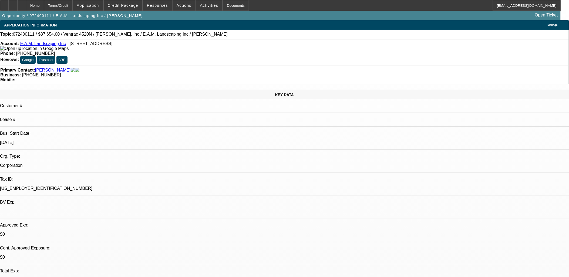
select select "0"
select select "2"
select select "0"
select select "2"
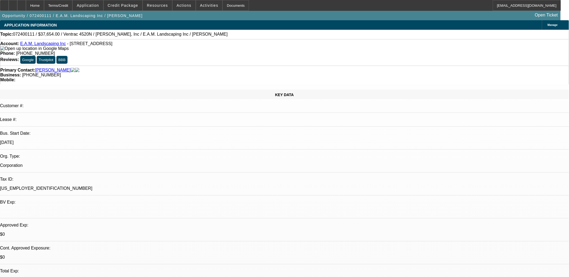
select select "0.1"
select select "0"
select select "2"
select select "0"
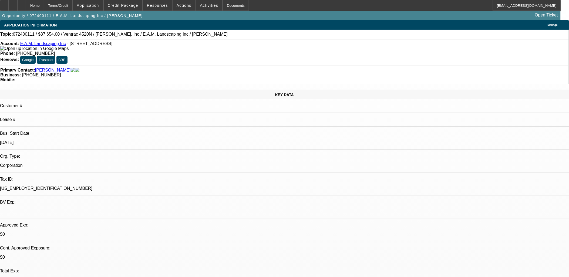
select select "2"
select select "0.1"
select select "1"
select select "2"
select select "6"
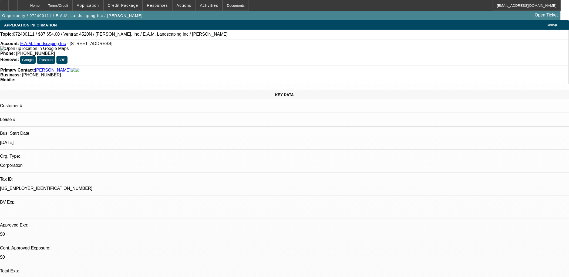
select select "1"
select select "2"
select select "4"
select select "1"
select select "2"
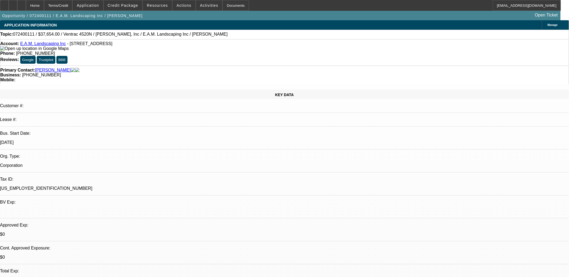
select select "6"
select select "1"
select select "2"
select select "4"
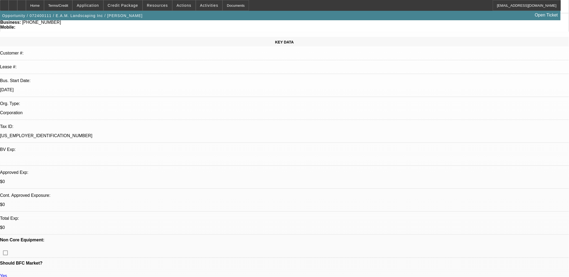
scroll to position [60, 0]
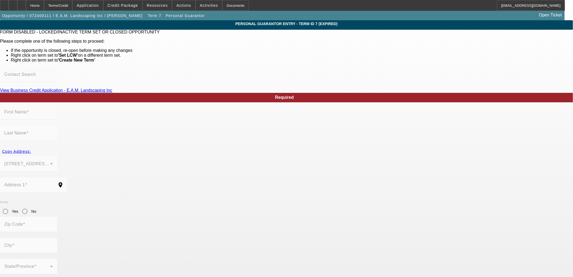
type input "William"
type input "Bazzel"
type input "512 Marsh Circle"
radio input "true"
type input "31522"
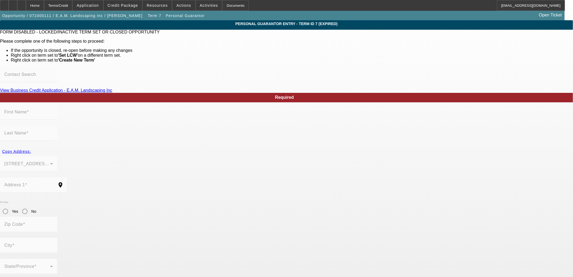
type input "St. Simons Island"
type input "[PHONE_NUMBER]"
type input "100"
type input "256-04-6914"
type input "bill@eamlandscaping.com"
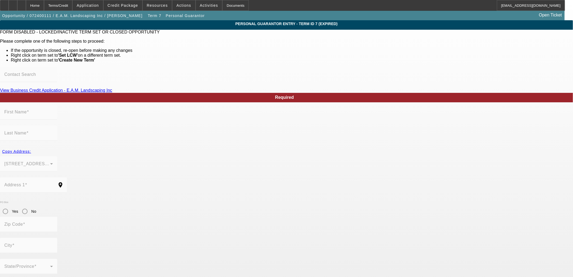
type input "(404) 931-7349"
click at [44, 4] on div "Home" at bounding box center [35, 5] width 18 height 11
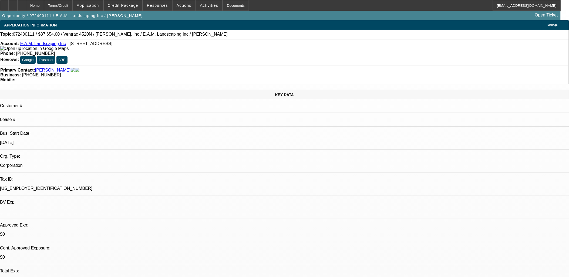
select select "0"
select select "2"
select select "0"
select select "6"
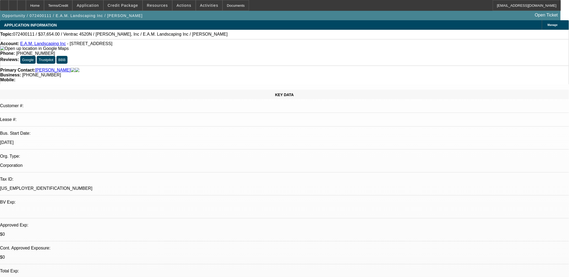
select select "0"
select select "2"
select select "0.1"
select select "4"
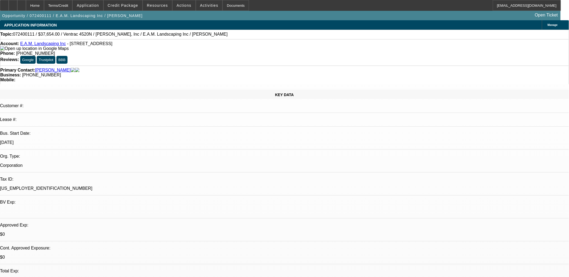
select select "0"
select select "2"
select select "0"
select select "6"
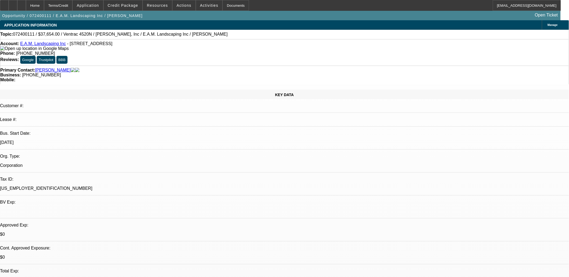
select select "0"
select select "2"
select select "0.1"
select select "4"
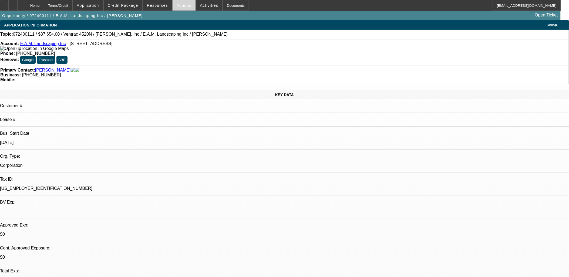
click at [185, 9] on span at bounding box center [184, 5] width 23 height 13
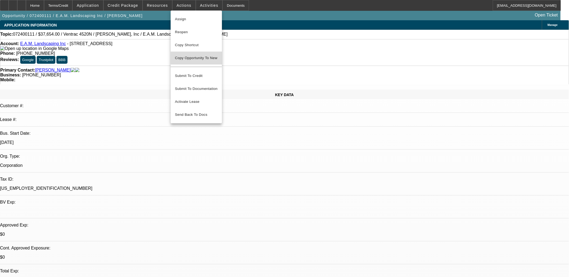
click at [197, 58] on span "Copy Opportunity To New" at bounding box center [196, 58] width 42 height 4
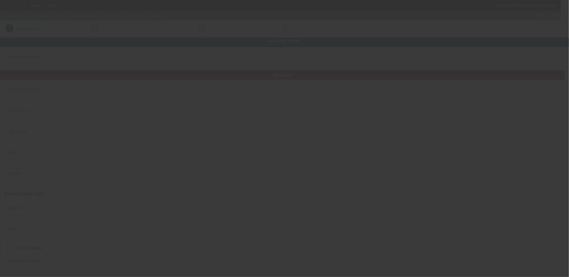
type input "E.A.M. Landscaping Inc"
type input "6300 Powers Ferry Rd"
type input "30339"
type input "Atlanta"
type input "(678) 462-1093"
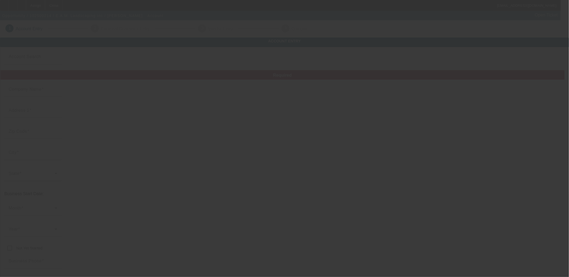
type input "Ste 600 Pmb 122"
type input "bill@eamlandscaping.com"
type input "58-1893698"
type input "http://Pondbusters.Com"
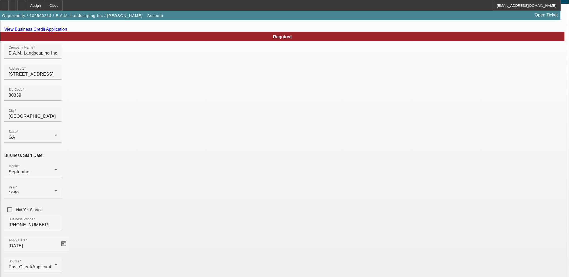
scroll to position [60, 0]
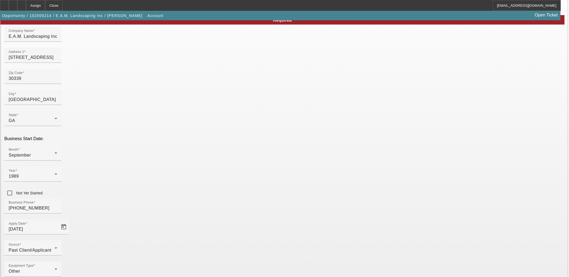
drag, startPoint x: 339, startPoint y: 90, endPoint x: 292, endPoint y: 83, distance: 47.8
paste input
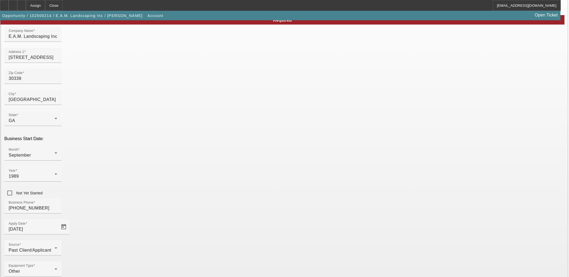
type input "info@eamlandscaping.com"
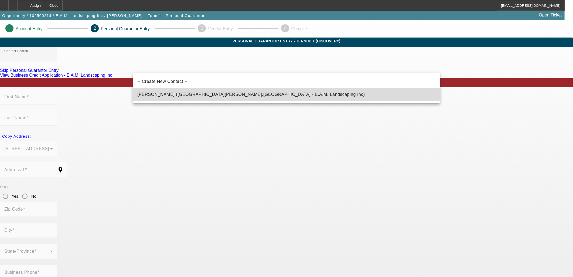
click at [209, 96] on span "Bazzel, William (St. Simons Island,GA - E.A.M. Landscaping Inc)" at bounding box center [251, 94] width 228 height 6
type input "Bazzel, William (St. Simons Island,GA - E.A.M. Landscaping Inc)"
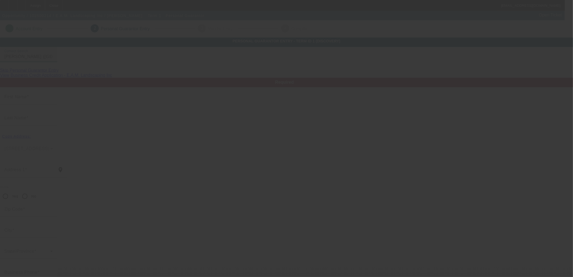
type input "William"
type input "Bazzel"
type input "512 Marsh Circle"
radio input "true"
type input "31522"
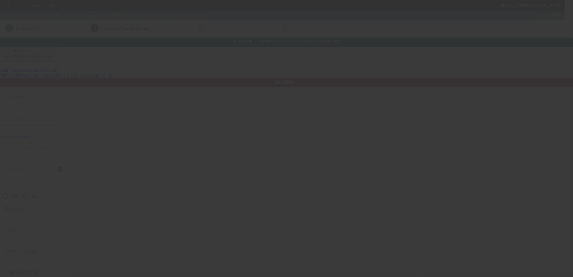
type input "St. Simons Island"
type input "(678) 462-1093"
type input "100"
type input "256-04-6914"
type input "bill@eamlandscaping.com"
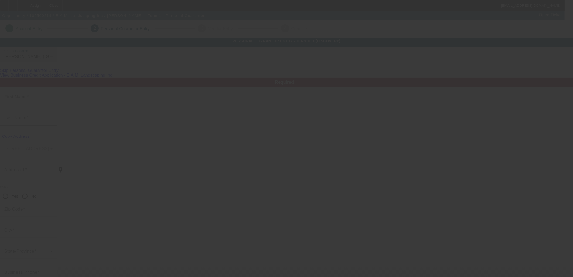
type input "(404) 931-7349"
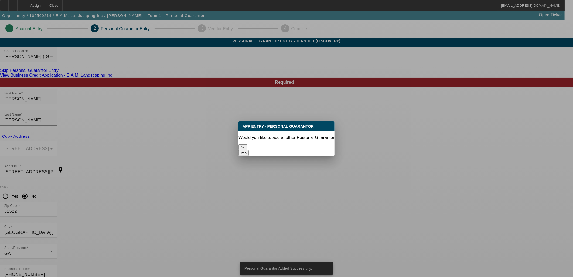
click at [248, 144] on button "No" at bounding box center [243, 147] width 9 height 6
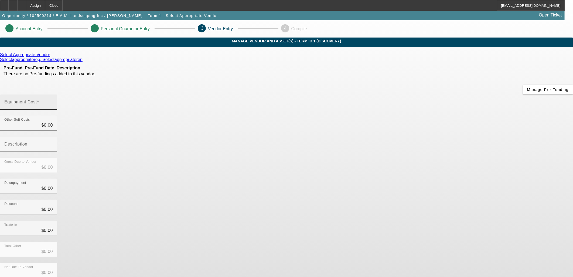
click at [53, 101] on input "Equipment Cost" at bounding box center [28, 104] width 49 height 6
type input "1"
type input "$1.00"
type input "10"
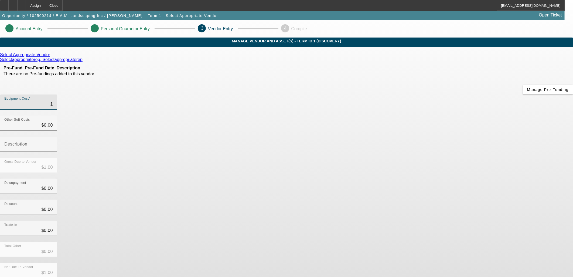
type input "$10.00"
type input "105"
type input "$105.00"
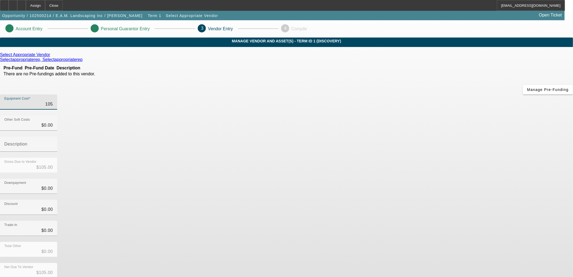
type input "1050"
type input "$1,050.00"
type input "10500"
type input "$10,500.00"
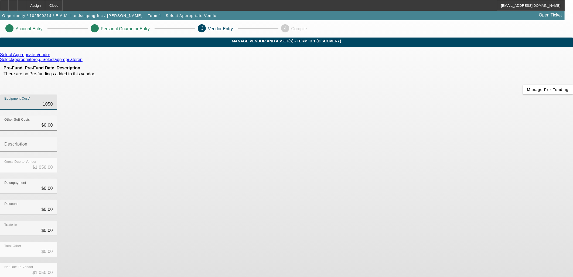
type input "$10,500.00"
type input "105000"
type input "$105,000.00"
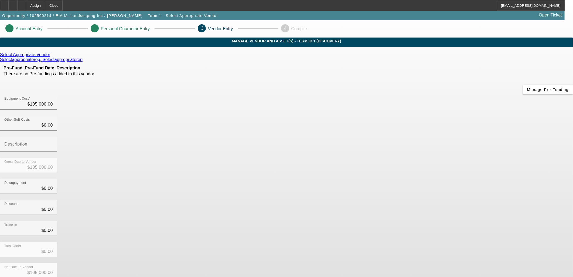
click at [417, 242] on div "Total Other $0.00" at bounding box center [286, 252] width 573 height 21
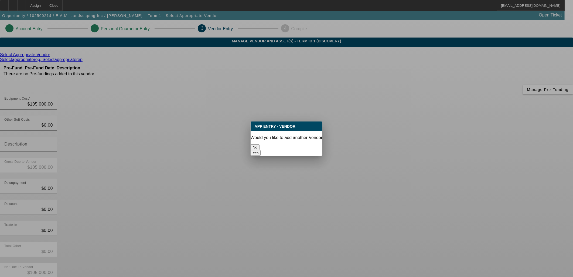
click at [260, 146] on button "No" at bounding box center [255, 147] width 9 height 6
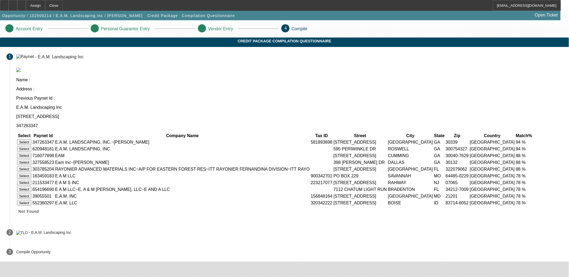
click at [32, 139] on td "Select" at bounding box center [24, 142] width 15 height 6
click at [31, 139] on button "Select" at bounding box center [24, 142] width 14 height 6
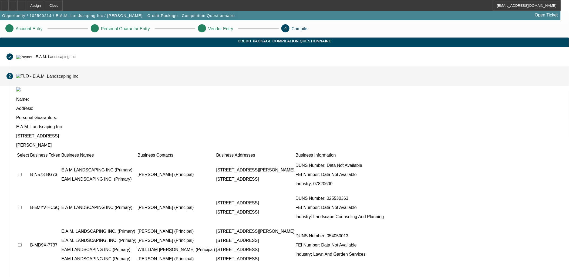
click at [22, 206] on input "checkbox" at bounding box center [20, 208] width 4 height 4
checkbox input "true"
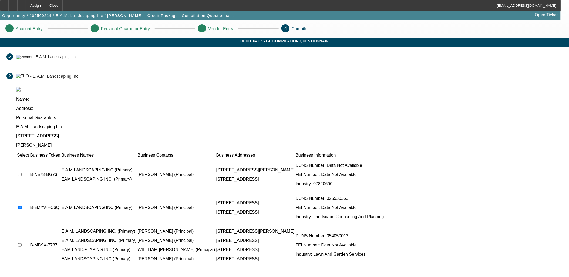
click at [22, 243] on input "checkbox" at bounding box center [20, 245] width 4 height 4
checkbox input "true"
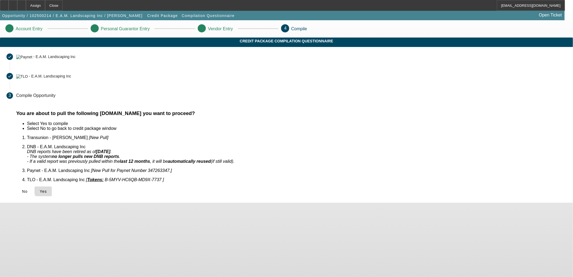
click at [47, 189] on span "Yes" at bounding box center [43, 191] width 7 height 4
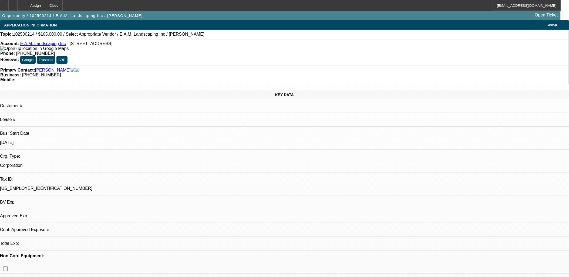
select select "0"
select select "2"
select select "0.1"
select select "4"
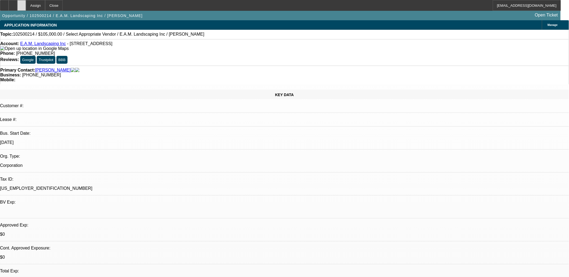
click at [26, 5] on div at bounding box center [21, 5] width 9 height 11
select select "0"
select select "2"
select select "0.1"
select select "1"
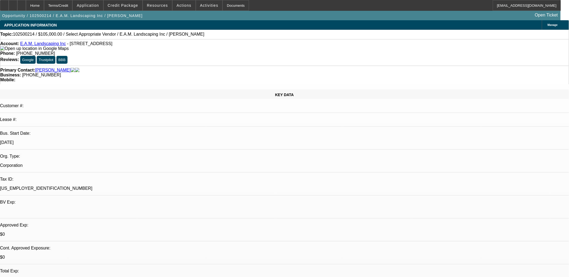
select select "2"
select select "4"
click at [205, 3] on span at bounding box center [209, 5] width 26 height 13
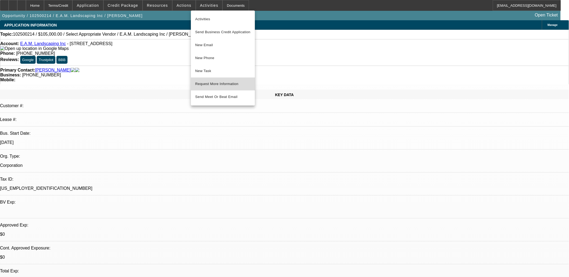
click at [224, 85] on span "Request More Information" at bounding box center [222, 84] width 55 height 6
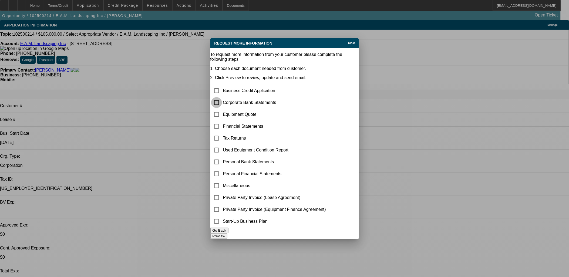
click at [222, 97] on input "checkbox" at bounding box center [216, 102] width 11 height 11
checkbox input "true"
click at [222, 109] on input "checkbox" at bounding box center [216, 114] width 11 height 11
checkbox input "true"
click at [227, 233] on button "Preview" at bounding box center [218, 236] width 17 height 6
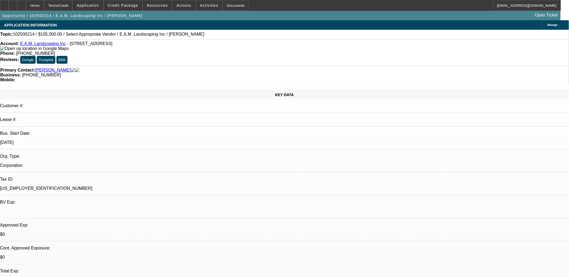
click at [22, 4] on icon at bounding box center [22, 4] width 0 height 0
select select "0"
select select "2"
select select "0.1"
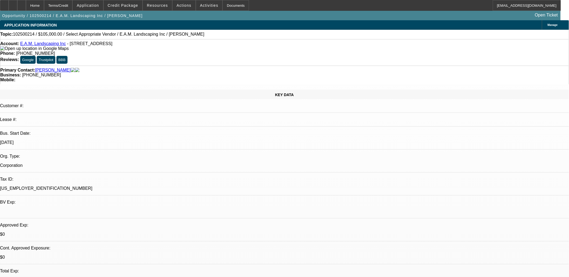
select select "1"
select select "2"
select select "4"
click at [201, 5] on span "Activities" at bounding box center [209, 5] width 18 height 4
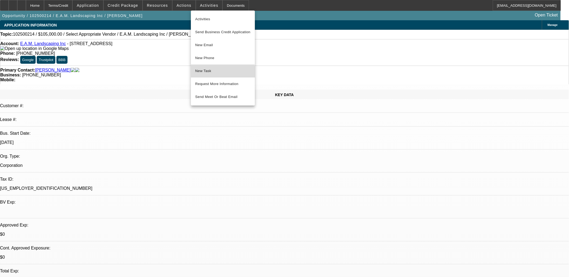
click at [211, 73] on span "New Task" at bounding box center [222, 71] width 55 height 6
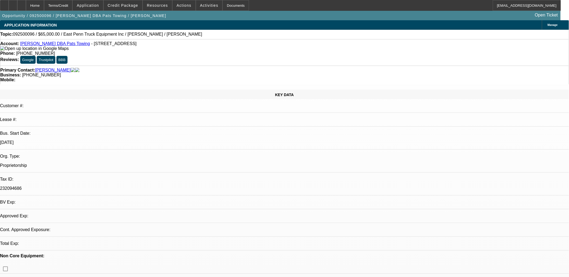
select select "0"
select select "2"
select select "0.1"
select select "1"
select select "2"
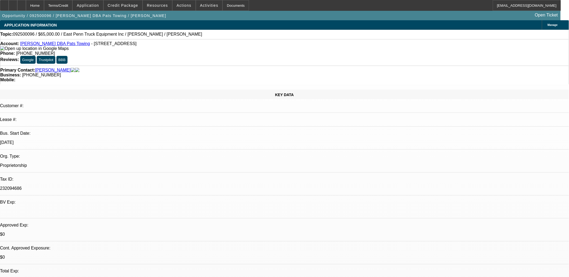
select select "4"
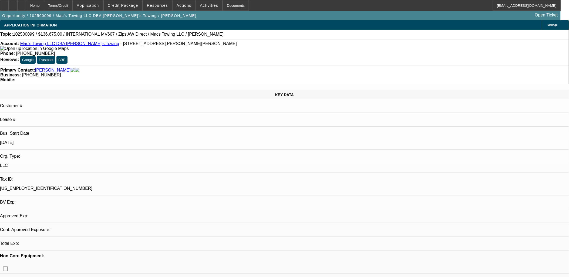
select select "0"
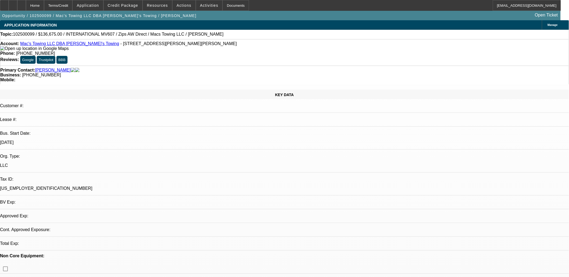
select select "0"
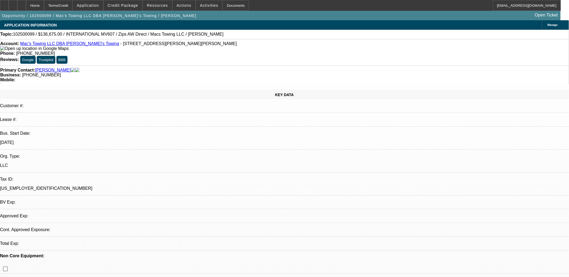
select select "0"
select select "1"
select select "2"
select select "6"
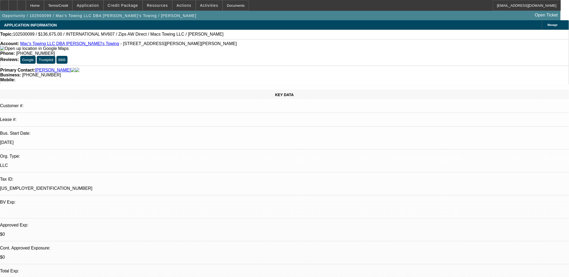
select select "1"
select select "2"
select select "6"
select select "1"
select select "2"
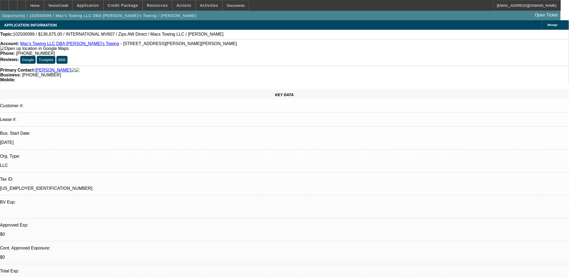
select select "6"
select select "1"
select select "2"
select select "6"
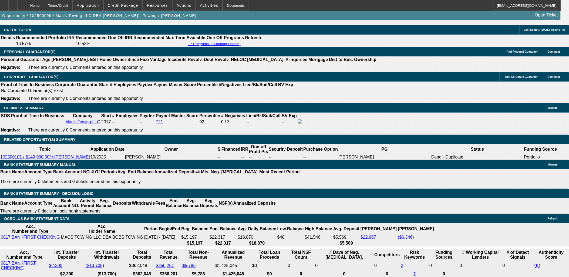
scroll to position [780, 0]
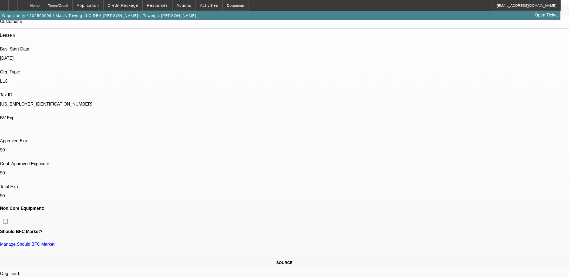
scroll to position [30, 0]
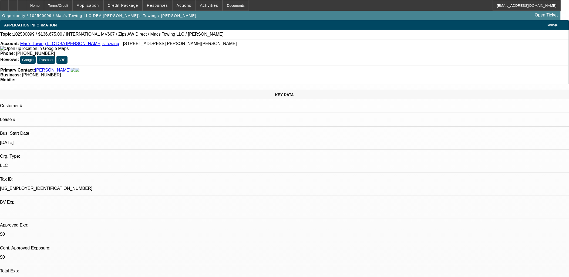
select select "0"
select select "2"
select select "0"
select select "6"
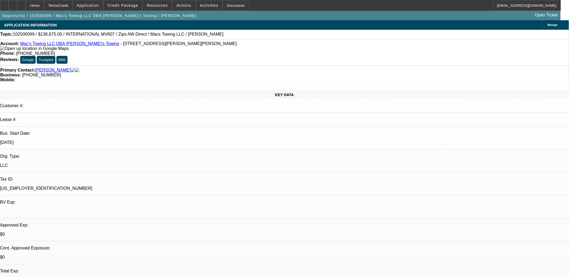
select select "0"
select select "2"
select select "0"
select select "6"
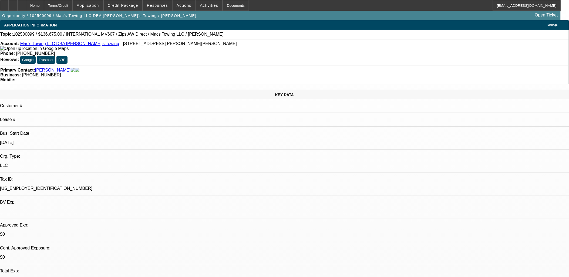
select select "0"
select select "2"
select select "0"
select select "6"
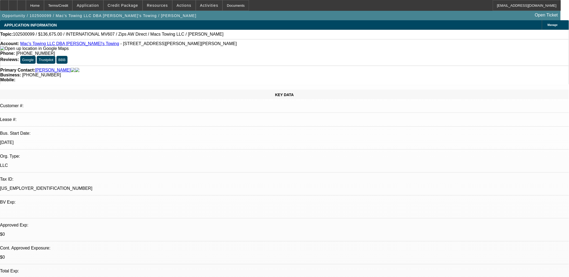
select select "0"
select select "2"
select select "0"
select select "6"
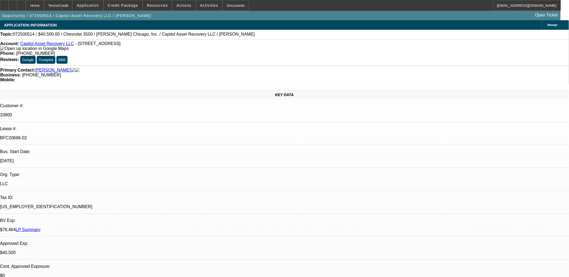
select select "0"
select select "2"
select select "0"
select select "2"
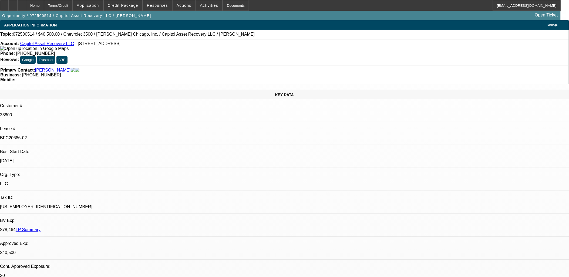
select select "0"
select select "0.15"
select select "2"
select select "0"
select select "0.15"
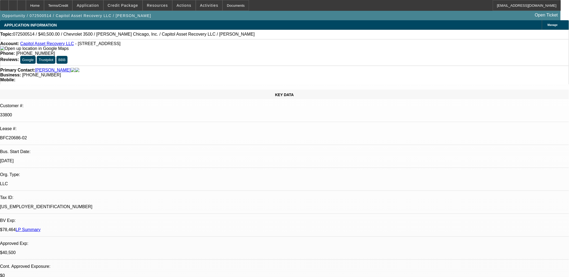
select select "2"
select select "0.1"
select select "1"
select select "2"
select select "6"
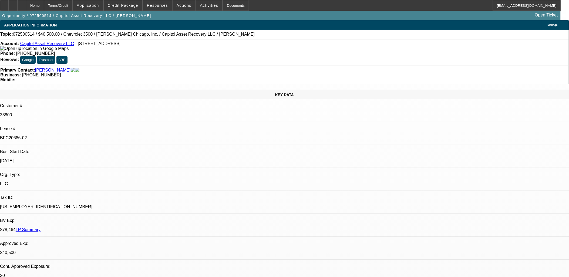
select select "1"
select select "2"
select select "6"
select select "1"
select select "2"
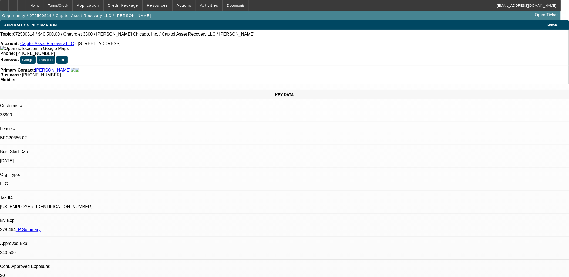
select select "6"
select select "1"
select select "2"
select select "4"
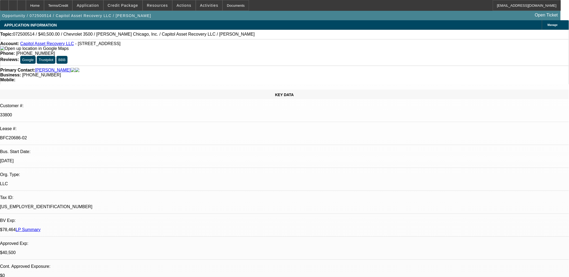
drag, startPoint x: 528, startPoint y: 117, endPoint x: 513, endPoint y: 119, distance: 14.5
copy div "656515"
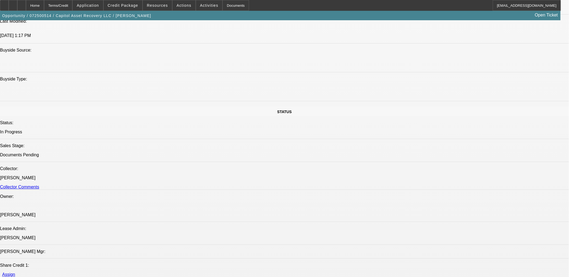
scroll to position [420, 0]
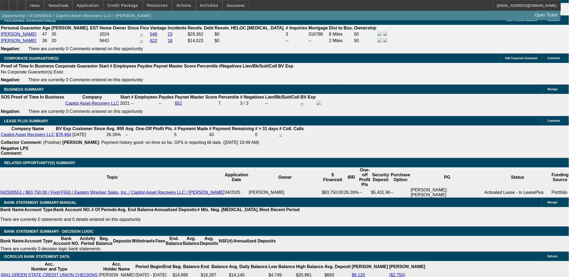
scroll to position [900, 0]
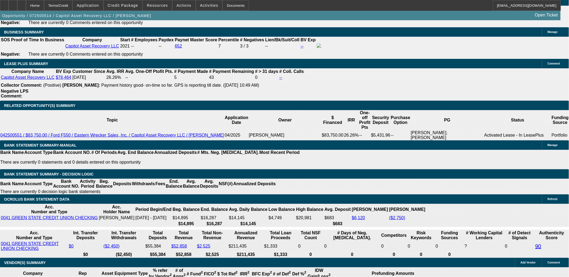
drag, startPoint x: 85, startPoint y: 80, endPoint x: 126, endPoint y: 82, distance: 41.1
copy p "2022 Used Chevrolet 3500"
click at [128, 7] on span "Credit Package" at bounding box center [123, 5] width 31 height 4
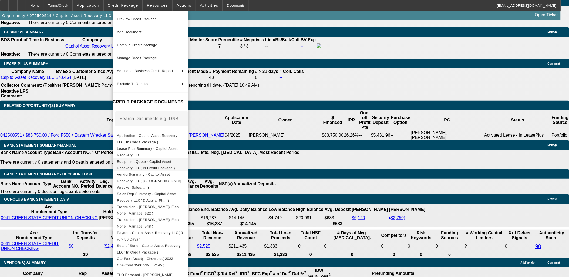
click at [141, 163] on span "Equipment Quote - Capitol Asset Recovery LLC( In Credit Package )" at bounding box center [146, 164] width 58 height 11
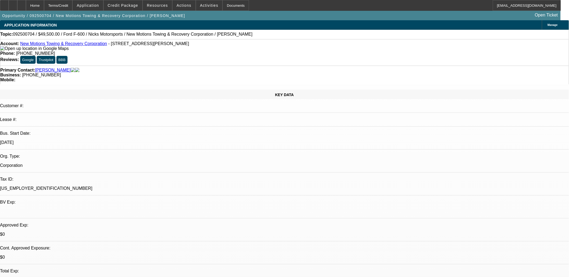
select select "0"
select select "0.1"
select select "0"
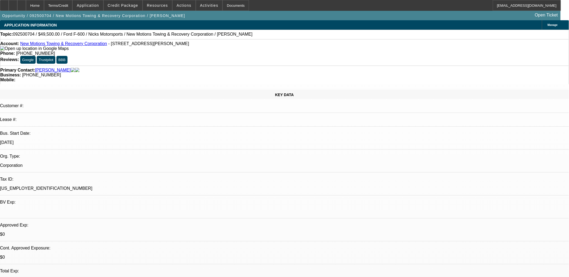
select select "0.1"
select select "0"
select select "0.1"
select select "0"
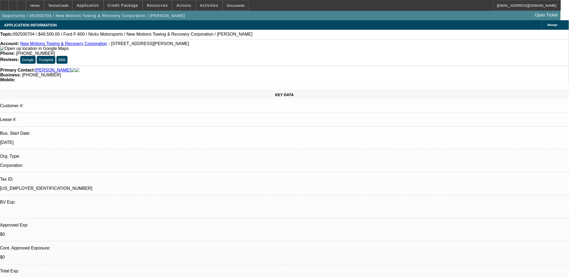
select select "0"
select select "0.1"
select select "1"
select select "4"
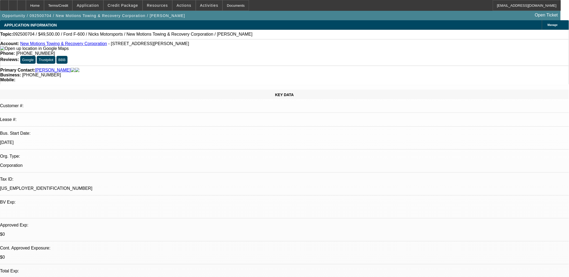
select select "1"
select select "4"
select select "1"
select select "3"
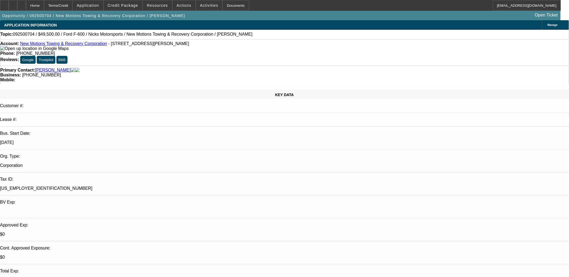
select select "4"
select select "1"
select select "4"
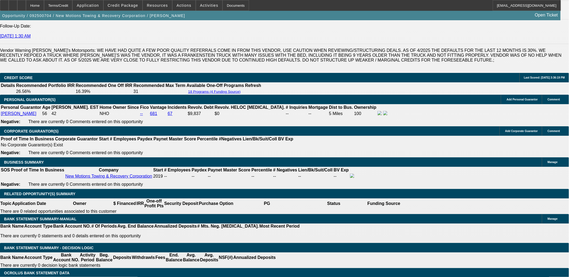
scroll to position [751, 0]
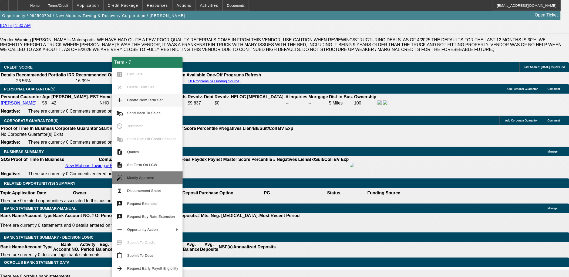
click at [142, 176] on span "Modify Approval" at bounding box center [152, 178] width 51 height 6
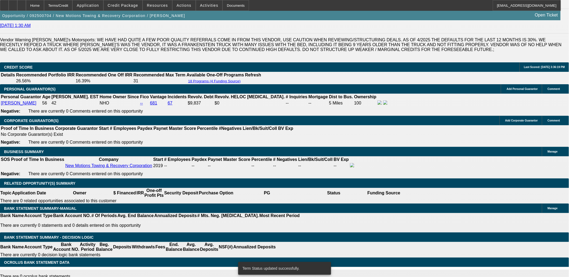
select select "0"
select select "0.1"
select select "4"
select select "0"
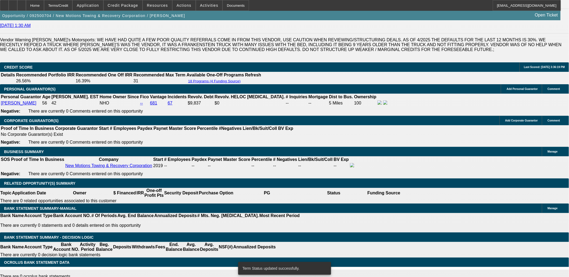
select select "0"
select select "0.1"
select select "4"
select select "0"
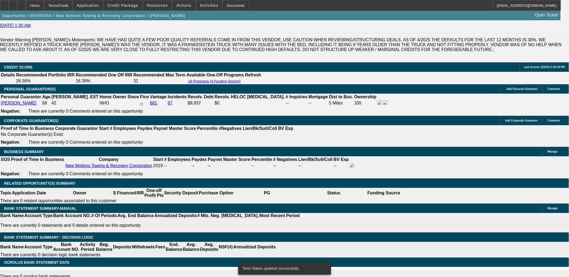
select select "0.1"
select select "4"
select select "0"
select select "3"
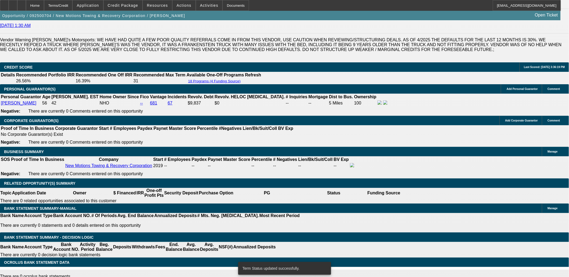
select select "0.1"
select select "4"
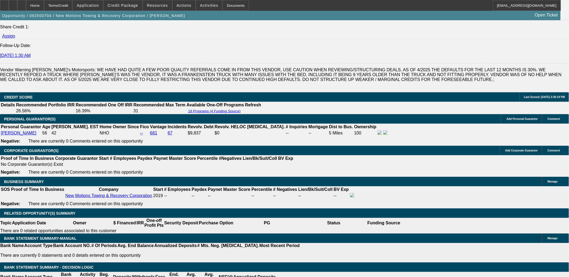
type input "UNKNOWN"
type input "30"
type input "$2,101.35"
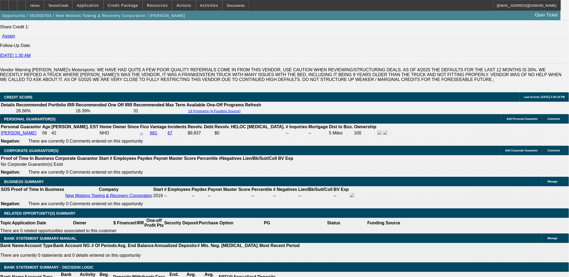
type input "30"
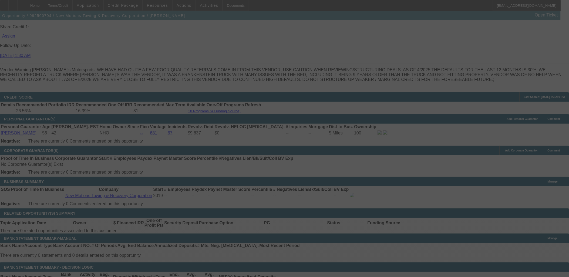
select select "0"
select select "0.1"
select select "4"
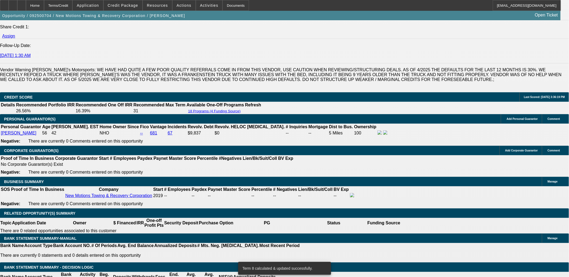
scroll to position [751, 0]
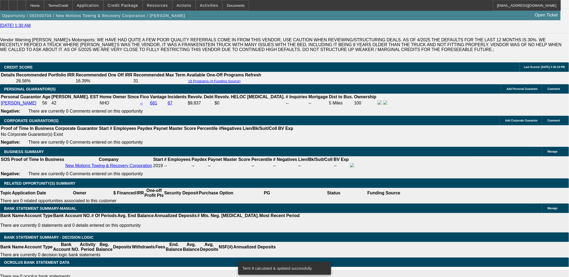
type input "UNKNOWN"
type input "2"
type input "$1,417.81"
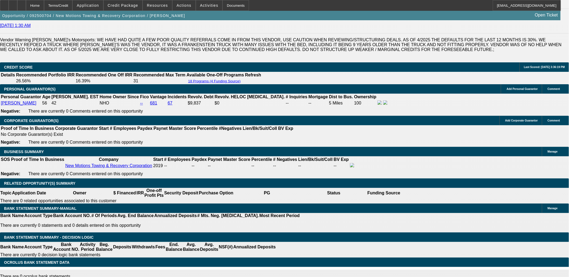
type input "25"
type input "$1,968.11"
type input "2"
type input "$1,417.81"
type input "5"
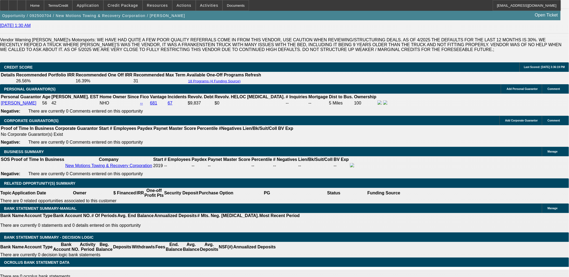
type input "$1,483.56"
type input "35"
type input "$2,239.18"
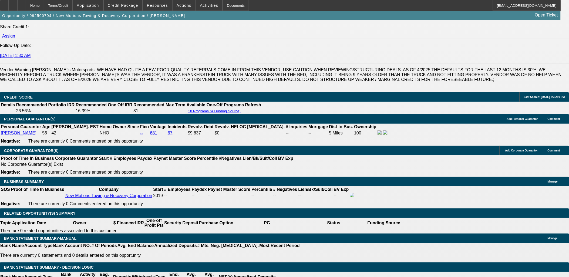
type input "35"
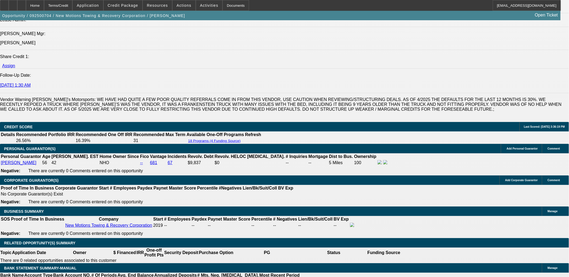
scroll to position [691, 0]
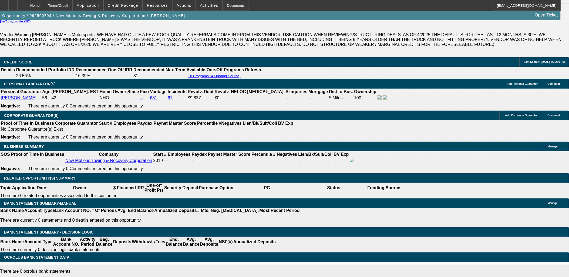
scroll to position [751, 0]
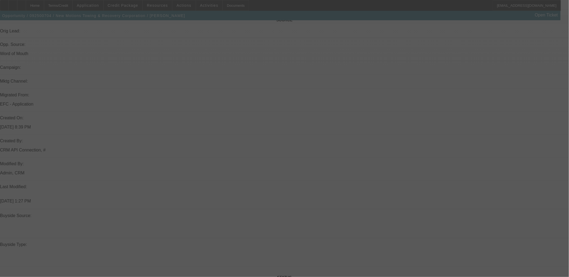
scroll to position [91, 0]
select select "0"
select select "0.1"
select select "4"
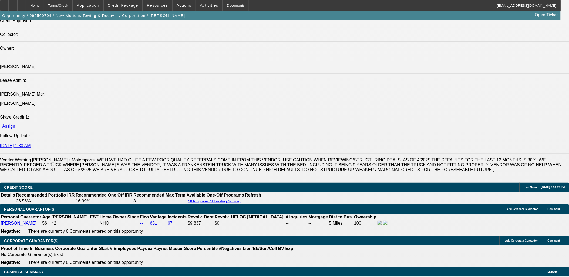
scroll to position [691, 0]
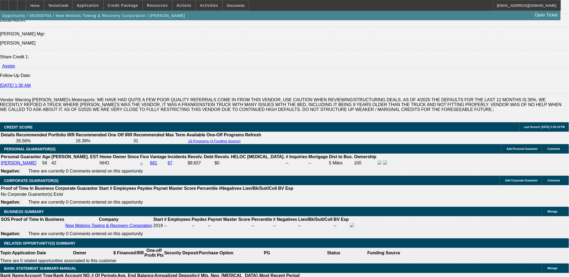
type input "UNKNOWN"
type input "33"
type input "$2,183.51"
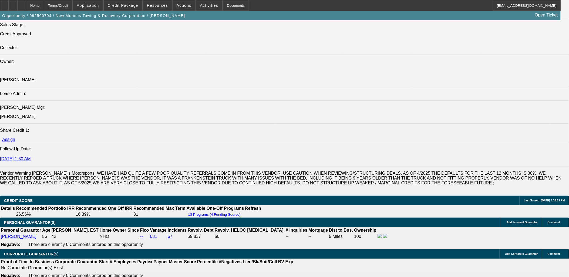
scroll to position [601, 0]
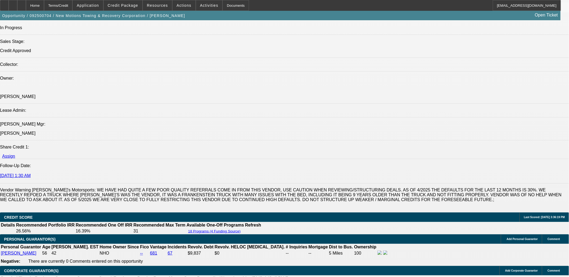
type input "33"
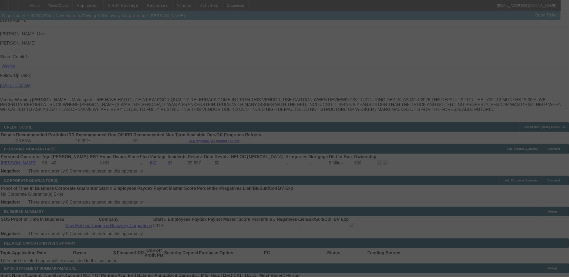
scroll to position [721, 0]
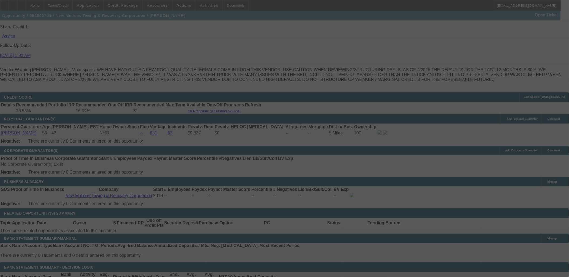
select select "0"
select select "0.1"
select select "4"
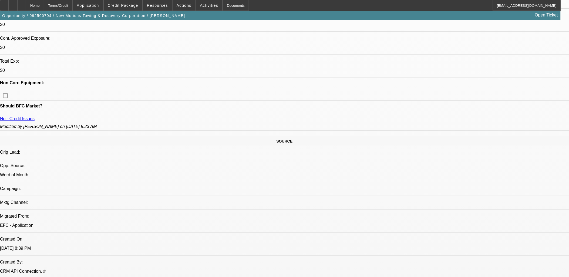
scroll to position [435, 0]
drag, startPoint x: 426, startPoint y: 76, endPoint x: 425, endPoint y: 79, distance: 3.8
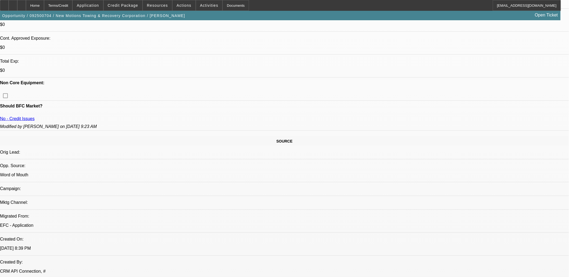
scroll to position [375, 0]
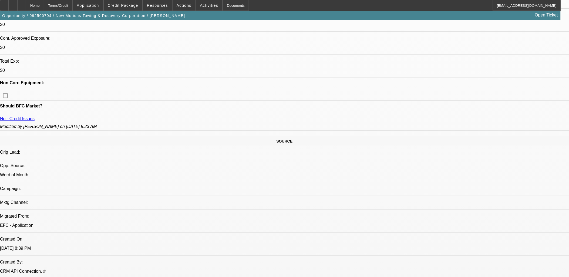
drag, startPoint x: 433, startPoint y: 69, endPoint x: 433, endPoint y: 52, distance: 17.0
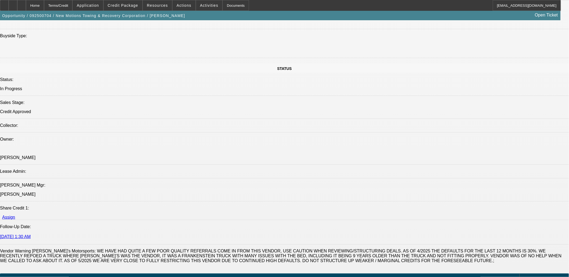
scroll to position [720, 0]
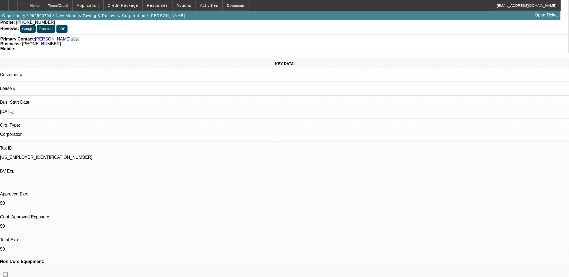
scroll to position [30, 0]
click at [129, 6] on span "Credit Package" at bounding box center [123, 5] width 31 height 4
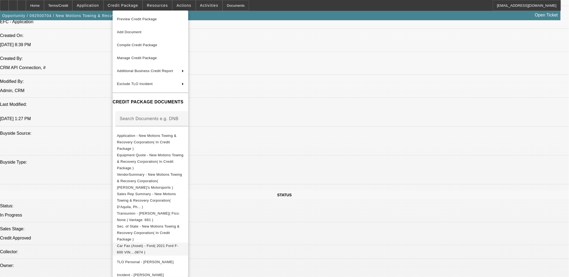
scroll to position [420, 0]
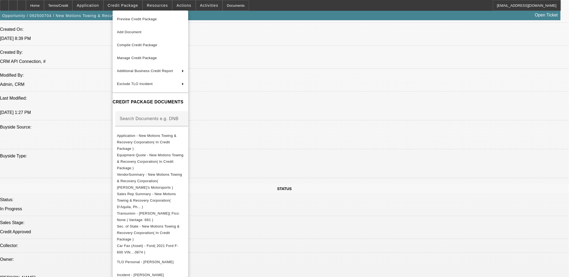
click at [328, 247] on div at bounding box center [284, 138] width 569 height 277
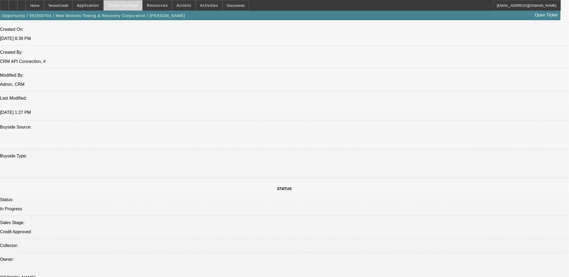
click at [131, 8] on span at bounding box center [123, 5] width 39 height 13
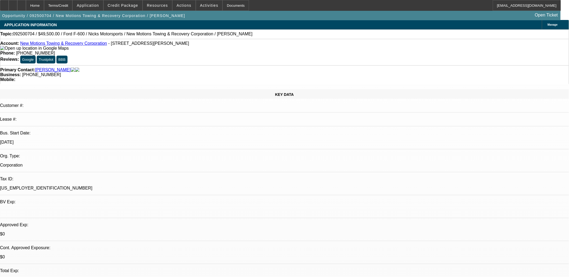
scroll to position [0, 0]
click at [130, 4] on span "Credit Package" at bounding box center [123, 5] width 31 height 4
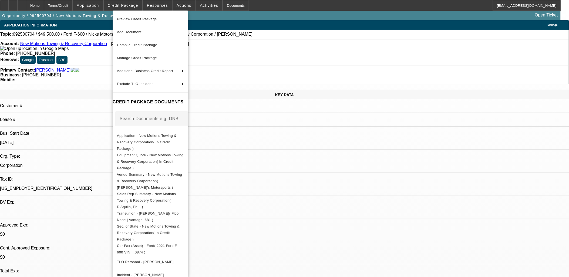
click at [279, 154] on div at bounding box center [284, 138] width 569 height 277
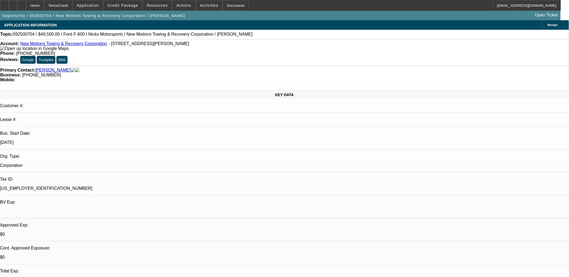
drag, startPoint x: 230, startPoint y: 141, endPoint x: 192, endPoint y: 131, distance: 39.0
drag, startPoint x: 192, startPoint y: 114, endPoint x: 215, endPoint y: 134, distance: 30.2
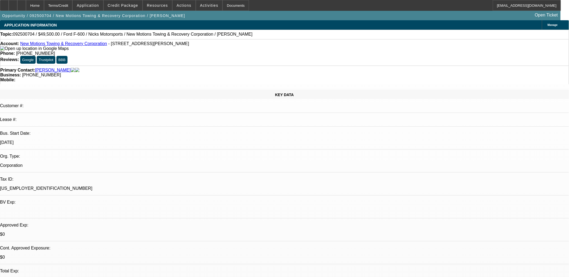
drag, startPoint x: 223, startPoint y: 142, endPoint x: 190, endPoint y: 109, distance: 46.6
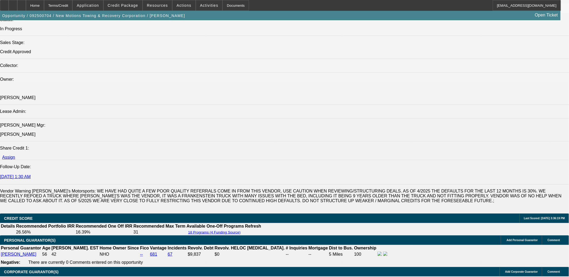
scroll to position [690, 0]
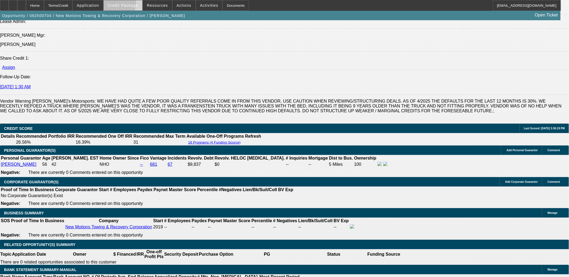
click at [124, 4] on span "Credit Package" at bounding box center [123, 5] width 31 height 4
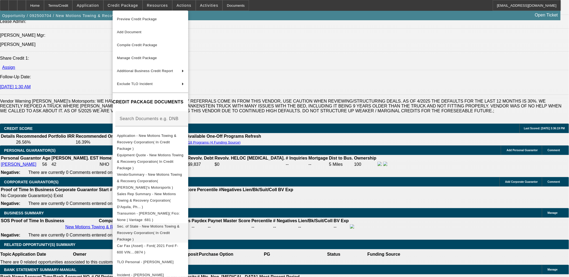
click at [180, 224] on span "Sec. of State - New Motions Towing & Recovery Corporation( In Credit Package )" at bounding box center [148, 232] width 63 height 17
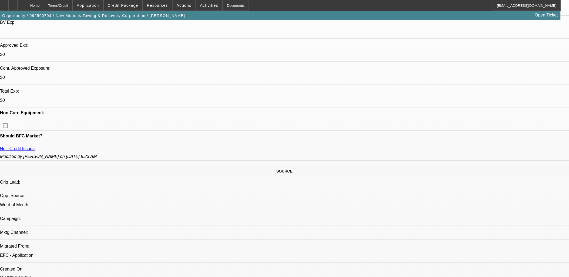
scroll to position [120, 0]
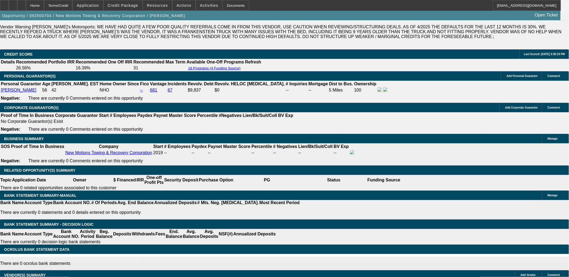
scroll to position [750, 0]
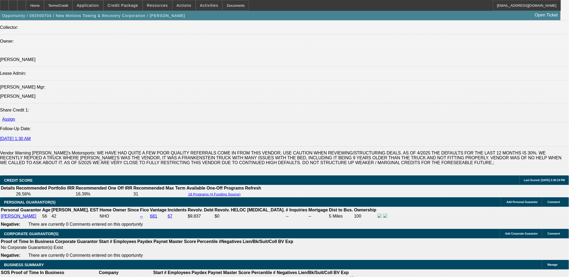
scroll to position [660, 0]
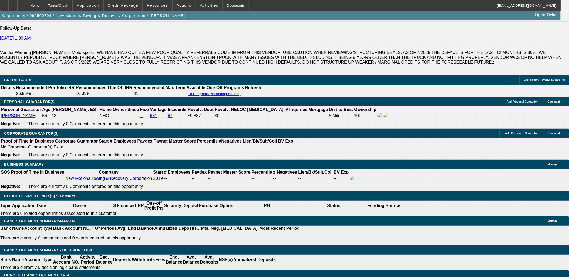
scroll to position [780, 0]
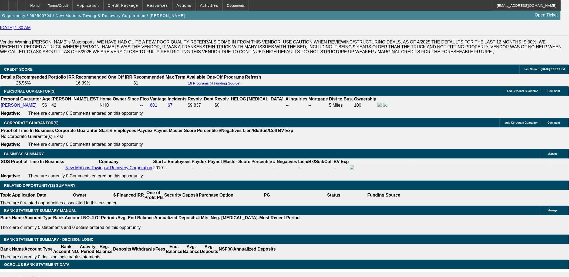
scroll to position [720, 0]
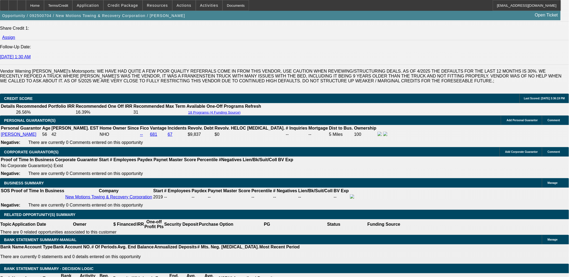
click at [4, 4] on icon at bounding box center [4, 4] width 0 height 0
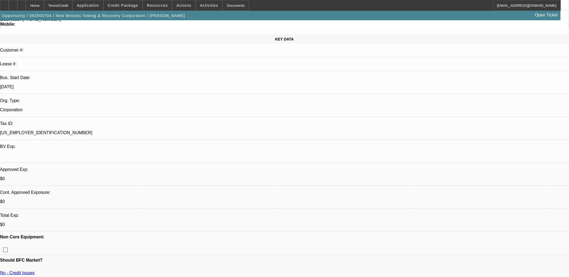
scroll to position [0, 0]
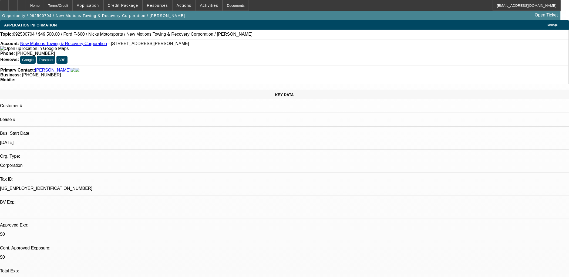
click at [75, 0] on html "Home Terms/Credit Application Credit Package Resources Actions Activities Docum…" at bounding box center [284, 138] width 569 height 277
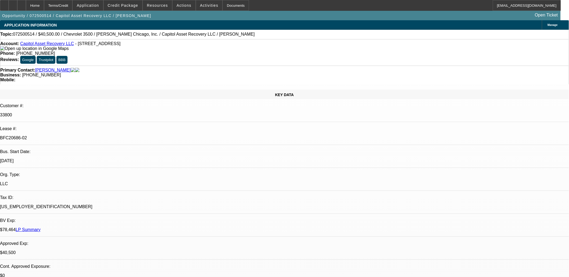
select select "0"
select select "2"
select select "0"
select select "2"
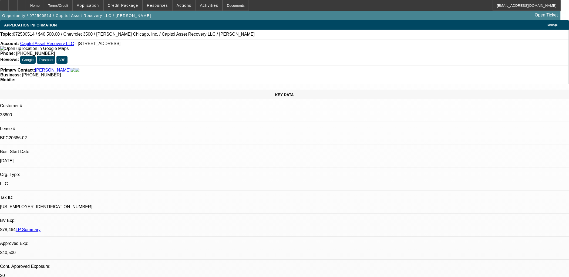
select select "0"
select select "0.15"
select select "2"
select select "0"
select select "0.15"
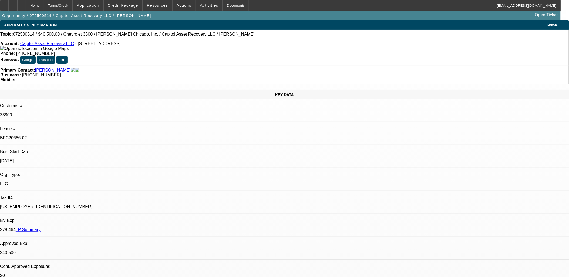
select select "2"
select select "0.1"
select select "1"
select select "2"
select select "6"
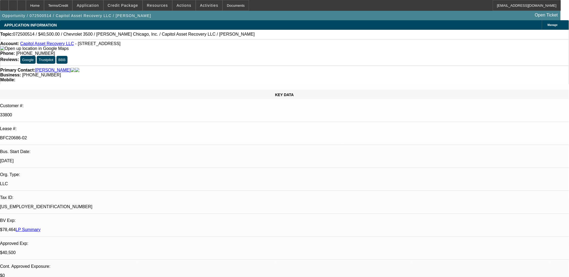
select select "1"
select select "2"
select select "6"
select select "1"
select select "2"
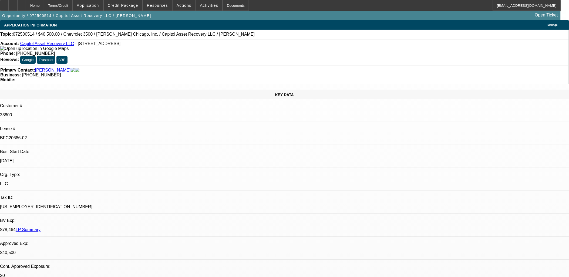
select select "6"
select select "1"
select select "2"
select select "4"
drag, startPoint x: 273, startPoint y: 117, endPoint x: 227, endPoint y: 83, distance: 57.3
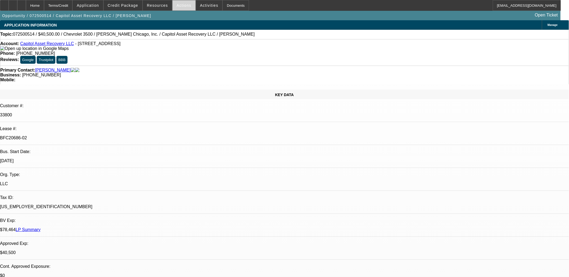
click at [181, 6] on span "Actions" at bounding box center [184, 5] width 15 height 4
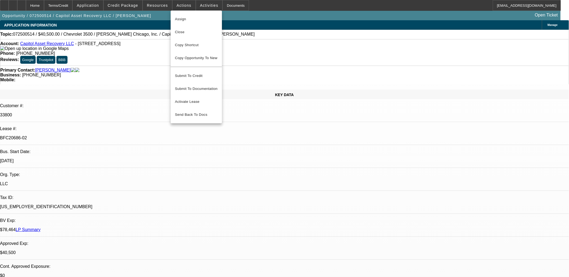
click at [202, 5] on div at bounding box center [284, 138] width 569 height 277
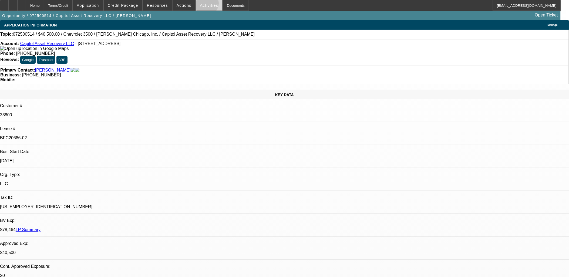
click at [202, 5] on span "Activities" at bounding box center [209, 5] width 18 height 4
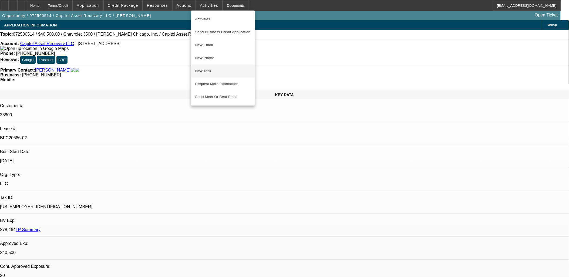
click at [211, 71] on span "New Task" at bounding box center [222, 71] width 55 height 6
